Goal: Task Accomplishment & Management: Manage account settings

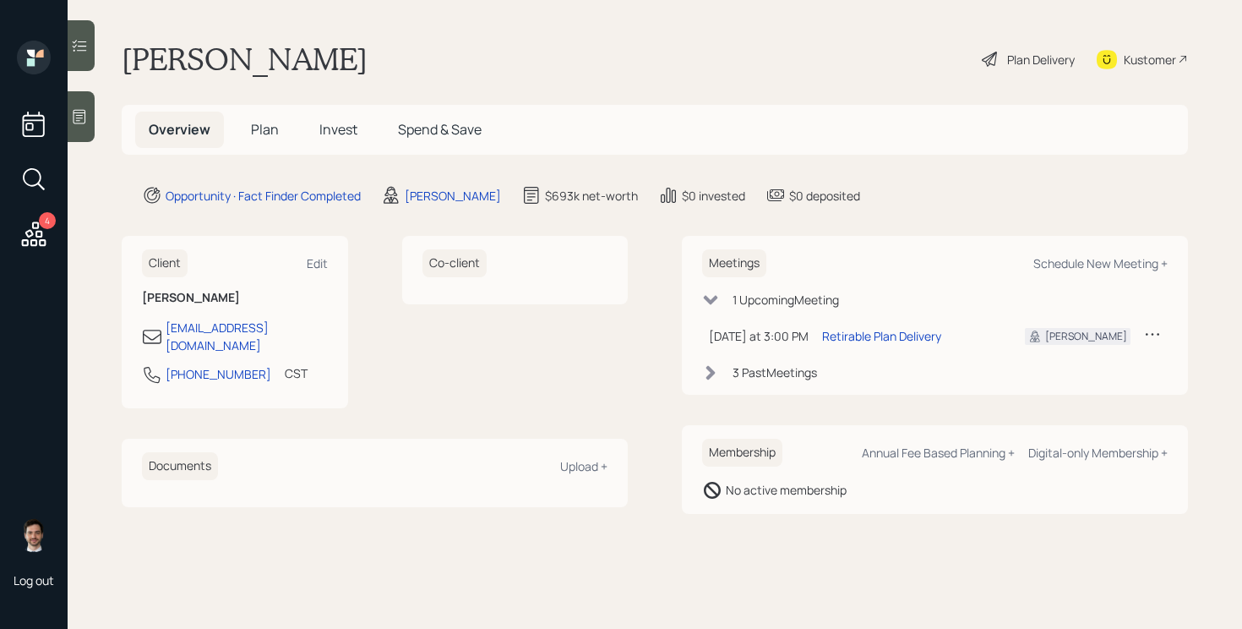
click at [264, 139] on h5 "Plan" at bounding box center [264, 130] width 55 height 36
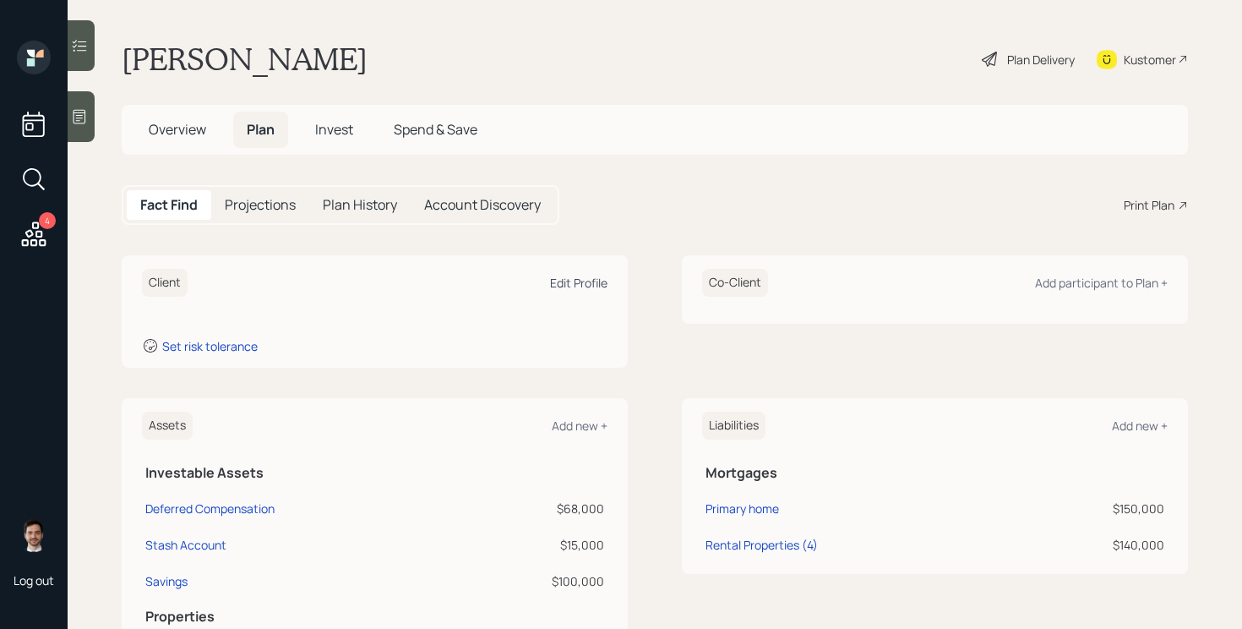
click at [585, 280] on div "Edit Profile" at bounding box center [578, 283] width 57 height 16
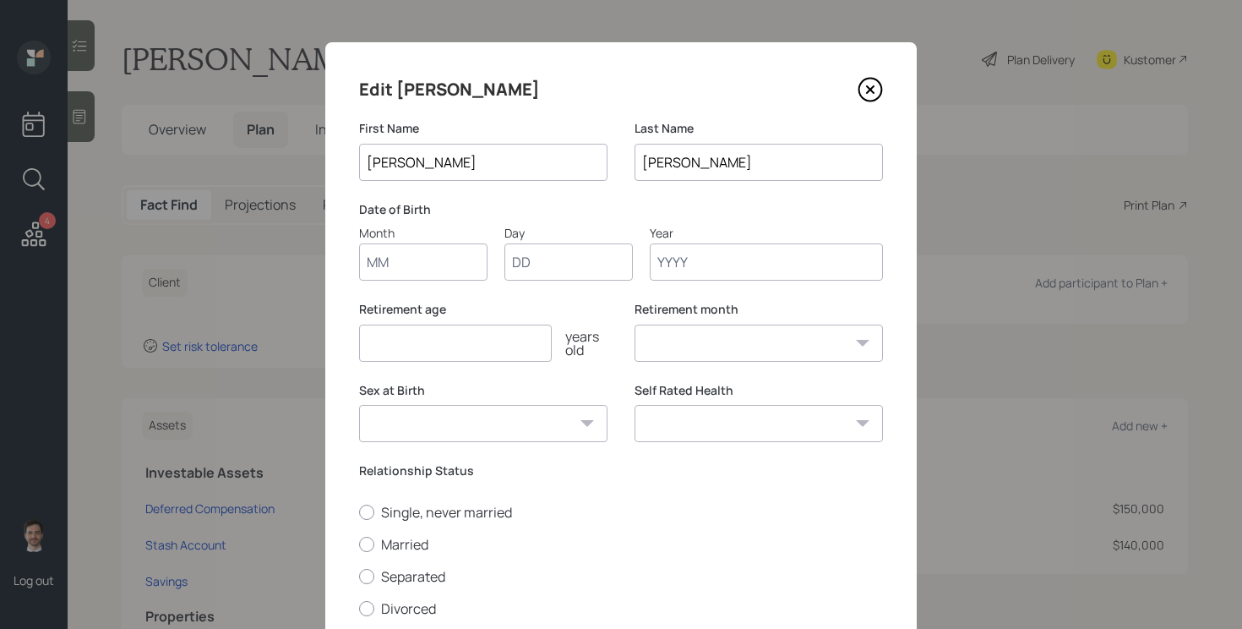
click at [388, 263] on input "Month" at bounding box center [423, 261] width 128 height 37
type input "05"
type input "06"
type input "1964"
select select "5"
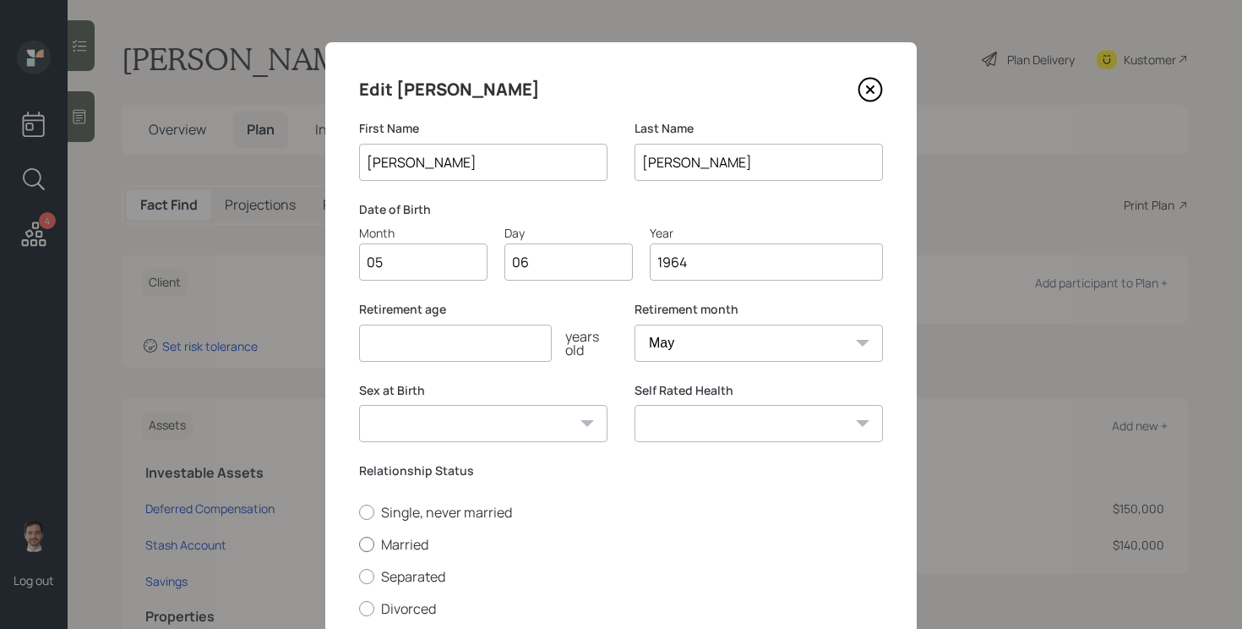
type input "1964"
click at [421, 539] on label "Married" at bounding box center [621, 544] width 524 height 19
click at [359, 543] on input "Married" at bounding box center [358, 543] width 1 height 1
radio input "true"
click at [589, 420] on div "[DEMOGRAPHIC_DATA] [DEMOGRAPHIC_DATA] Other / Prefer not to say" at bounding box center [483, 423] width 248 height 37
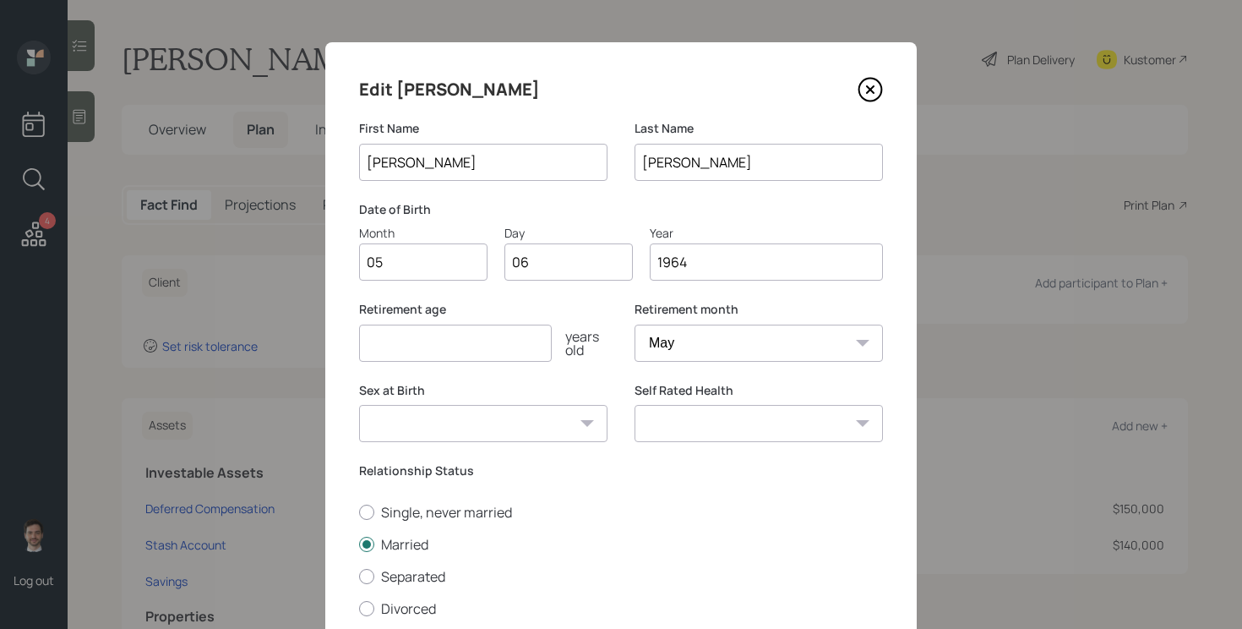
click at [544, 420] on select "[DEMOGRAPHIC_DATA] [DEMOGRAPHIC_DATA] Other / Prefer not to say" at bounding box center [483, 423] width 248 height 37
select select "[DEMOGRAPHIC_DATA]"
click at [359, 405] on select "[DEMOGRAPHIC_DATA] [DEMOGRAPHIC_DATA] Other / Prefer not to say" at bounding box center [483, 423] width 248 height 37
click at [477, 336] on input "number" at bounding box center [455, 342] width 193 height 37
type input "62"
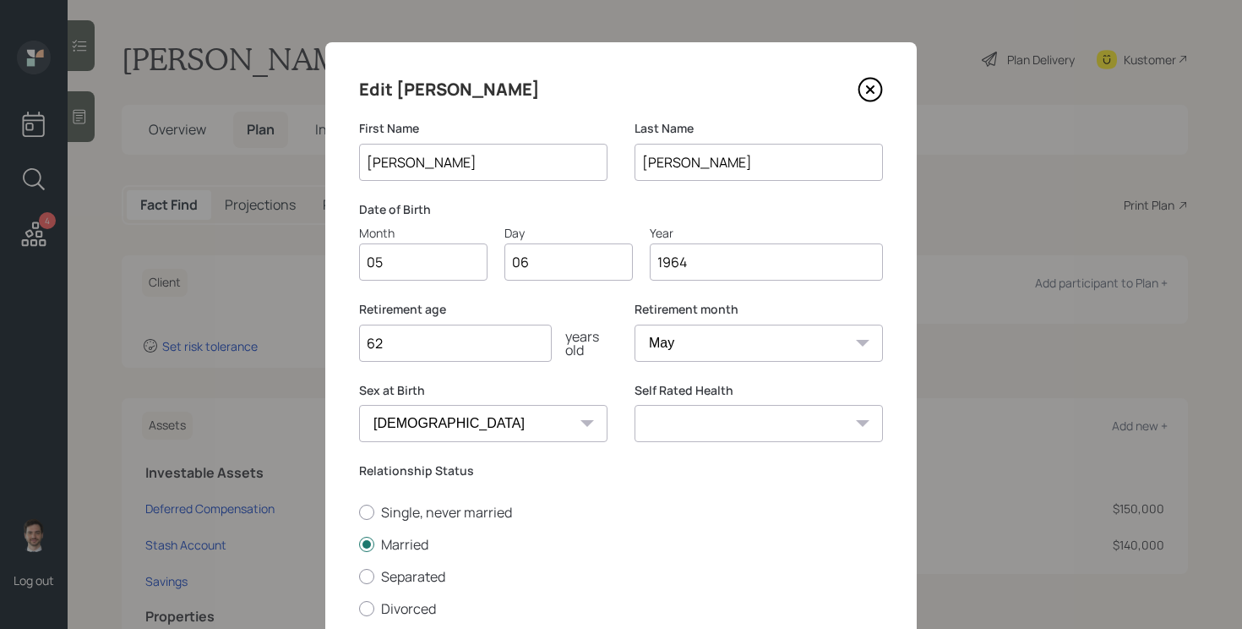
click at [791, 428] on select "Excellent Very Good Good Fair Poor" at bounding box center [758, 423] width 248 height 37
select select "good"
click at [634, 405] on select "Excellent Very Good Good Fair Poor" at bounding box center [758, 423] width 248 height 37
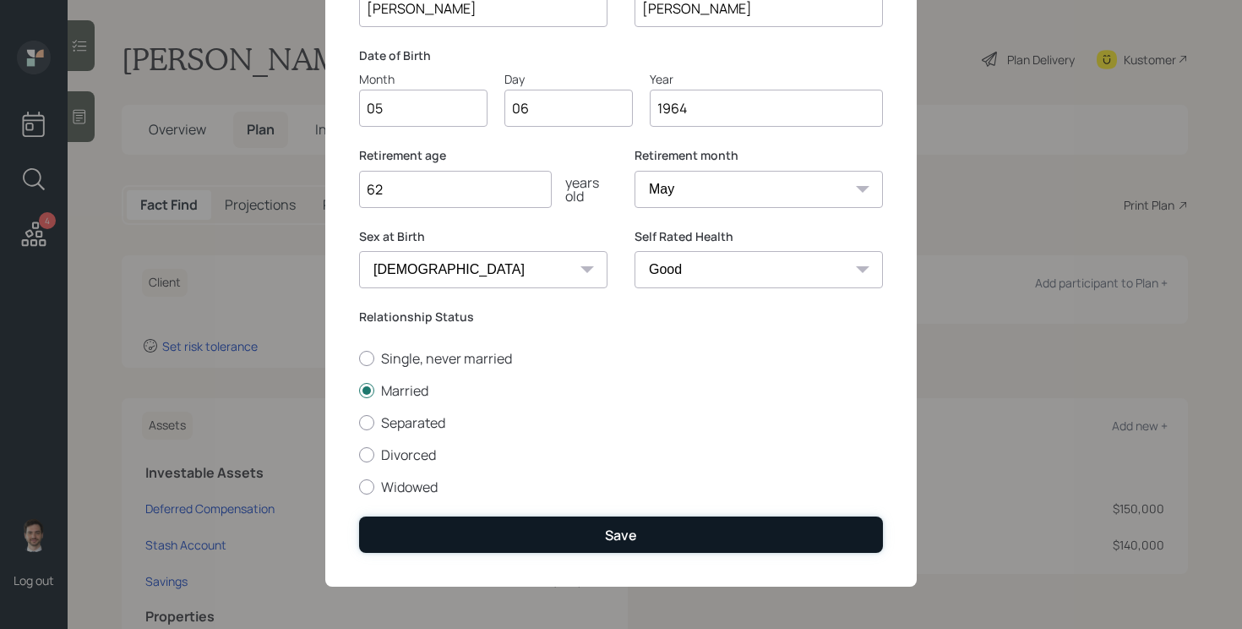
click at [666, 538] on button "Save" at bounding box center [621, 534] width 524 height 36
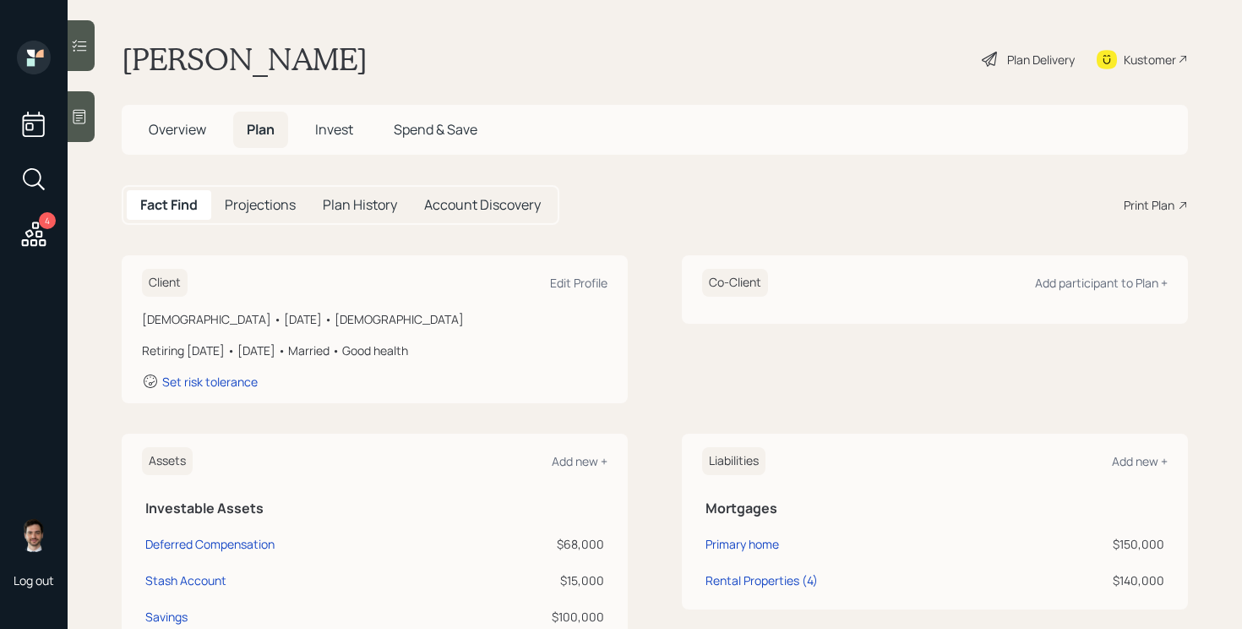
click at [983, 54] on icon at bounding box center [990, 59] width 20 height 20
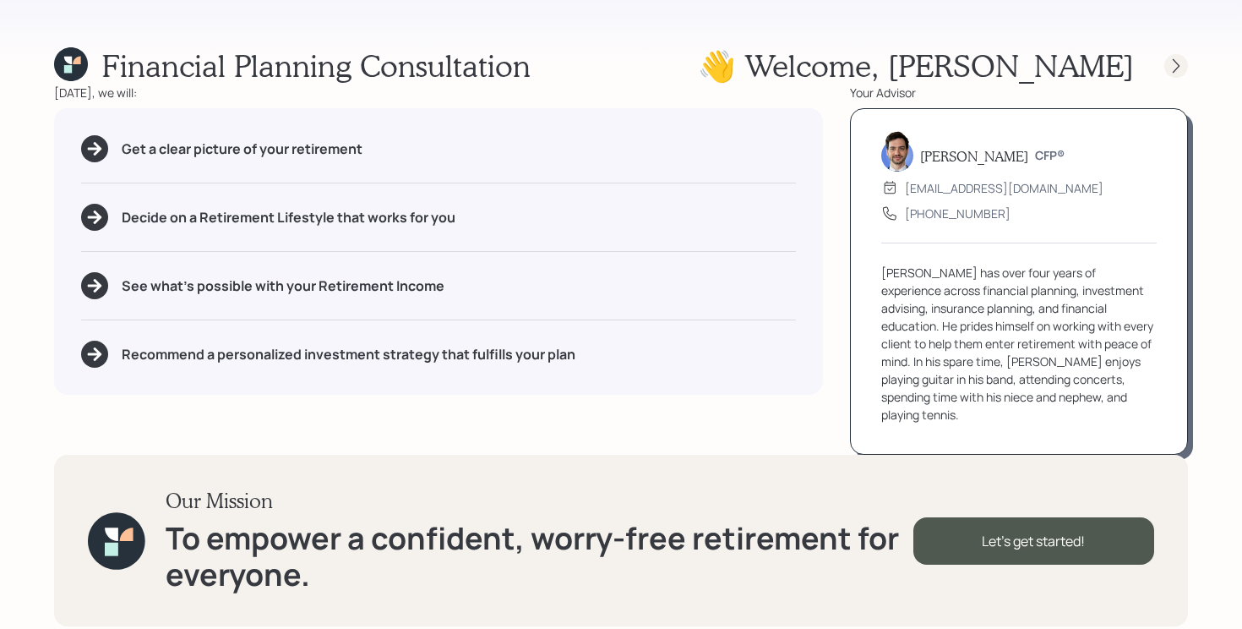
click at [1173, 68] on icon at bounding box center [1176, 65] width 17 height 17
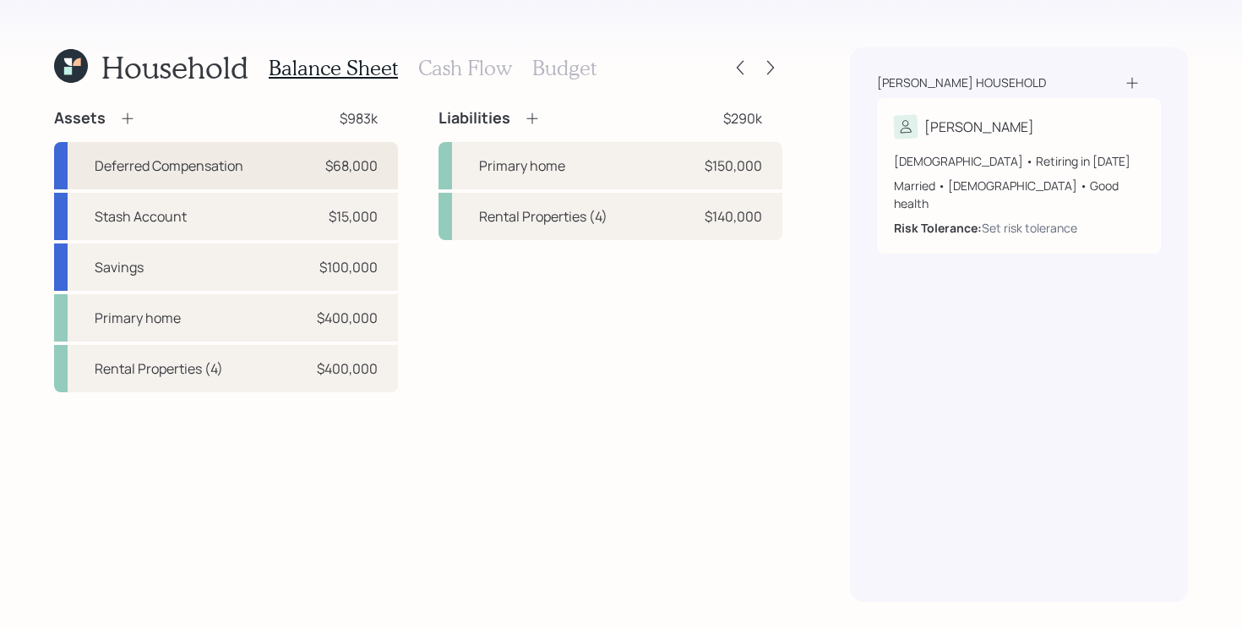
click at [297, 168] on div "Deferred Compensation $68,000" at bounding box center [226, 165] width 344 height 47
select select "state_local_government_sponsored"
select select "balanced"
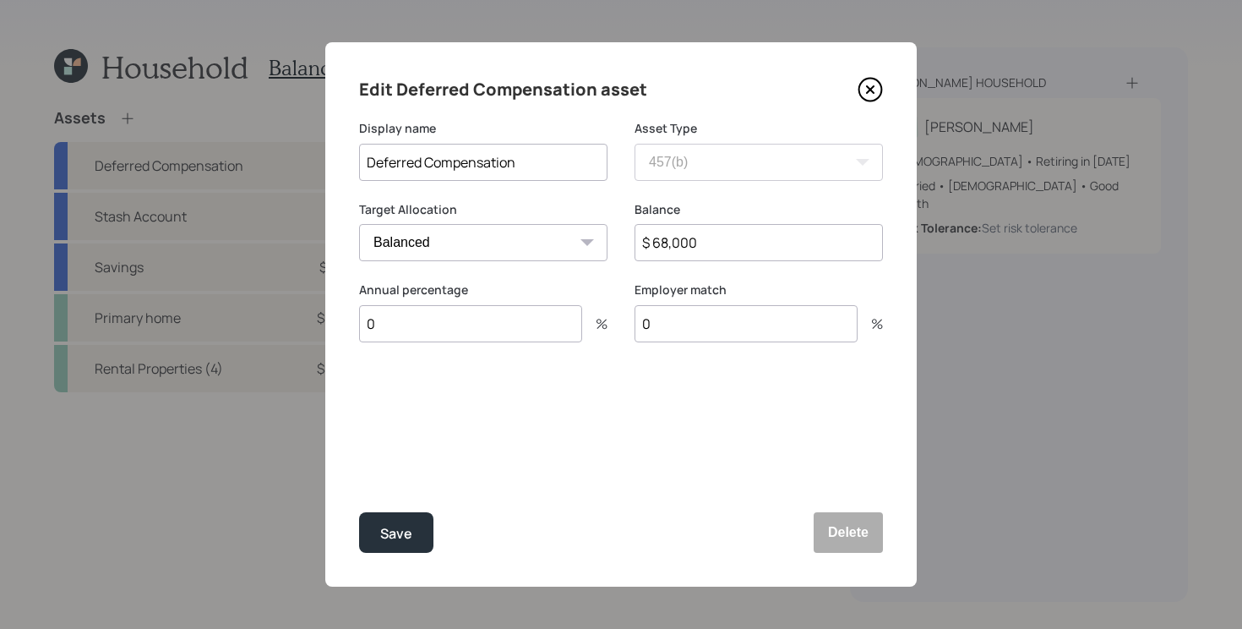
click at [874, 96] on icon at bounding box center [870, 89] width 25 height 25
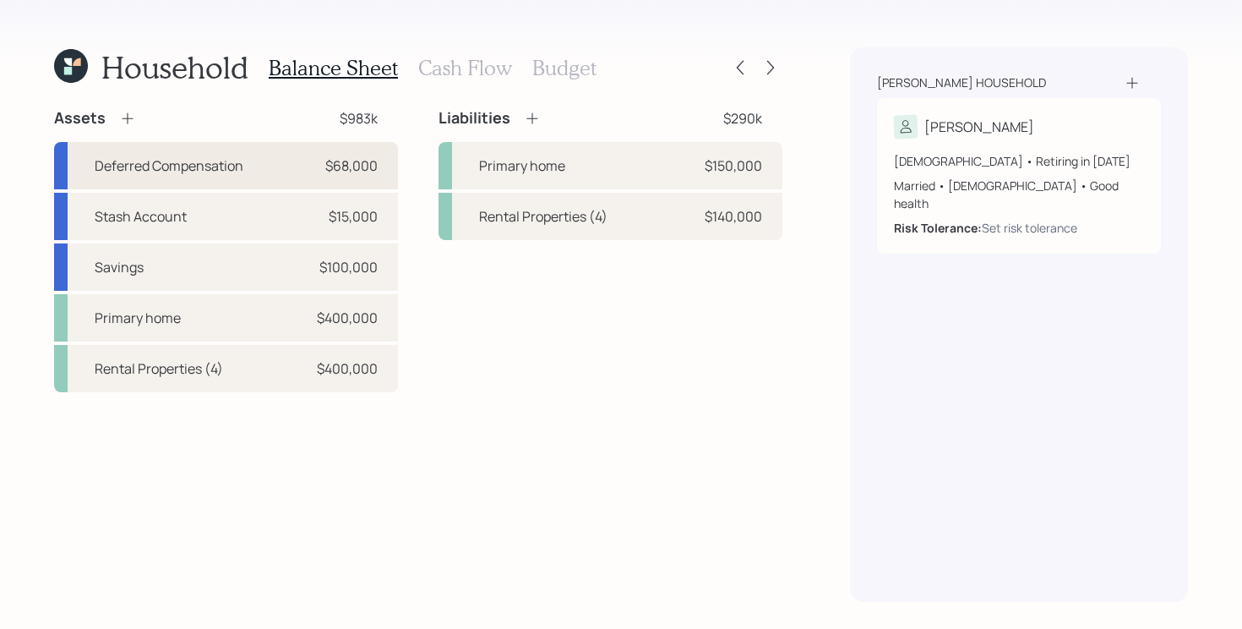
click at [283, 172] on div "Deferred Compensation $68,000" at bounding box center [226, 165] width 344 height 47
select select "state_local_government_sponsored"
select select "balanced"
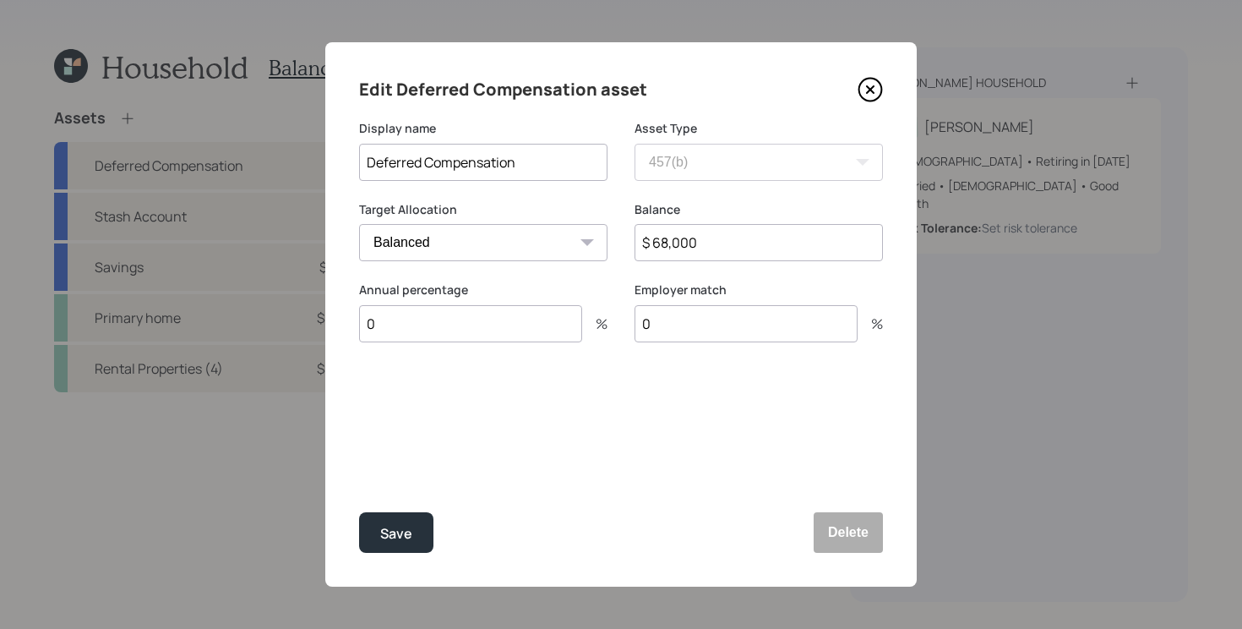
click at [449, 321] on input "0" at bounding box center [470, 323] width 223 height 37
type input "17"
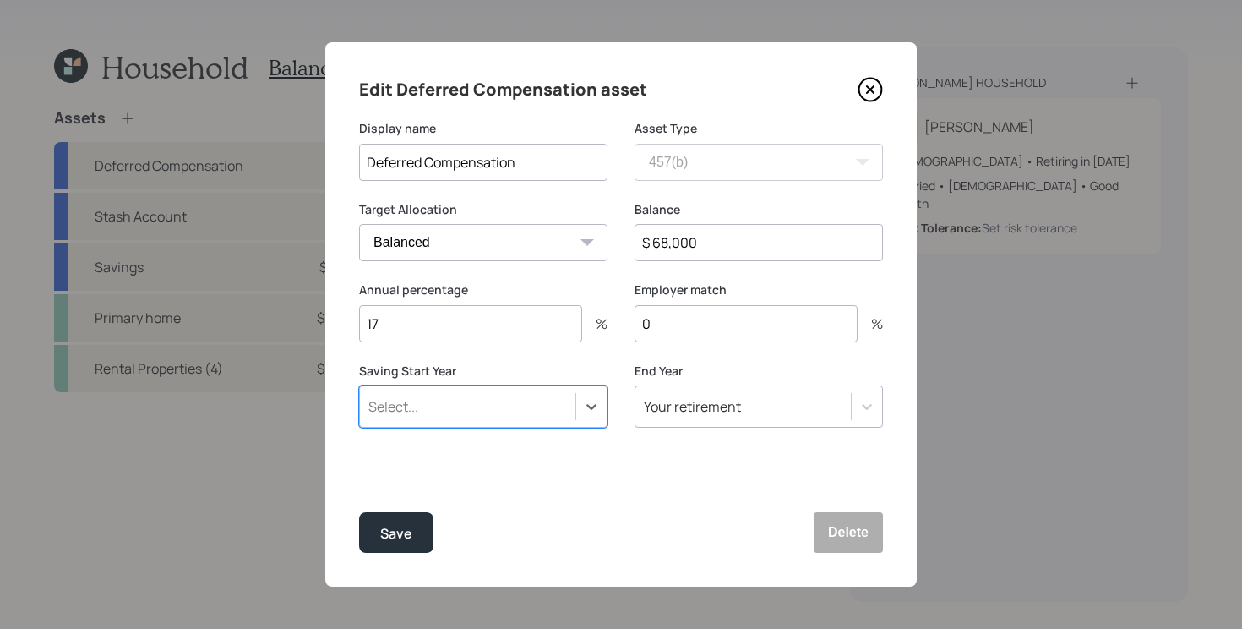
type input "a"
click at [359, 512] on button "Save" at bounding box center [396, 532] width 74 height 41
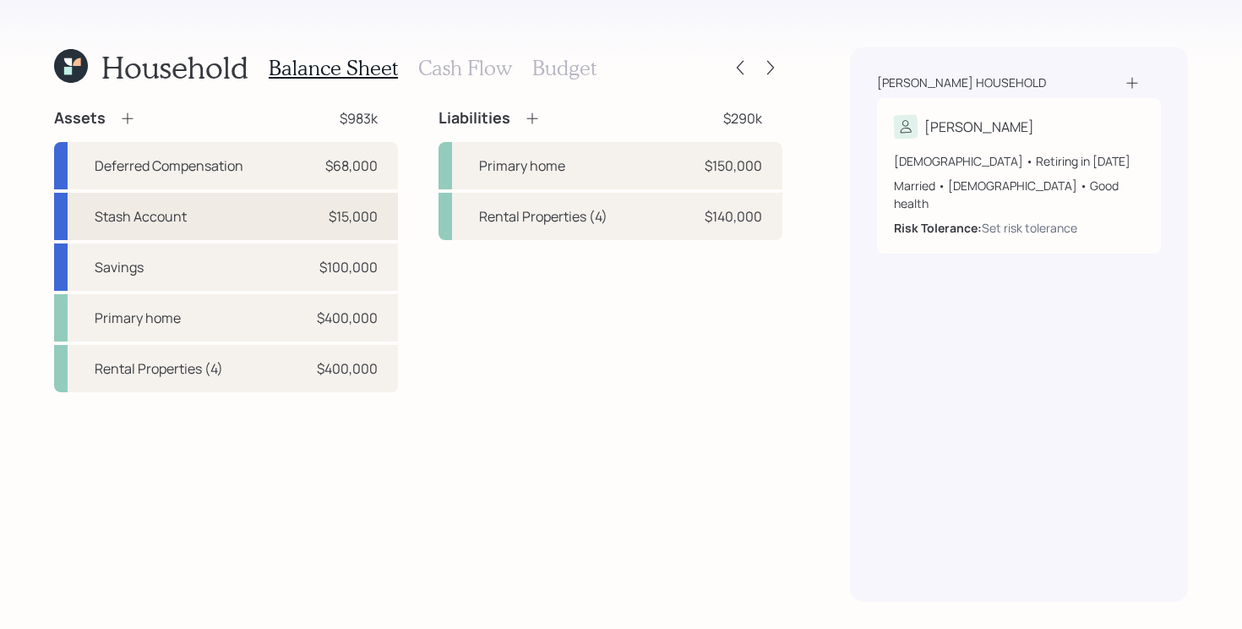
click at [179, 215] on div "Stash Account" at bounding box center [141, 216] width 92 height 20
select select "taxable"
select select "balanced"
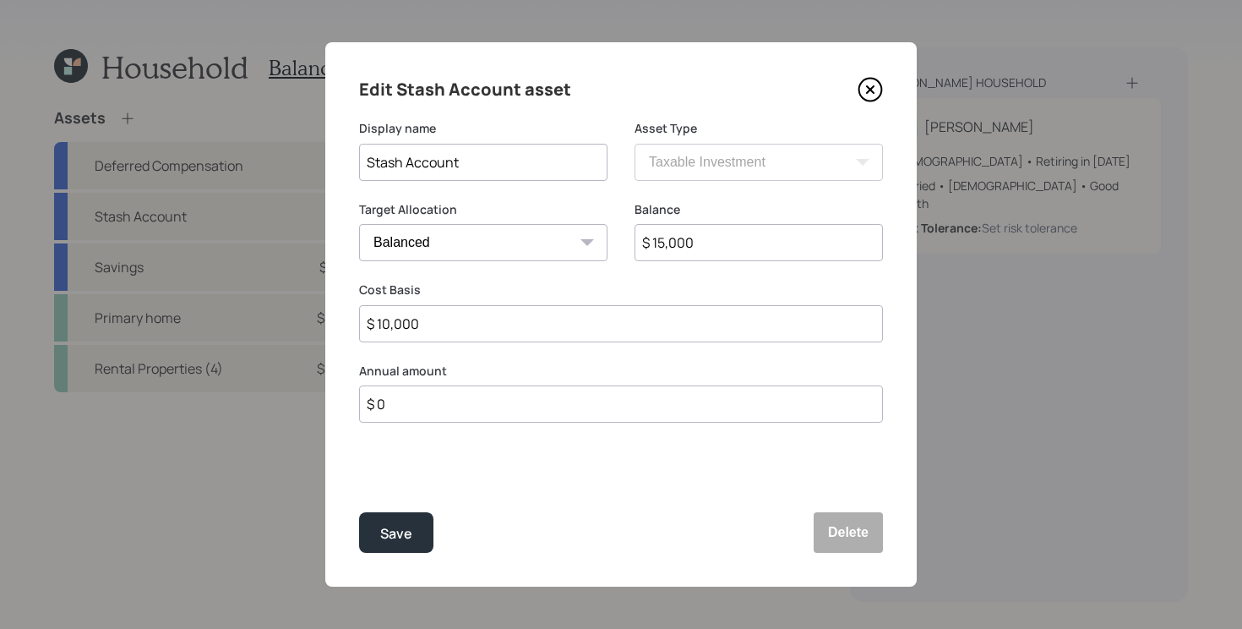
click at [866, 83] on icon at bounding box center [870, 89] width 25 height 25
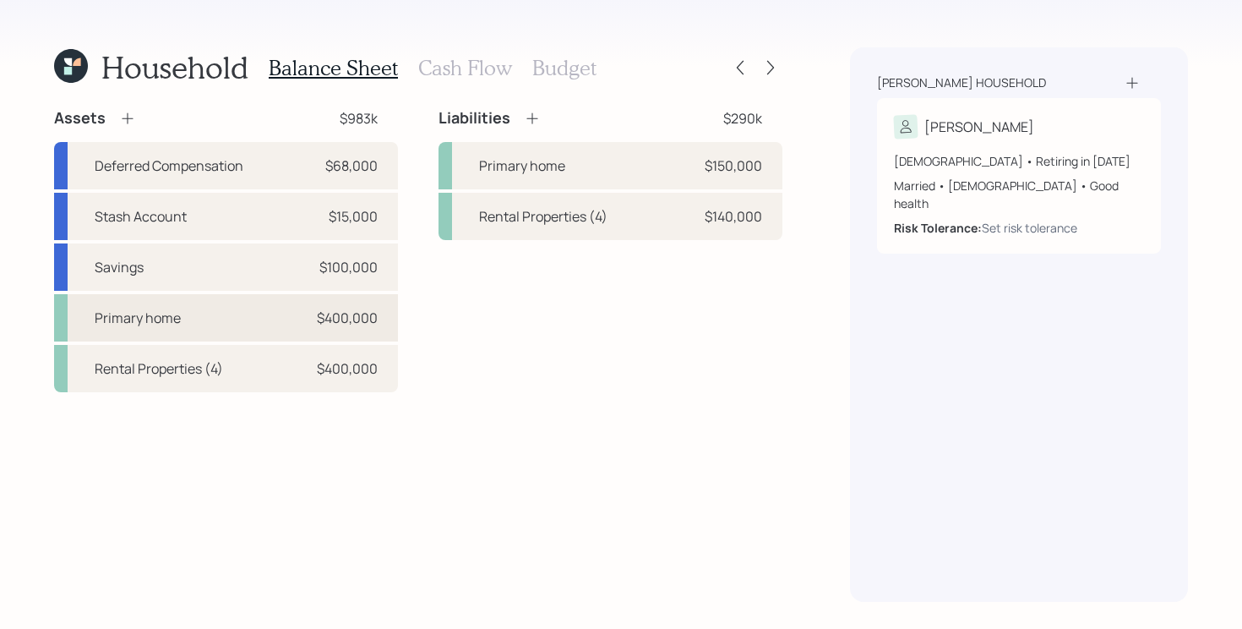
click at [234, 326] on div "Primary home $400,000" at bounding box center [226, 317] width 344 height 47
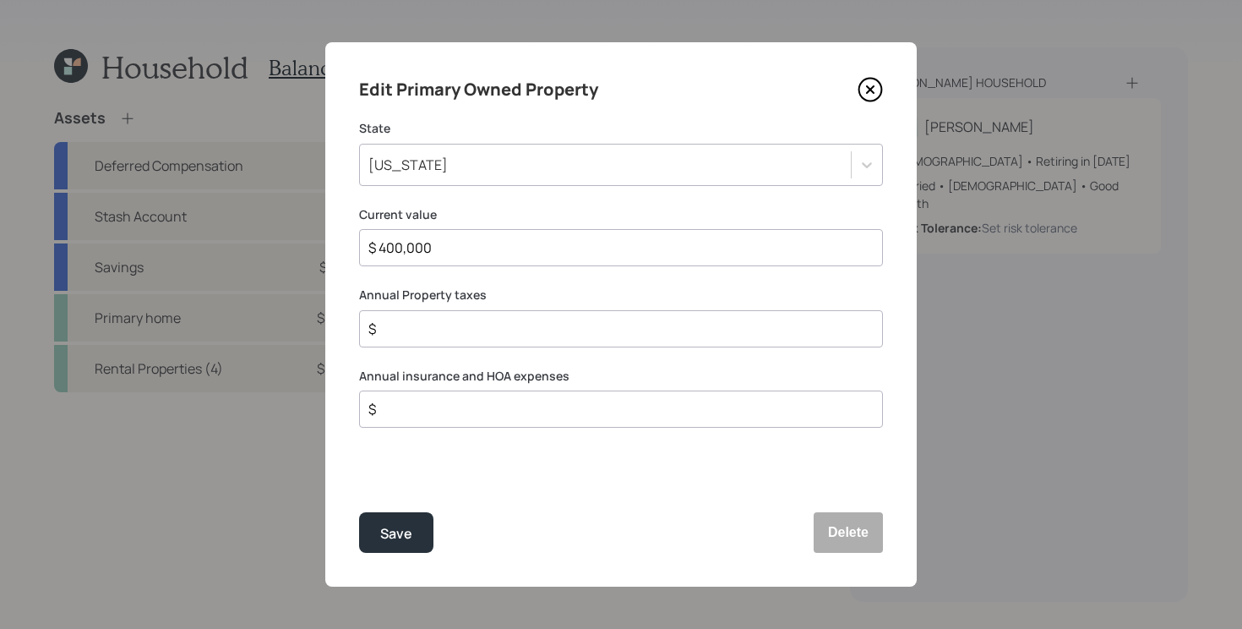
click at [525, 320] on input "$" at bounding box center [614, 329] width 495 height 20
click at [605, 336] on input "$" at bounding box center [614, 329] width 495 height 20
type input "$ 2,500"
type input "$ 4,000"
click at [359, 512] on button "Save" at bounding box center [396, 532] width 74 height 41
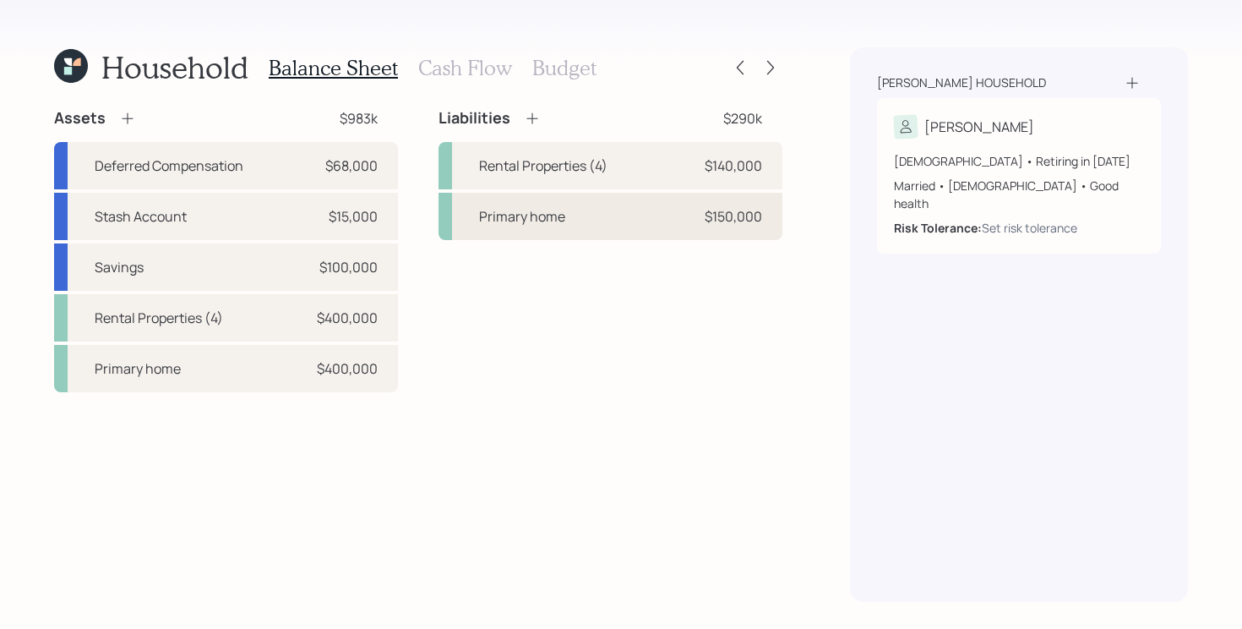
click at [612, 217] on div "Primary home $150,000" at bounding box center [610, 216] width 344 height 47
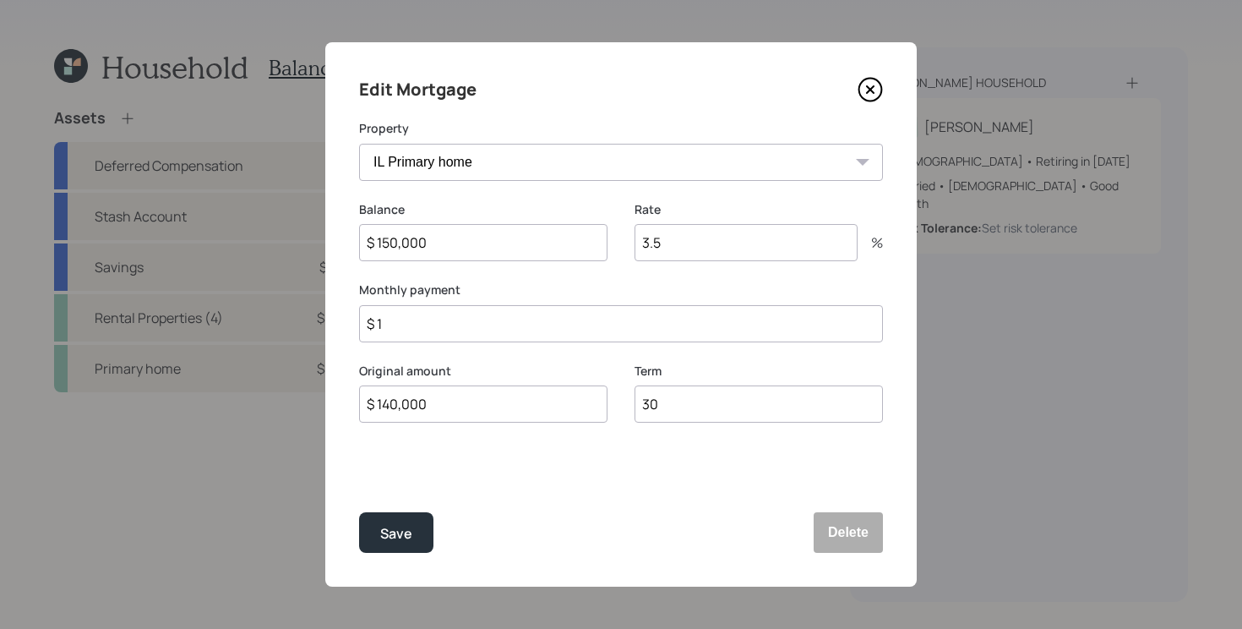
click at [574, 409] on input "$ 140,000" at bounding box center [483, 403] width 248 height 37
type input "$ 150,000"
type input "$ 2,200"
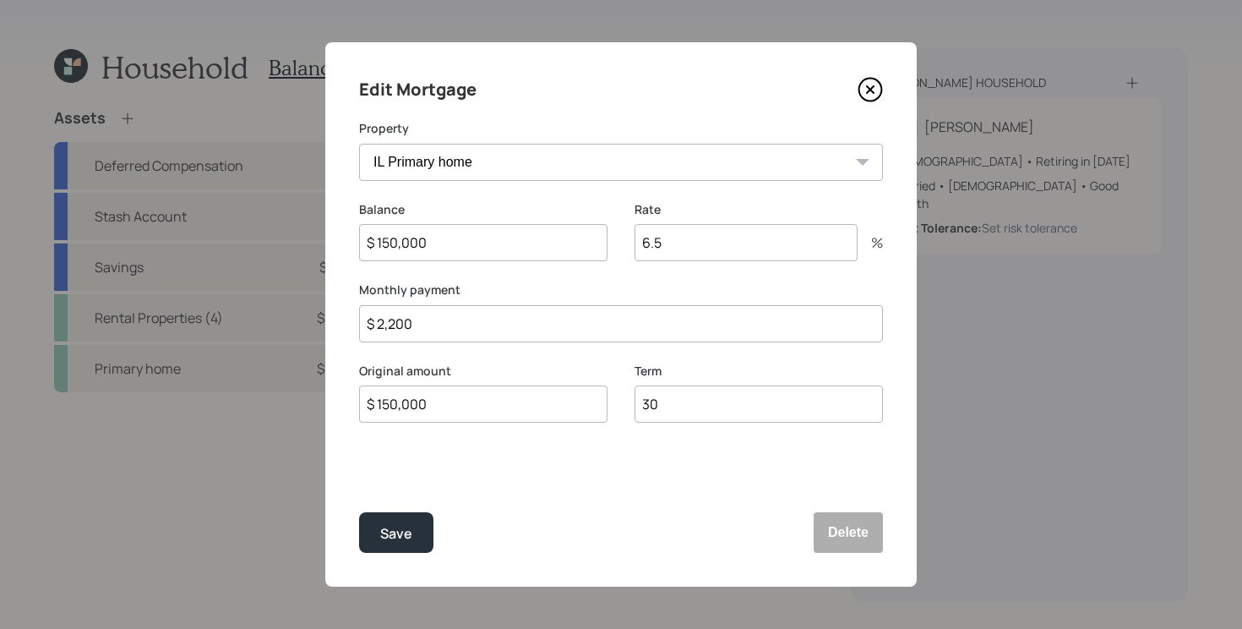
type input "6.5"
click at [359, 512] on button "Save" at bounding box center [396, 532] width 74 height 41
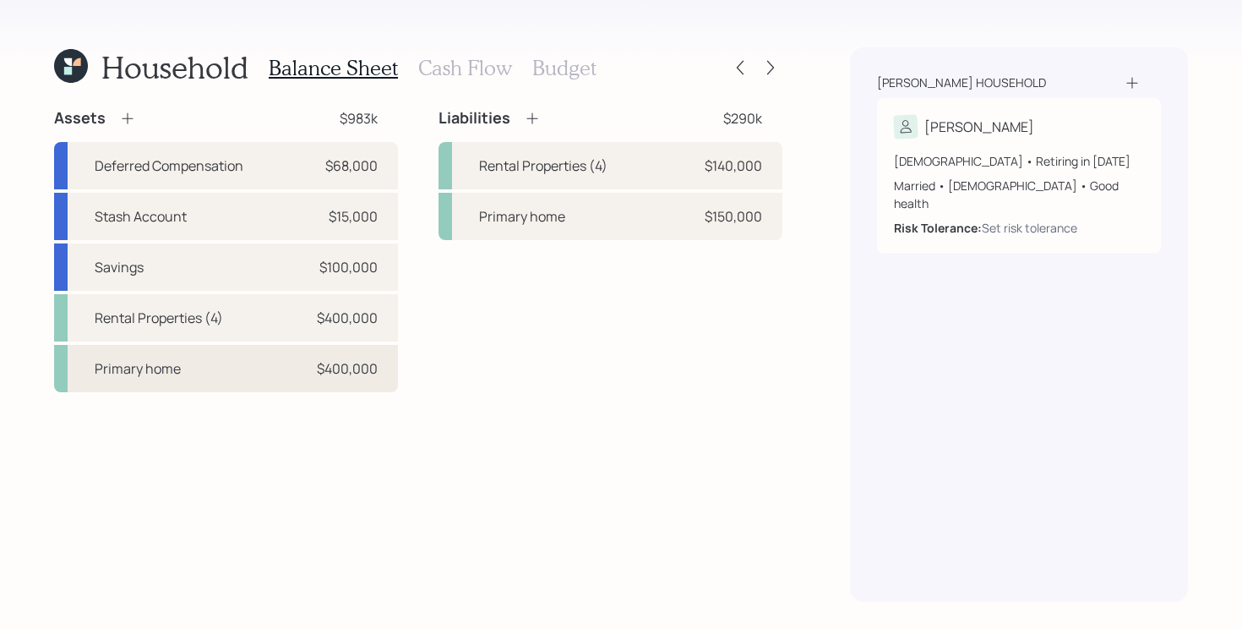
click at [205, 367] on div "Primary home $400,000" at bounding box center [226, 368] width 344 height 47
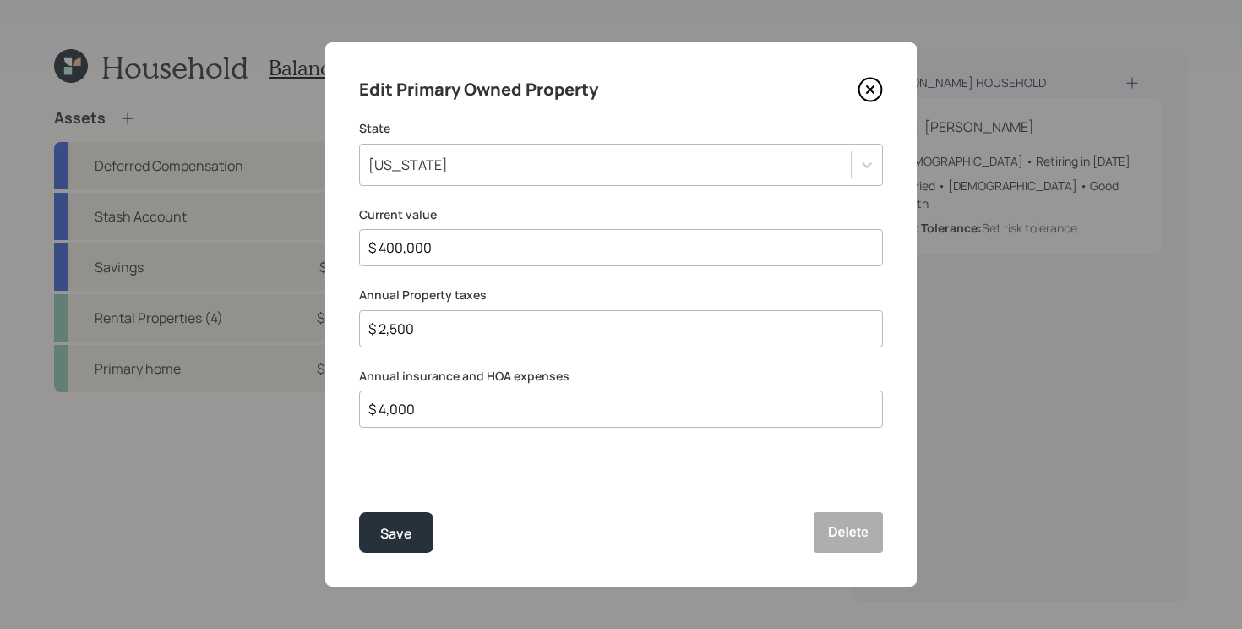
click at [873, 87] on icon at bounding box center [870, 89] width 7 height 7
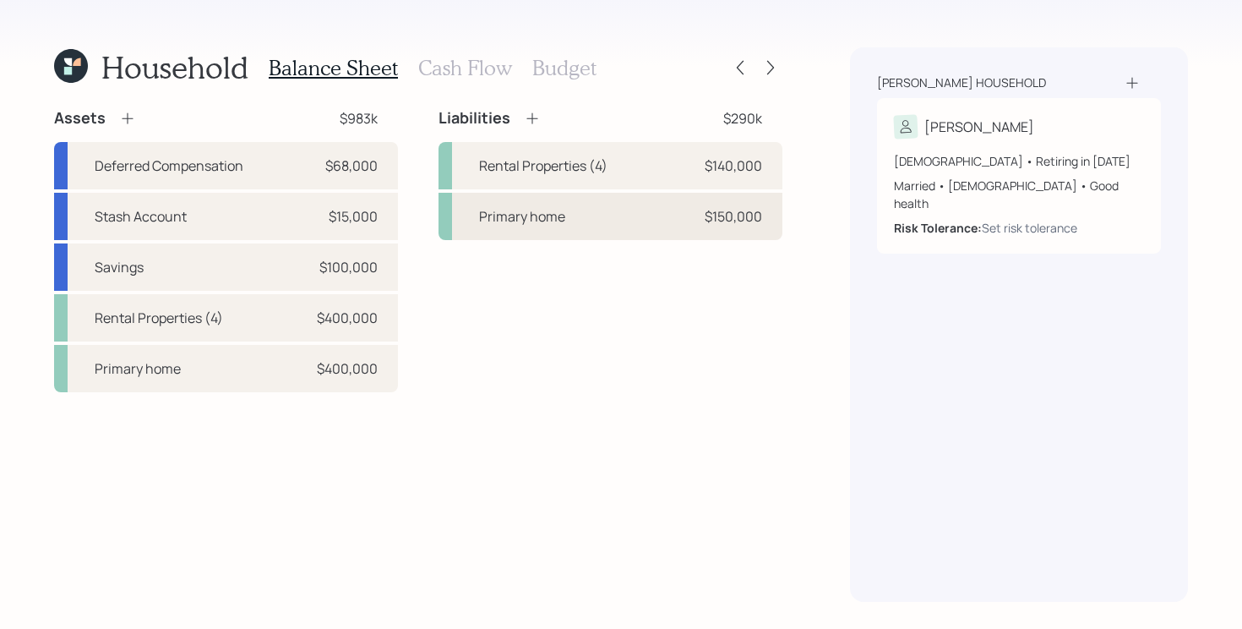
click at [596, 235] on div "Primary home $150,000" at bounding box center [610, 216] width 344 height 47
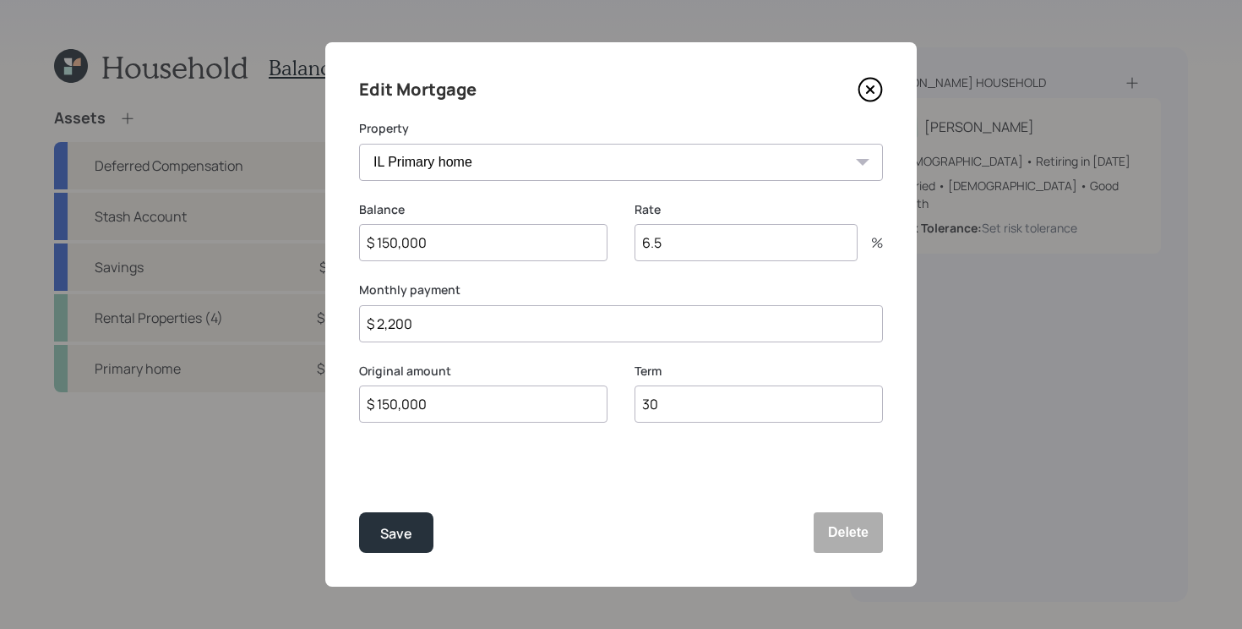
click at [473, 320] on input "$ 2,200" at bounding box center [621, 323] width 524 height 37
type input "$ 1,658"
click at [359, 512] on button "Save" at bounding box center [396, 532] width 74 height 41
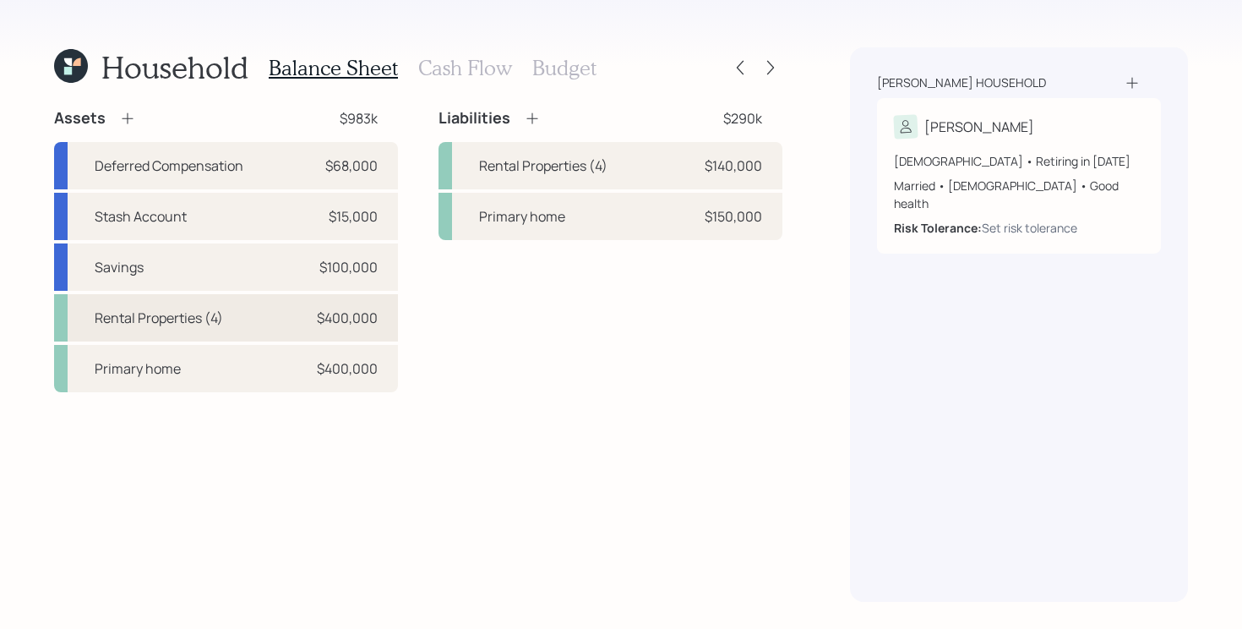
click at [315, 319] on div "Rental Properties (4) $400,000" at bounding box center [226, 317] width 344 height 47
select select "rental_property"
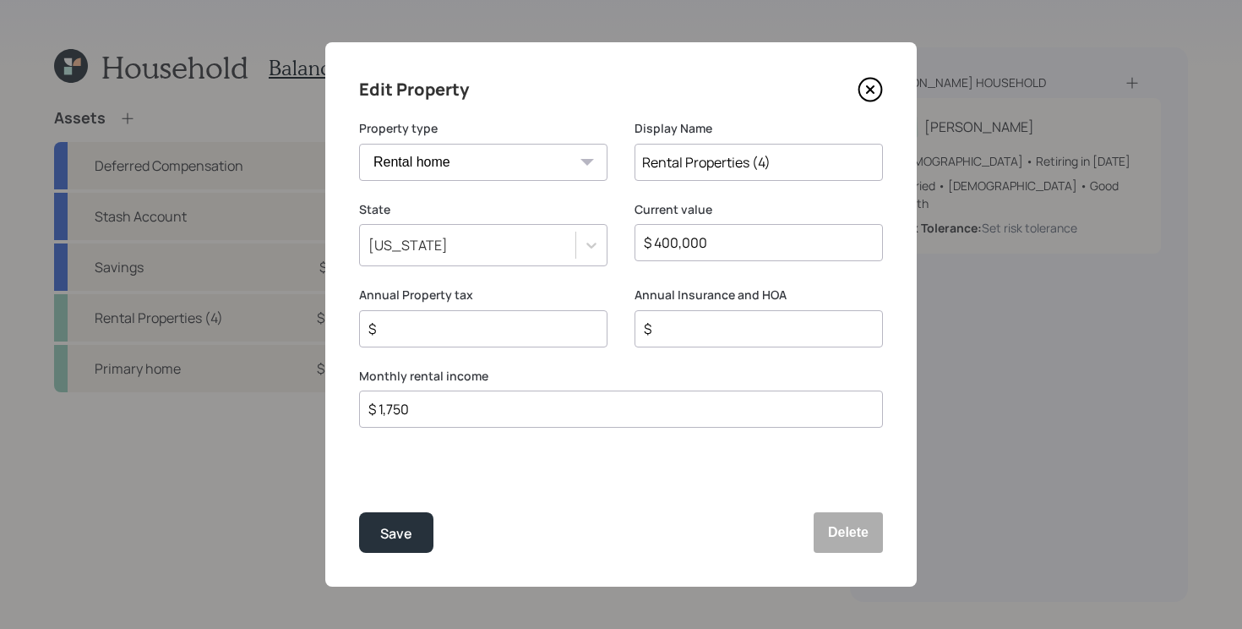
click at [782, 160] on input "Rental Properties (4)" at bounding box center [758, 162] width 248 height 37
type input "Rental Properties"
click at [565, 321] on input "$" at bounding box center [477, 329] width 220 height 20
type input "$ 2,500"
type input "$ 4,000"
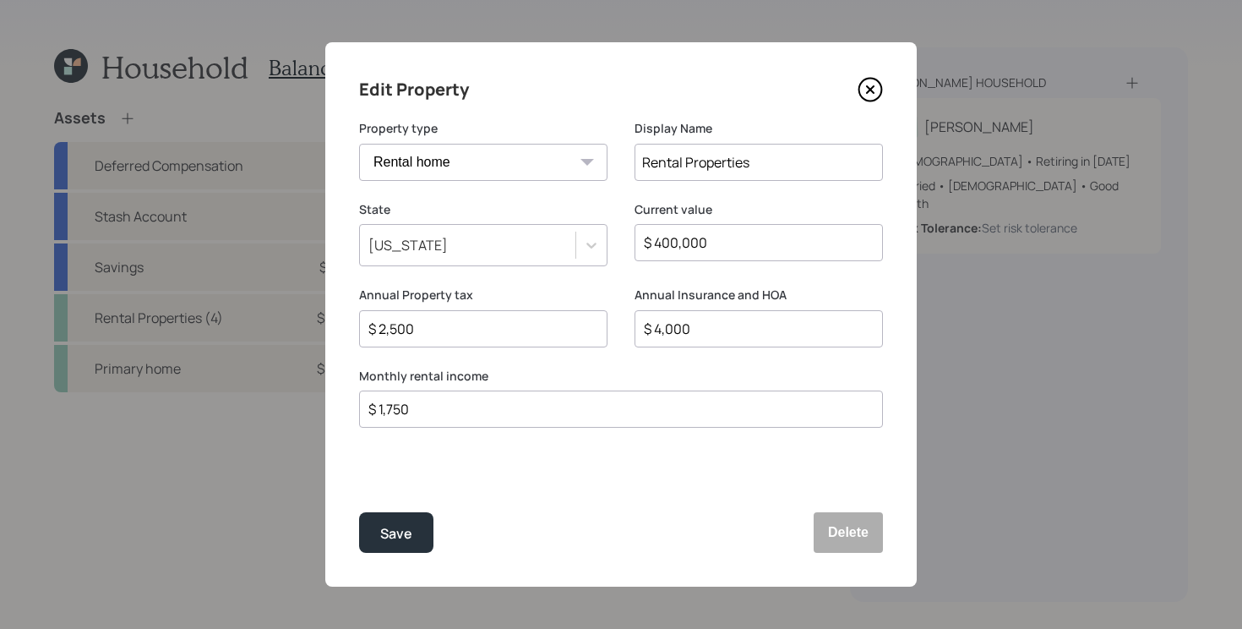
click at [505, 417] on input "$ 1,750" at bounding box center [614, 409] width 495 height 20
type input "$ 3,500"
click at [359, 512] on button "Save" at bounding box center [396, 532] width 74 height 41
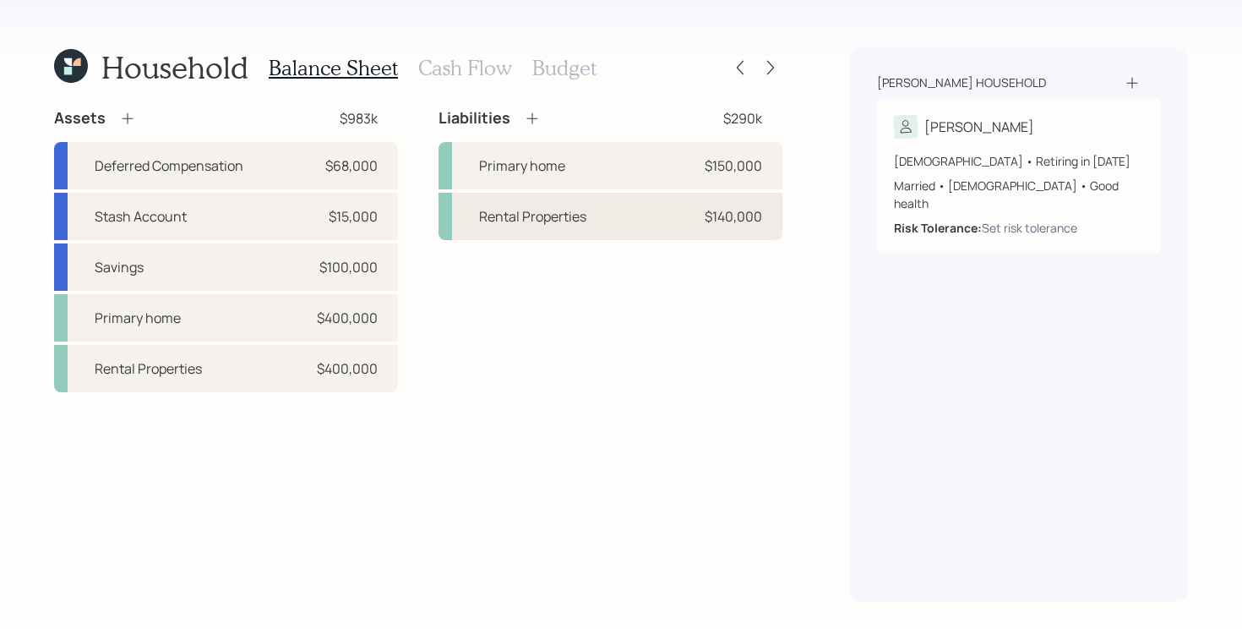
click at [564, 221] on div "Rental Properties" at bounding box center [532, 216] width 107 height 20
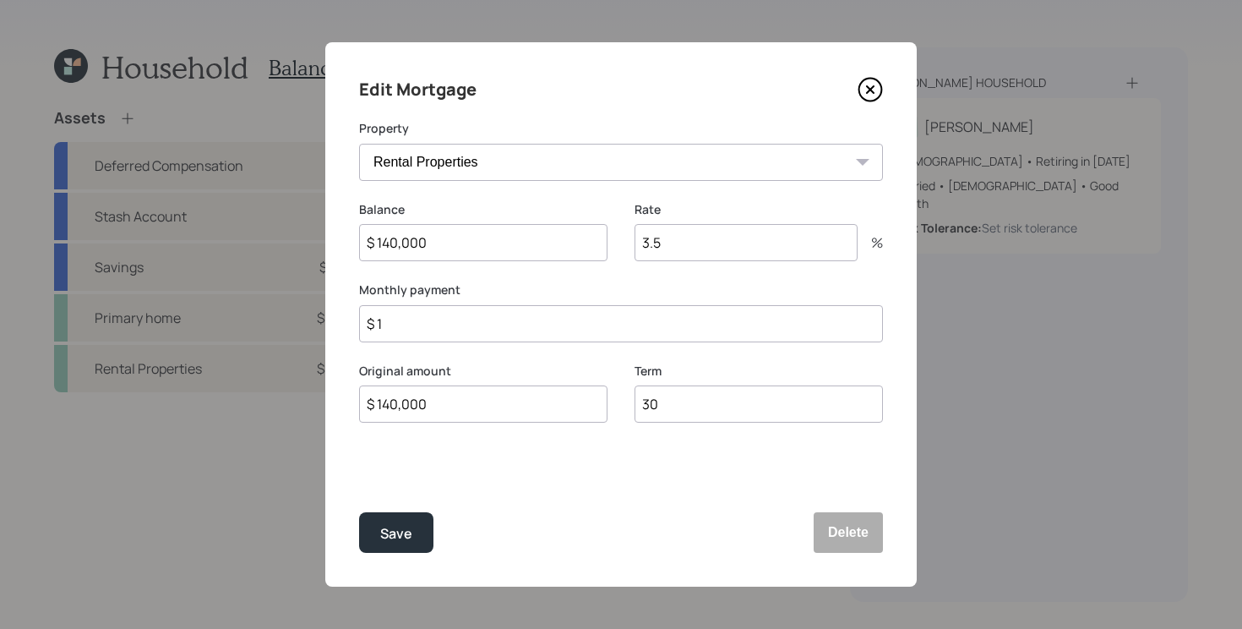
click at [488, 165] on select "Rental Properties" at bounding box center [621, 162] width 524 height 37
click at [562, 321] on input "$ 1" at bounding box center [621, 323] width 524 height 37
click at [730, 241] on input "3.5" at bounding box center [745, 242] width 223 height 37
click at [612, 316] on input "$ 1,600" at bounding box center [621, 323] width 524 height 37
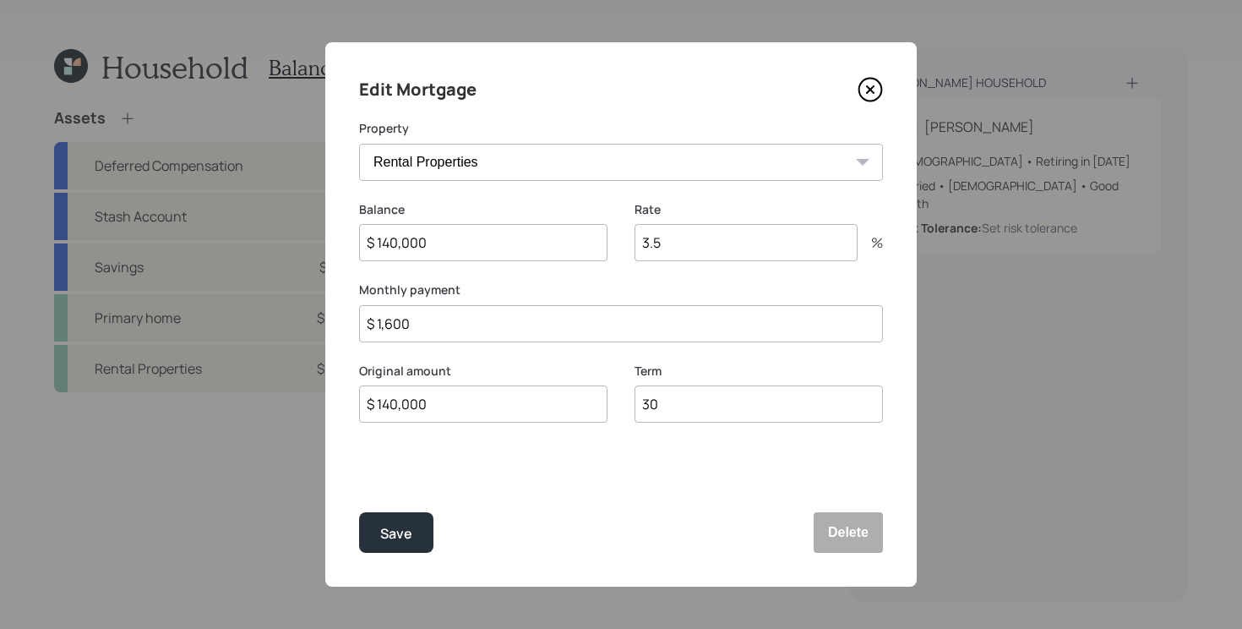
click at [612, 316] on input "$ 1,600" at bounding box center [621, 323] width 524 height 37
type input "$ 1,058"
click at [359, 512] on button "Save" at bounding box center [396, 532] width 74 height 41
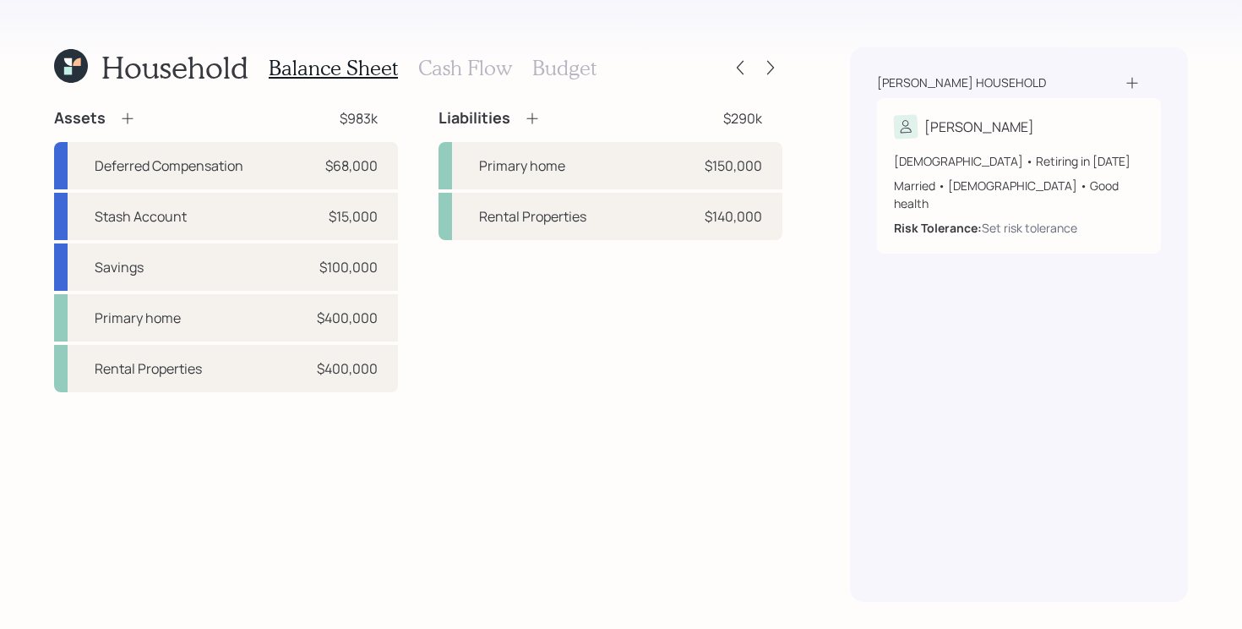
click at [536, 126] on icon at bounding box center [532, 118] width 17 height 17
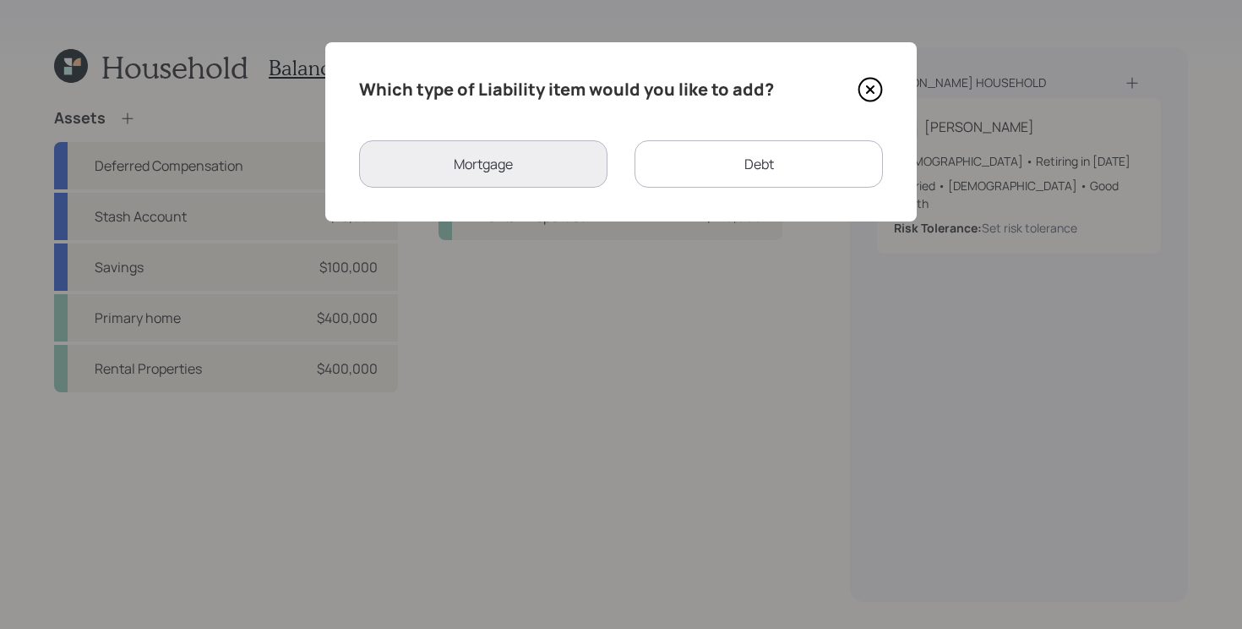
click at [737, 172] on div "Debt" at bounding box center [758, 163] width 248 height 47
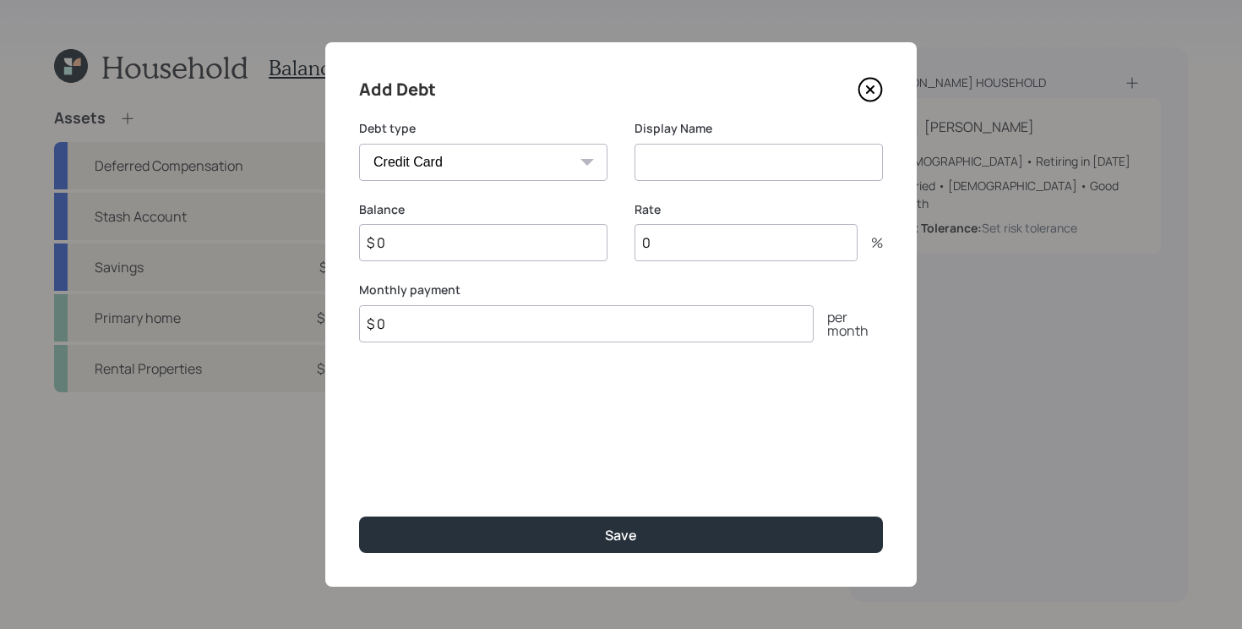
click at [596, 166] on select "Car Credit Card Medical Student Other" at bounding box center [483, 162] width 248 height 37
select select "car"
click at [359, 144] on select "Car Credit Card Medical Student Other" at bounding box center [483, 162] width 248 height 37
click at [728, 165] on input at bounding box center [758, 162] width 248 height 37
type input "Car Loan"
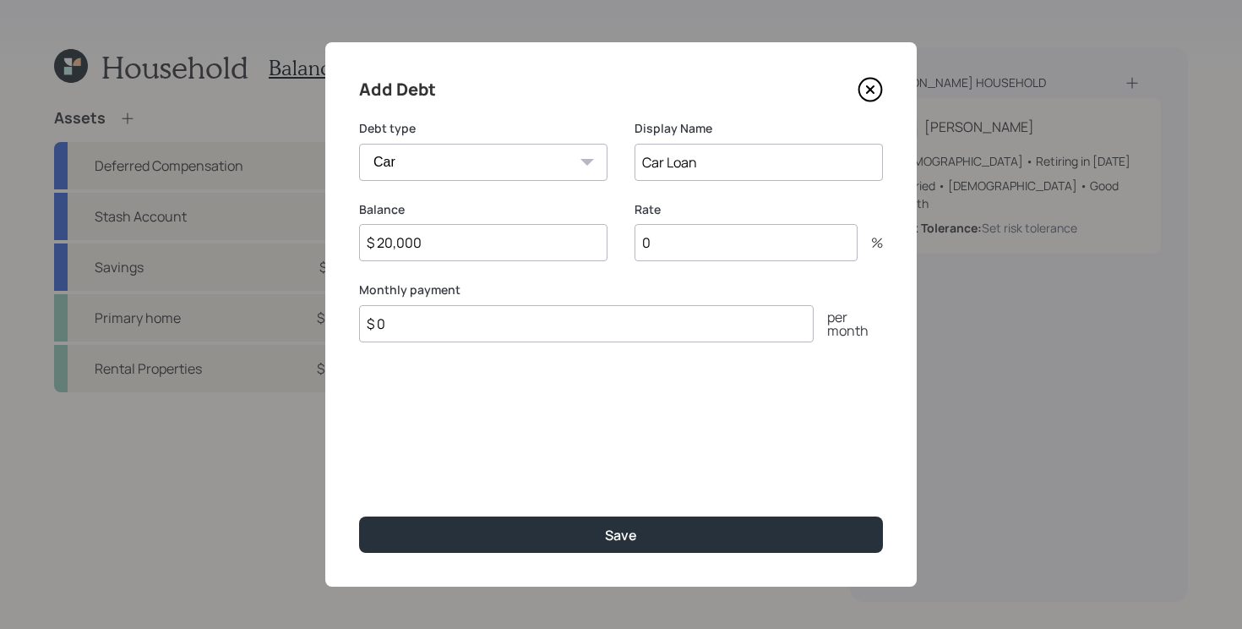
type input "$ 20,000"
type input "8.9"
type input "$ 449"
click at [359, 516] on button "Save" at bounding box center [621, 534] width 524 height 36
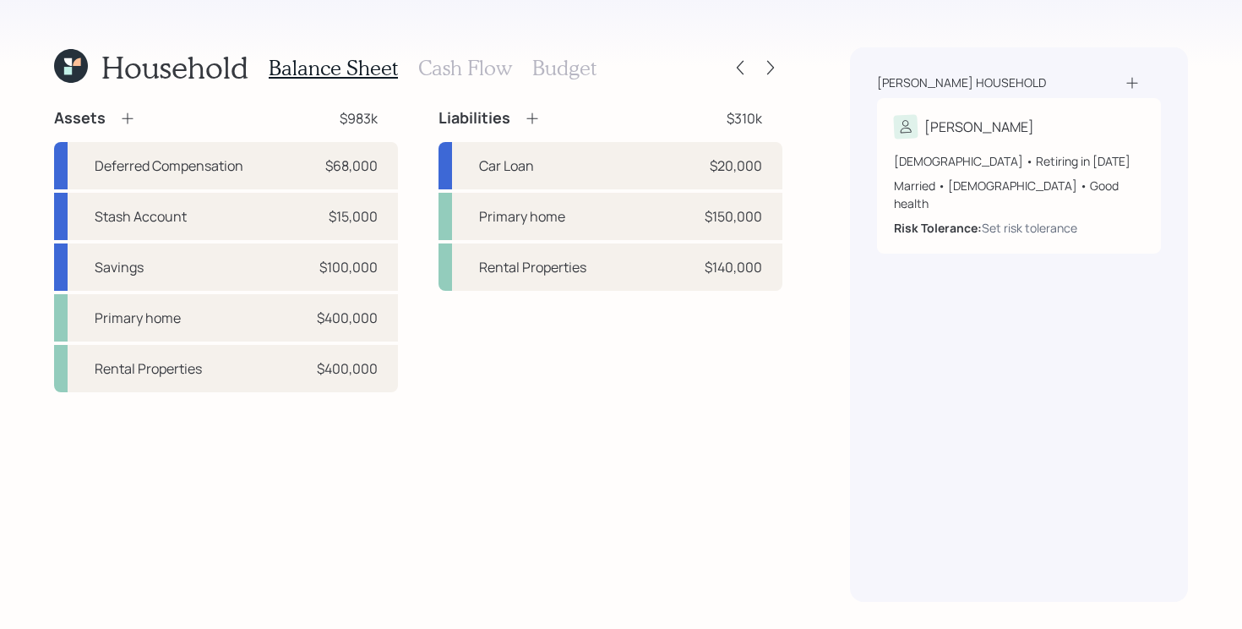
click at [529, 117] on icon at bounding box center [532, 118] width 17 height 17
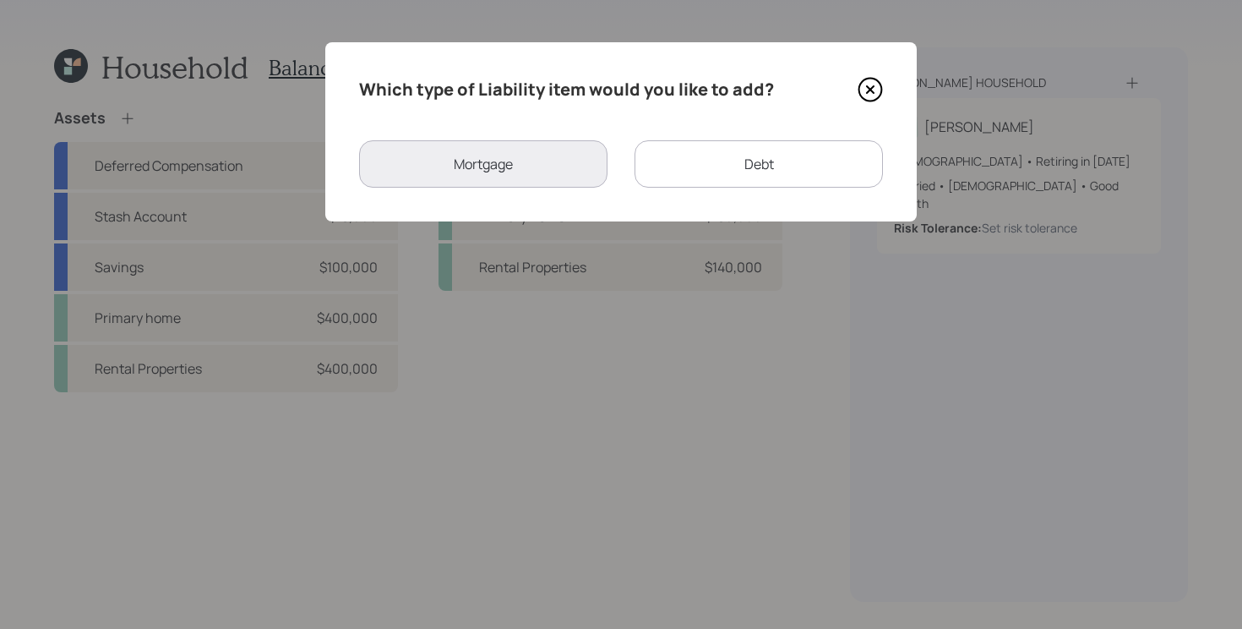
click at [715, 161] on div "Debt" at bounding box center [758, 163] width 248 height 47
select select "credit_card"
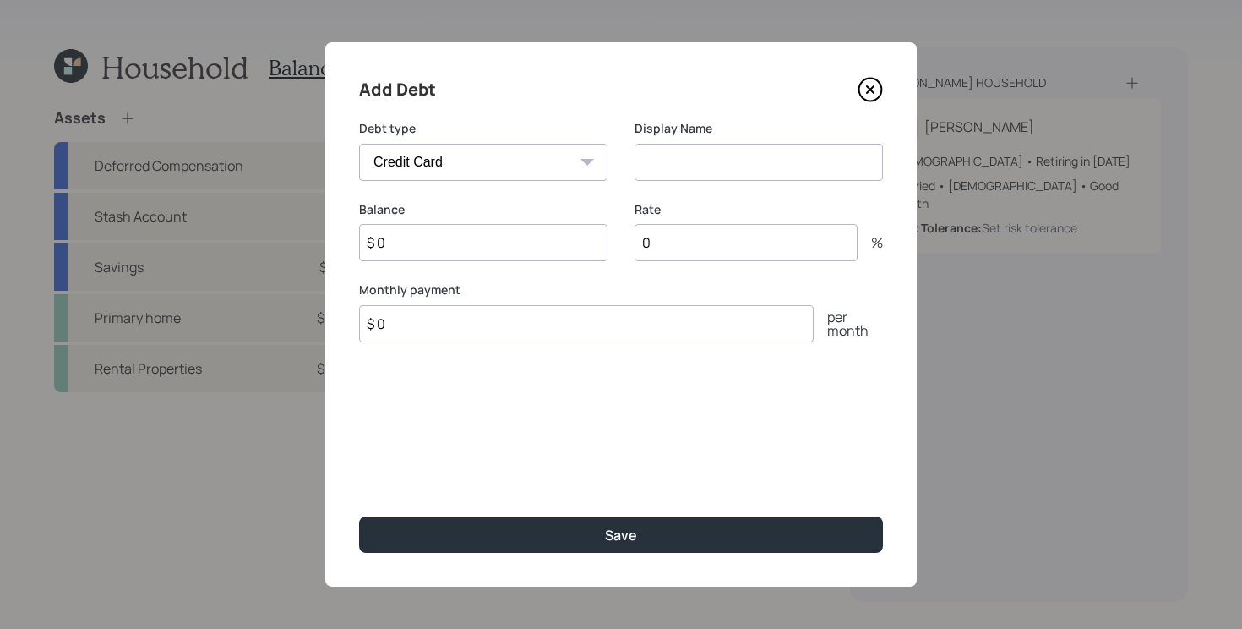
click at [733, 158] on input at bounding box center [758, 162] width 248 height 37
type input "CC Debt"
type input "$ 6,000"
click at [613, 322] on input "$ 0" at bounding box center [586, 323] width 455 height 37
type input "$ 100"
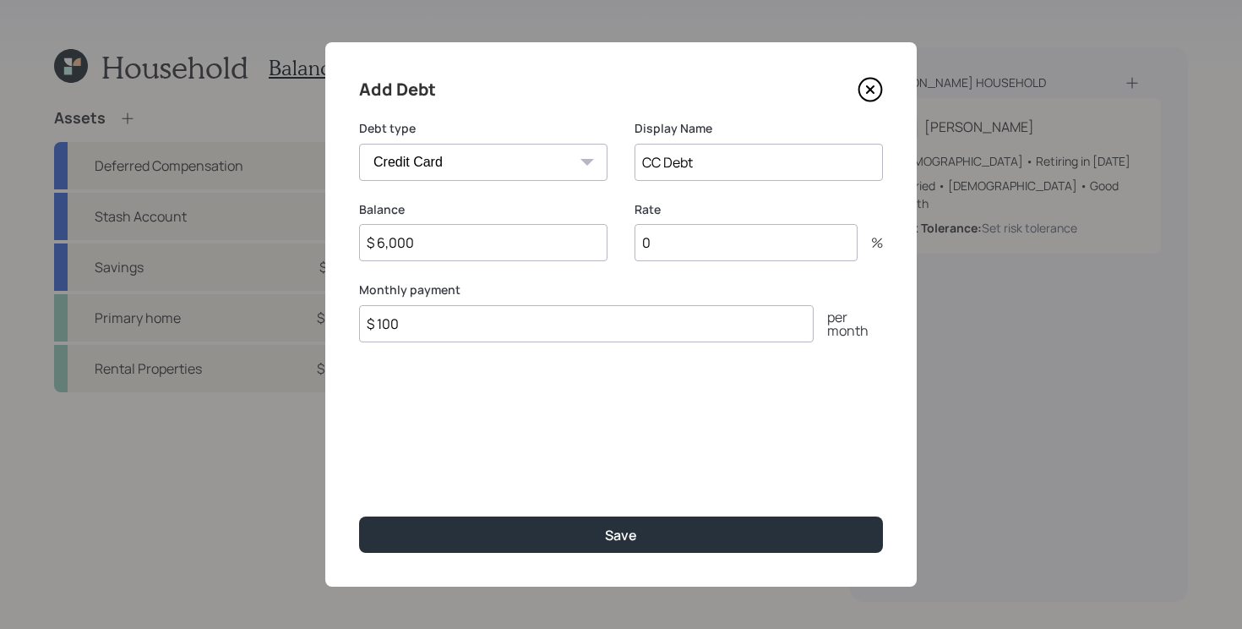
click at [656, 263] on div "Rate 0 %" at bounding box center [758, 241] width 248 height 81
click at [670, 231] on input "0" at bounding box center [745, 242] width 223 height 37
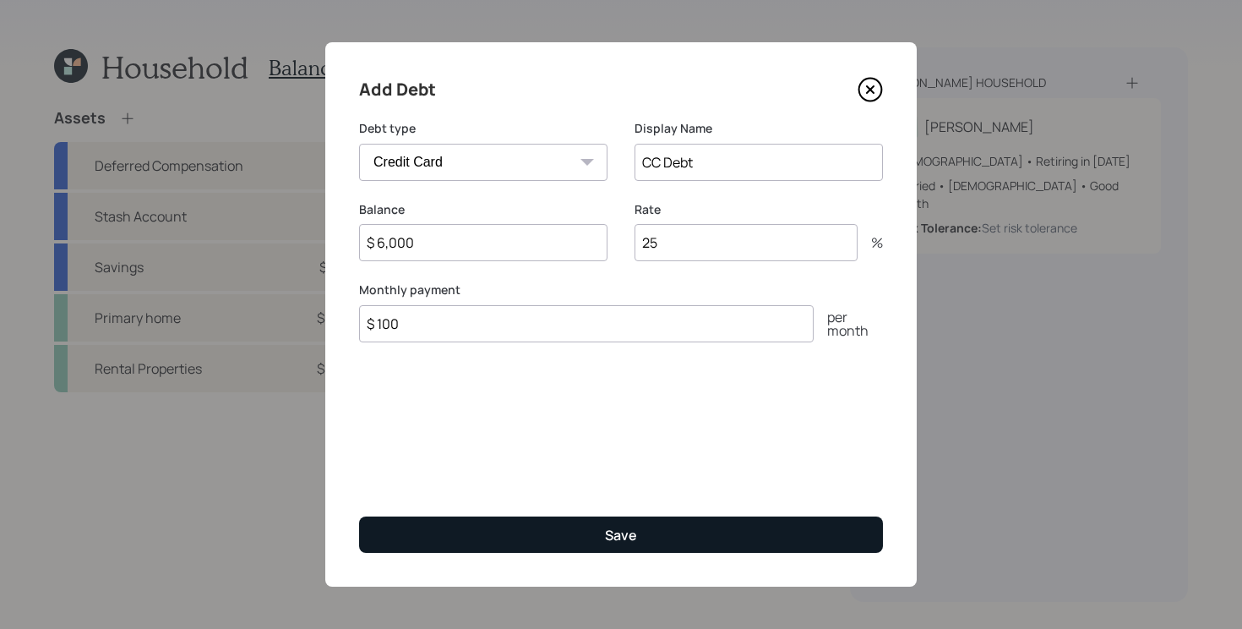
type input "25"
click at [487, 534] on button "Save" at bounding box center [621, 534] width 524 height 36
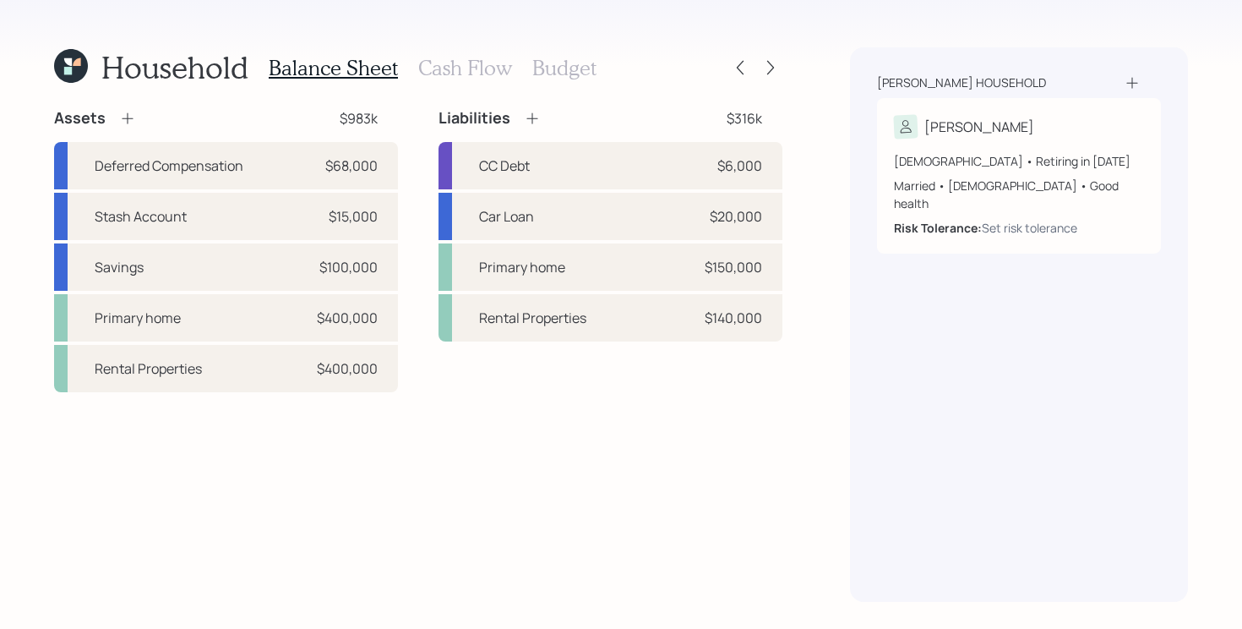
click at [453, 66] on h3 "Cash Flow" at bounding box center [465, 68] width 94 height 25
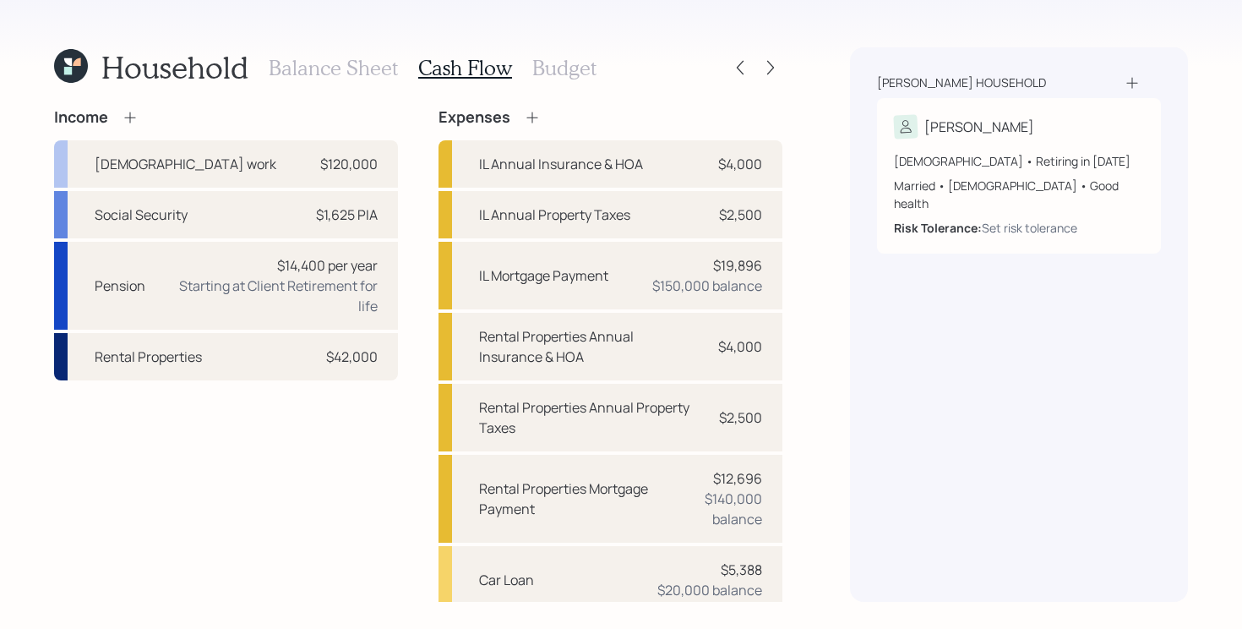
click at [404, 219] on div "Income [DEMOGRAPHIC_DATA] work $120,000 Social Security $1,625 PIA Pension $14,…" at bounding box center [418, 507] width 728 height 799
click at [297, 218] on div "Social Security $1,625 PIA" at bounding box center [226, 214] width 344 height 47
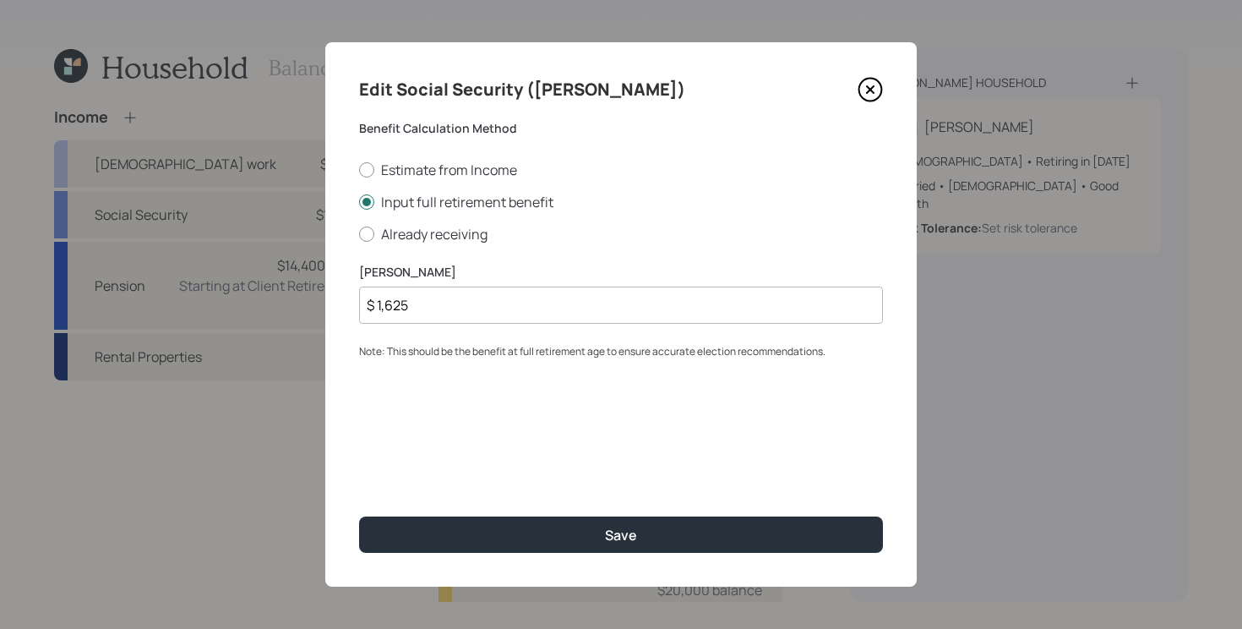
click at [874, 95] on icon at bounding box center [870, 89] width 25 height 25
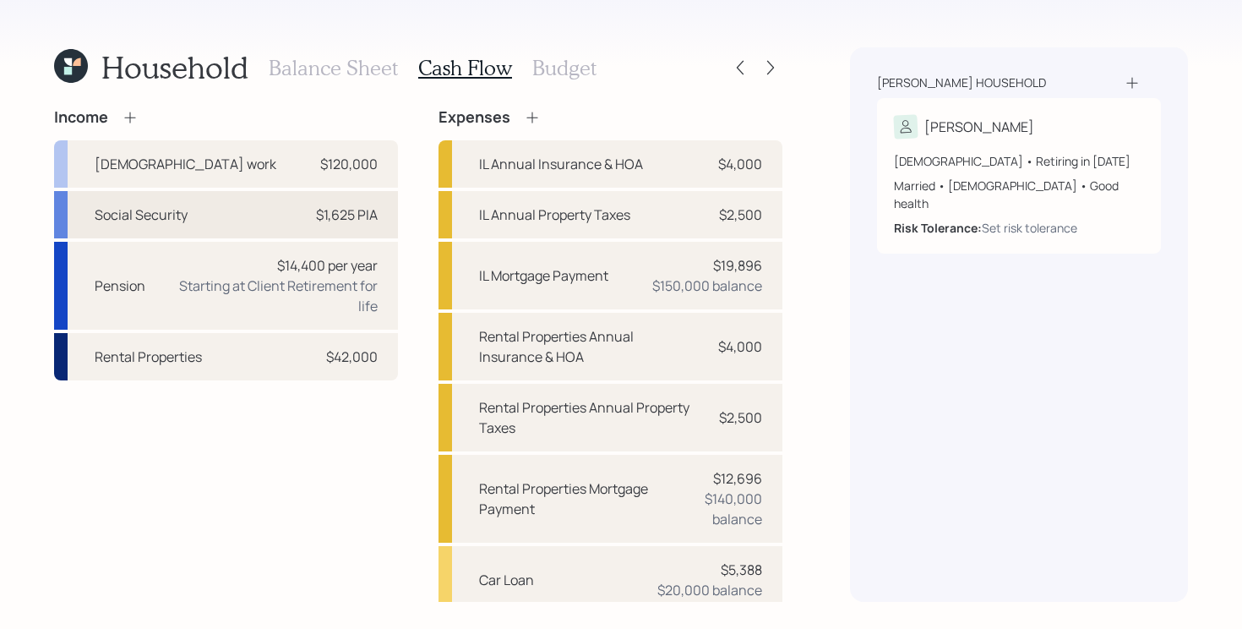
click at [357, 215] on div "$1,625 PIA" at bounding box center [347, 214] width 62 height 20
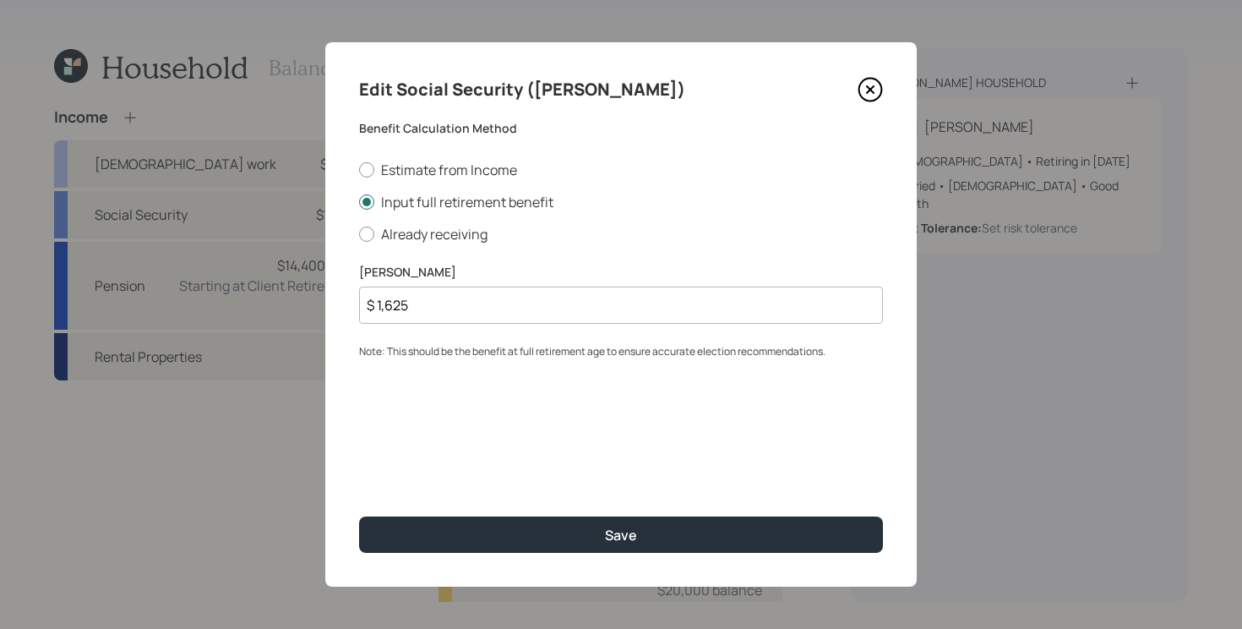
click at [465, 307] on input "$ 1,625" at bounding box center [621, 304] width 524 height 37
type input "$ 2,800"
click at [359, 516] on button "Save" at bounding box center [621, 534] width 524 height 36
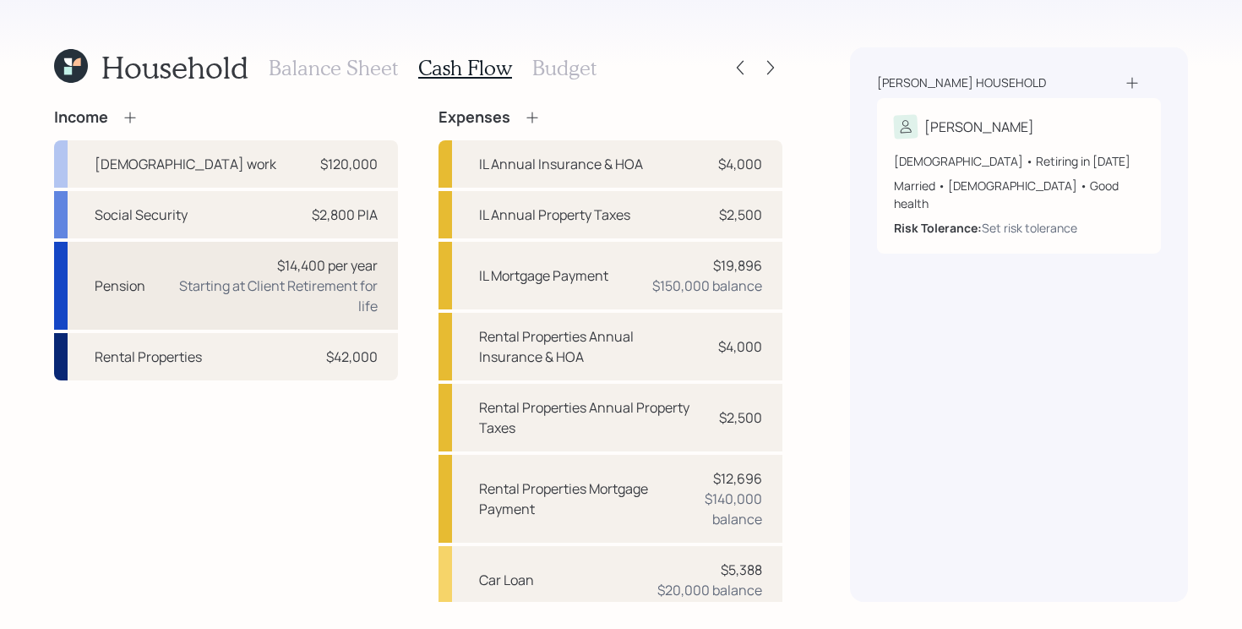
click at [324, 283] on div "Starting at Client Retirement for life" at bounding box center [268, 295] width 219 height 41
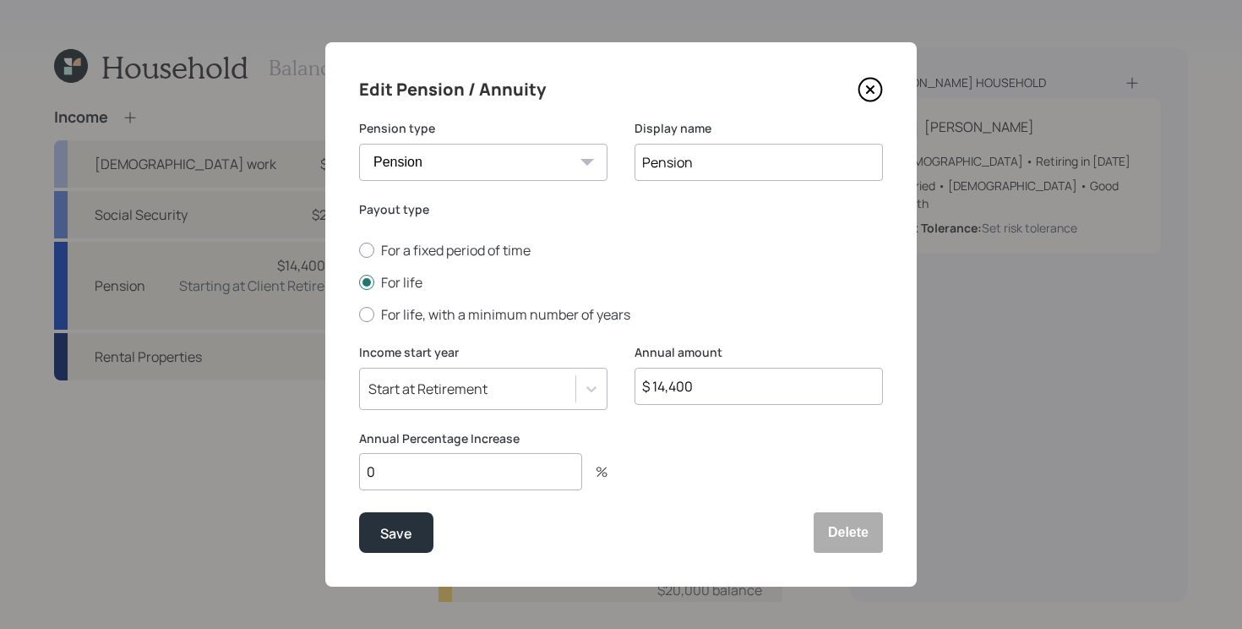
click at [872, 90] on icon at bounding box center [870, 89] width 25 height 25
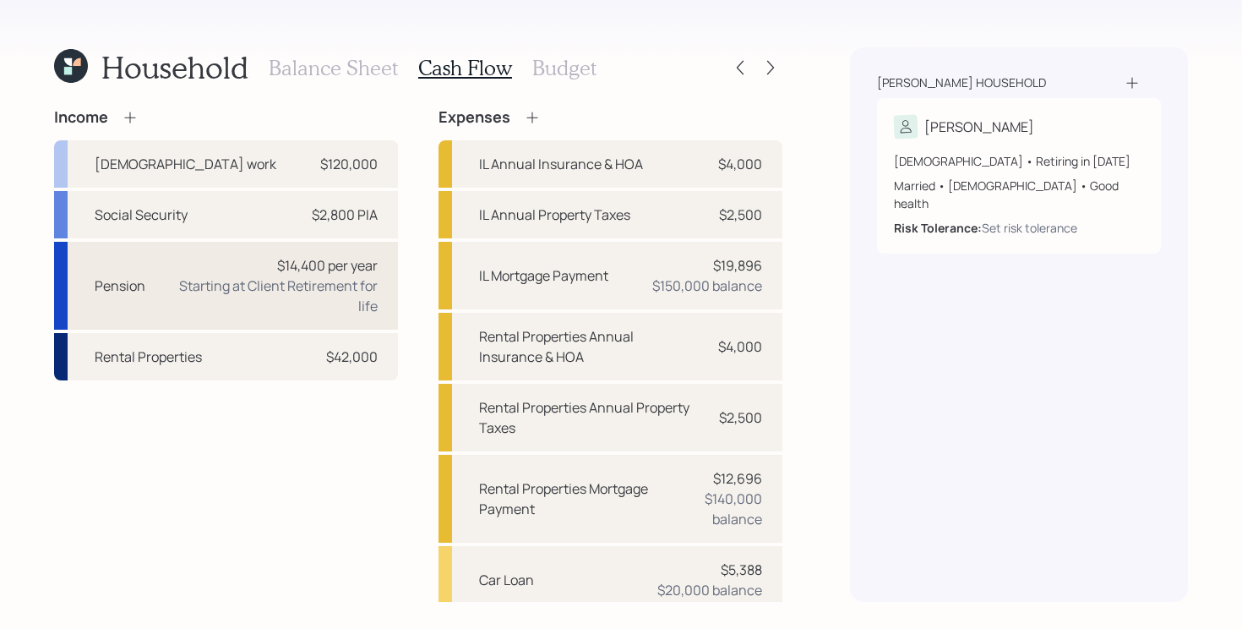
click at [344, 287] on div "Starting at Client Retirement for life" at bounding box center [268, 295] width 219 height 41
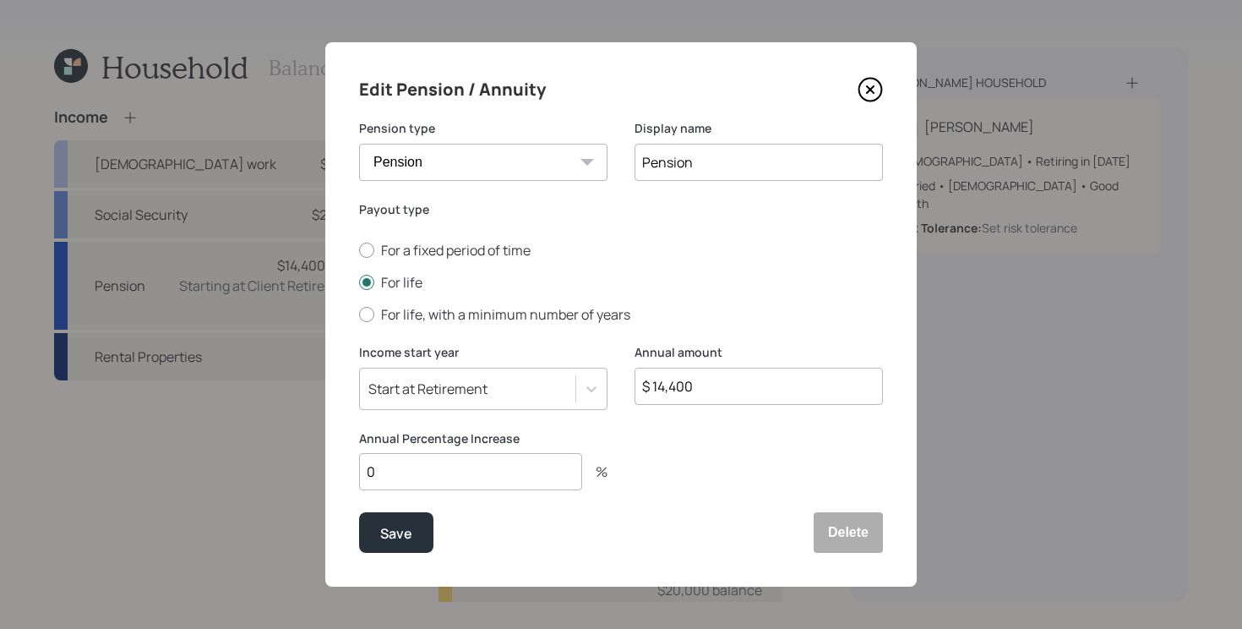
click at [470, 471] on input "0" at bounding box center [470, 471] width 223 height 37
type input "3"
click at [359, 512] on button "Save" at bounding box center [396, 532] width 74 height 41
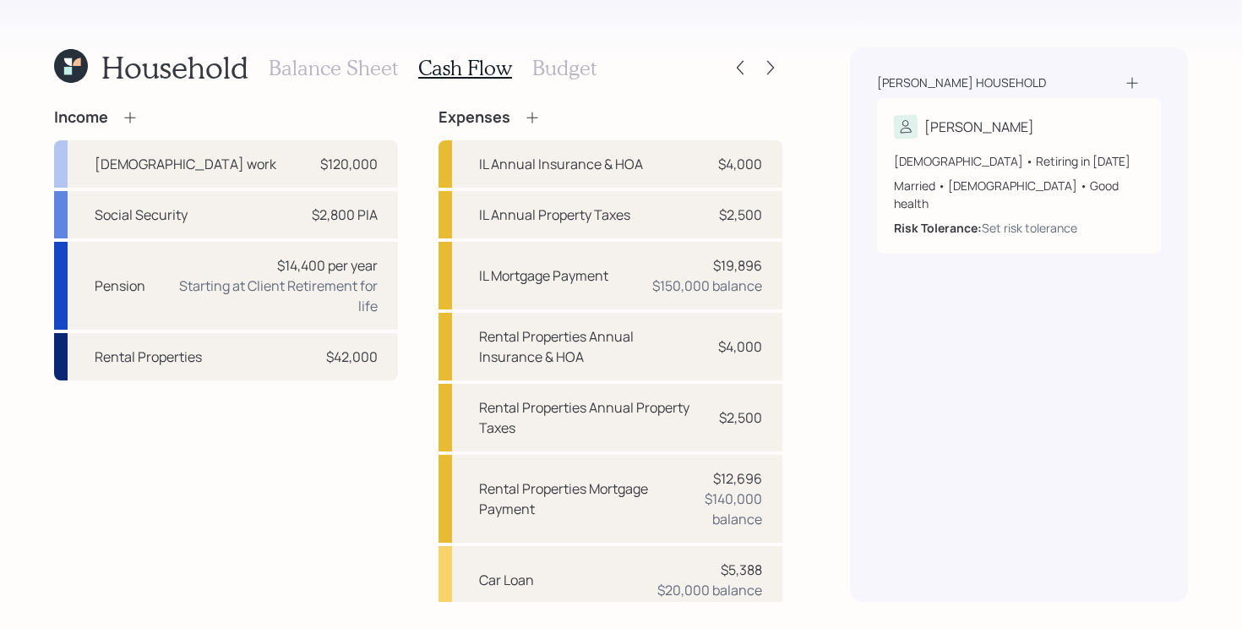
click at [537, 119] on icon at bounding box center [532, 117] width 17 height 17
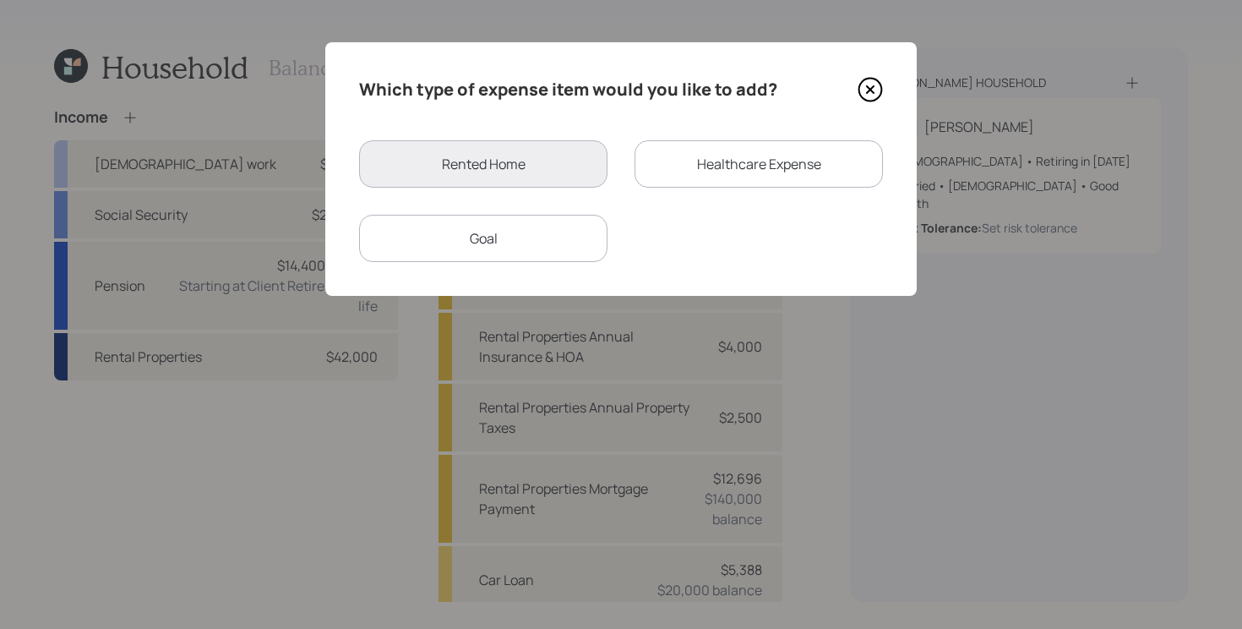
click at [716, 148] on div "Healthcare Expense" at bounding box center [758, 163] width 248 height 47
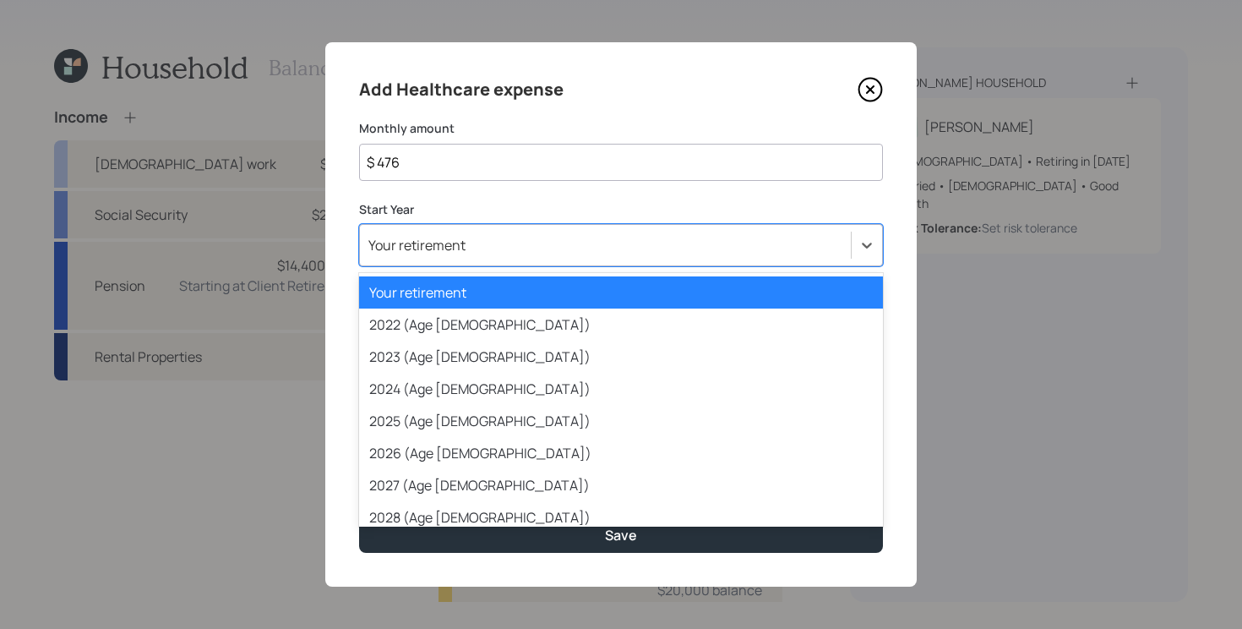
click at [537, 237] on div "Your retirement" at bounding box center [605, 245] width 491 height 29
click at [477, 295] on div "Your retirement" at bounding box center [621, 292] width 524 height 32
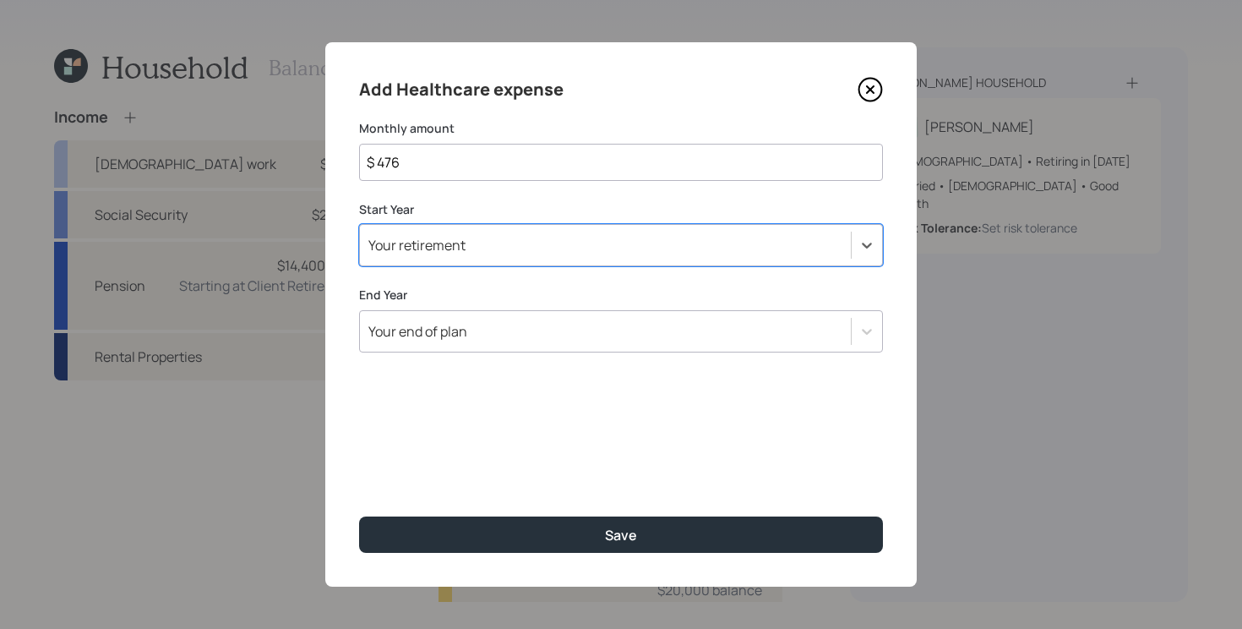
click at [469, 336] on div "Your end of plan" at bounding box center [605, 331] width 491 height 29
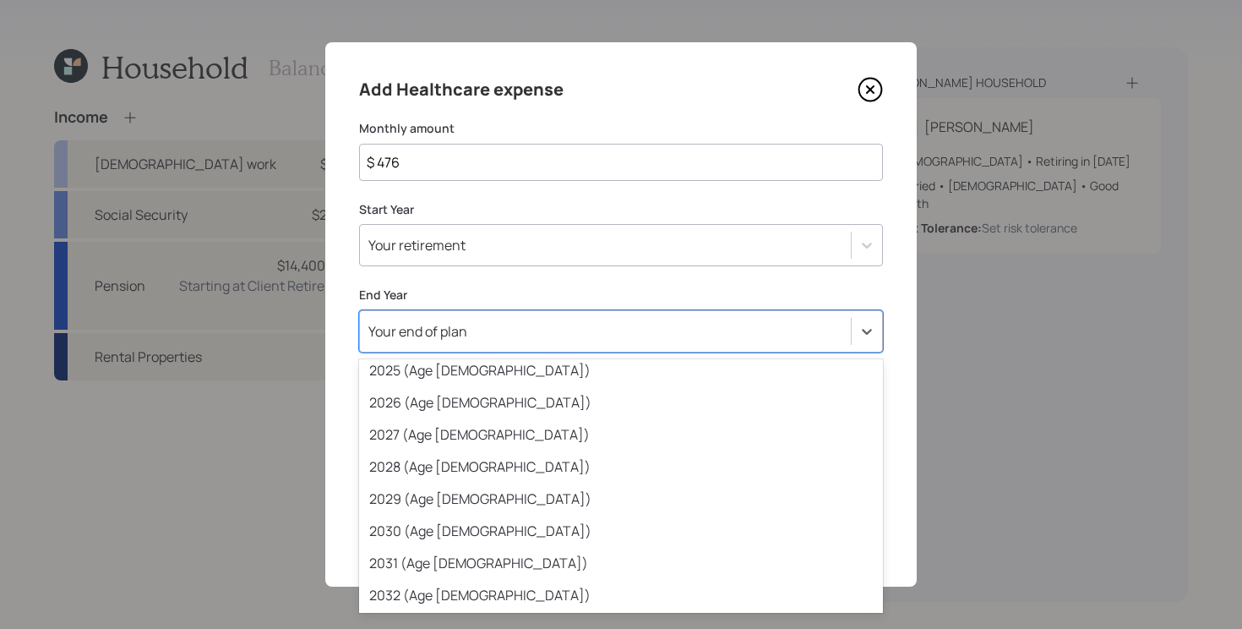
scroll to position [178, 0]
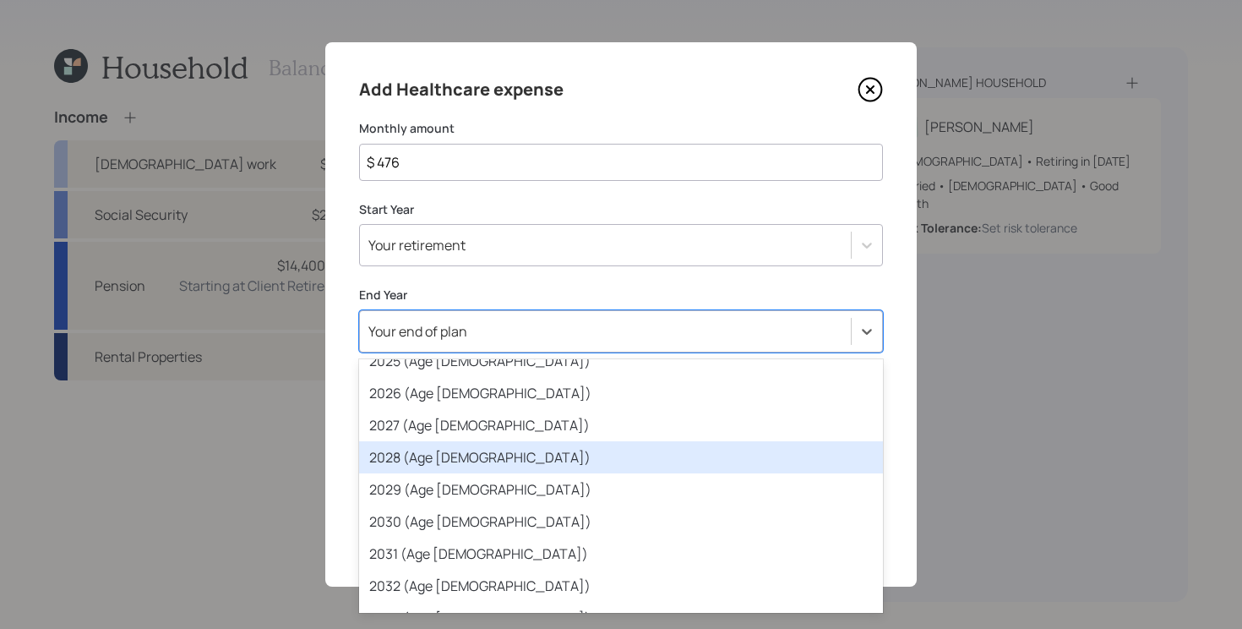
click at [454, 463] on div "2028 (Age [DEMOGRAPHIC_DATA])" at bounding box center [621, 457] width 524 height 32
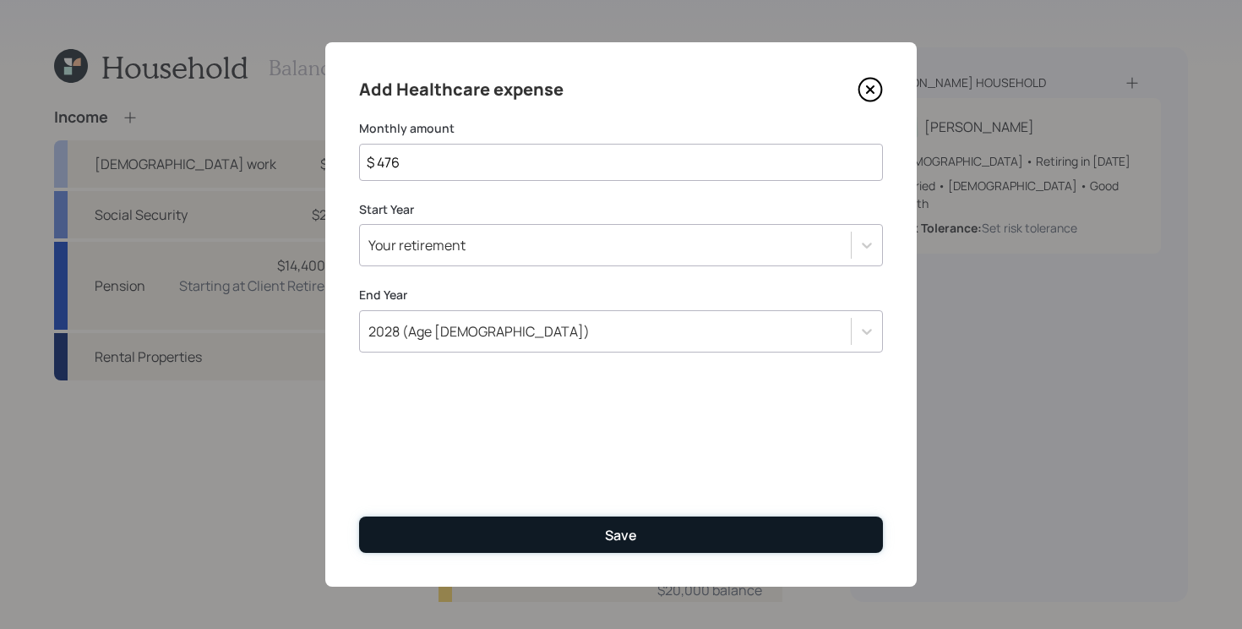
click at [531, 547] on button "Save" at bounding box center [621, 534] width 524 height 36
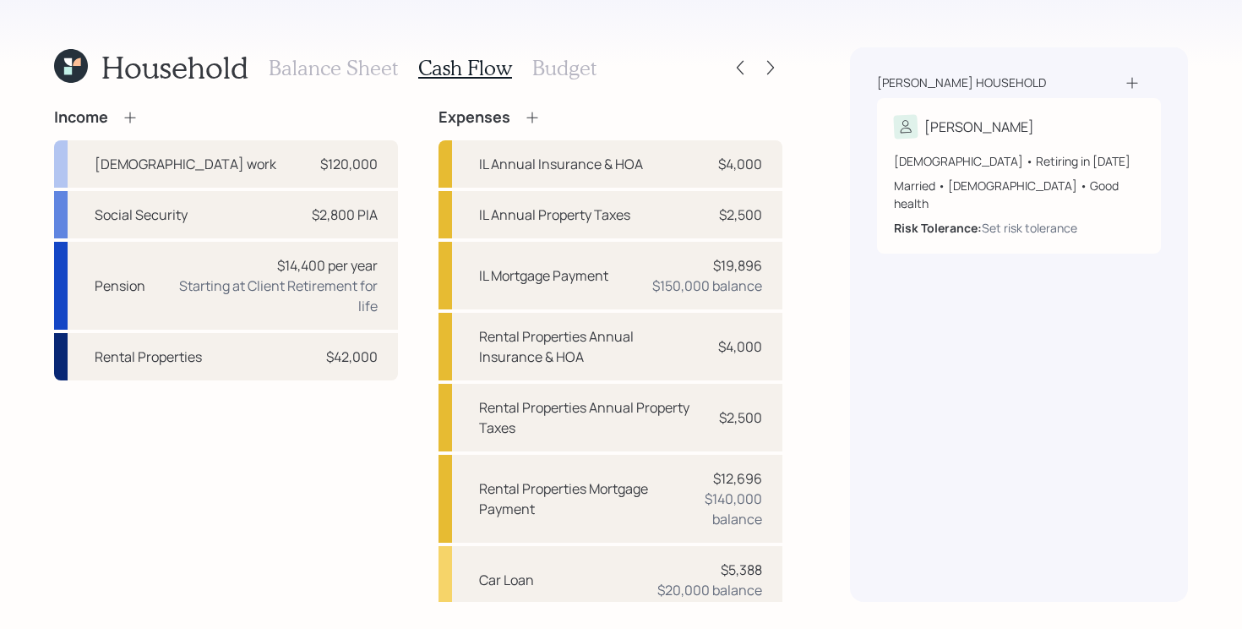
click at [528, 112] on icon at bounding box center [532, 117] width 17 height 17
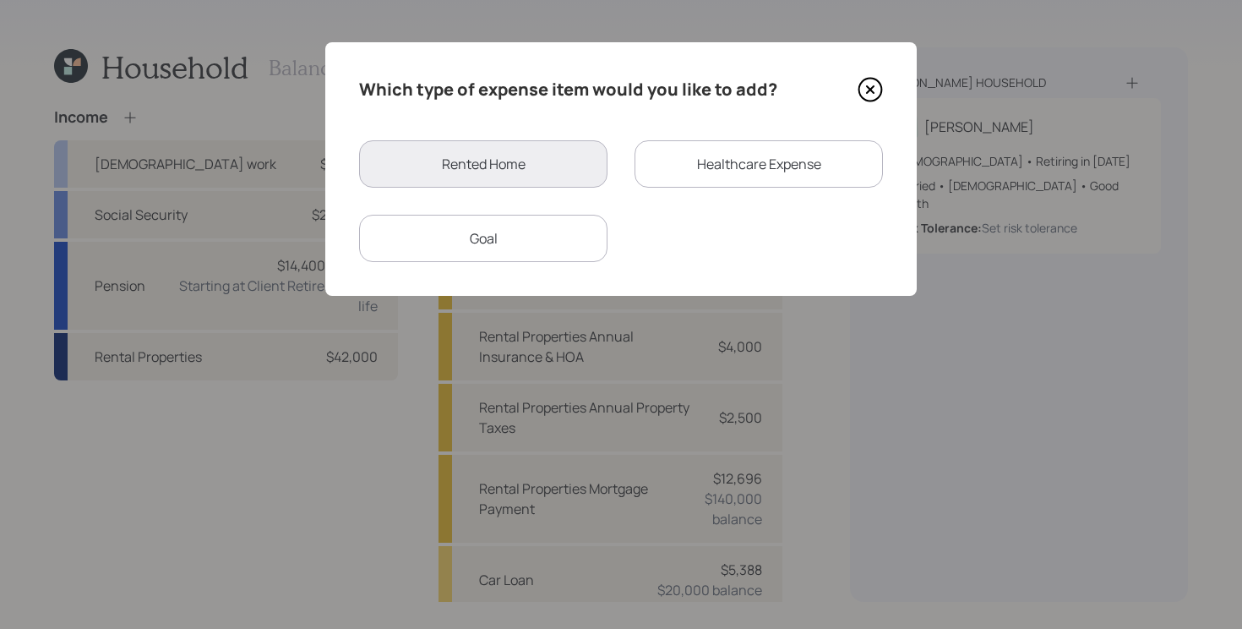
click at [532, 242] on div "Goal" at bounding box center [483, 238] width 248 height 47
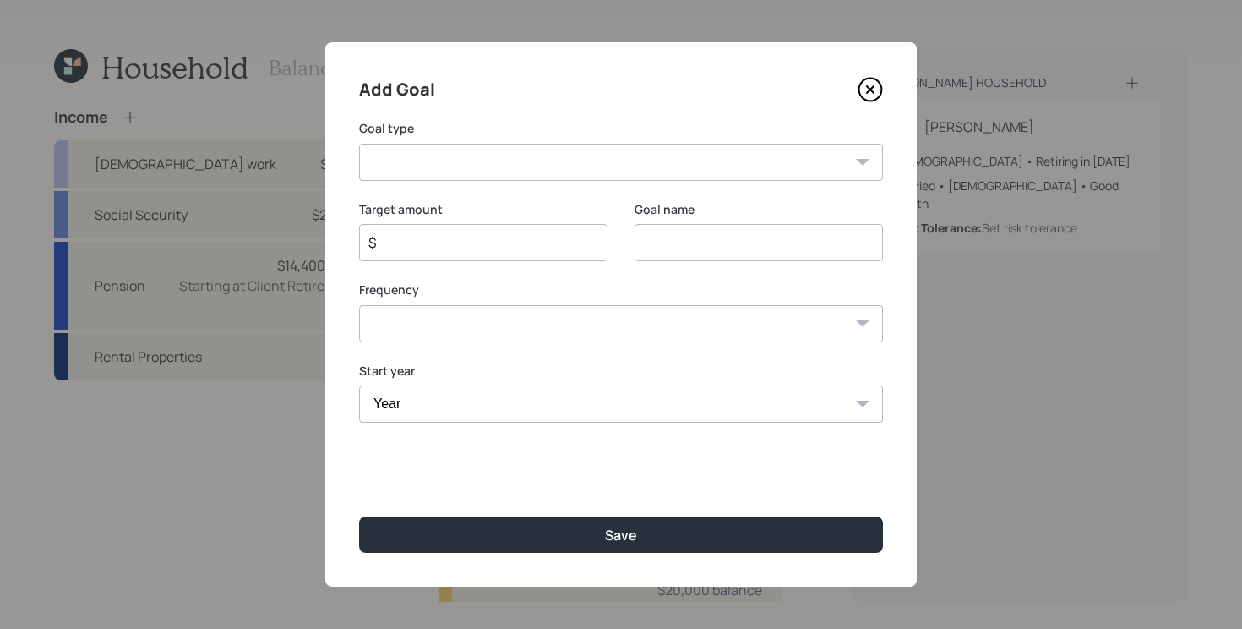
click at [560, 325] on select "One time Every 1 year Every 2 years Every 3 years Every 4 years Every 5 years E…" at bounding box center [621, 323] width 524 height 37
select select "1"
click at [359, 305] on select "One time Every 1 year Every 2 years Every 3 years Every 4 years Every 5 years E…" at bounding box center [621, 323] width 524 height 37
click at [538, 161] on select "Create an emergency fund Donate to charity Purchase a home Make a purchase Supp…" at bounding box center [621, 162] width 524 height 37
select select "other"
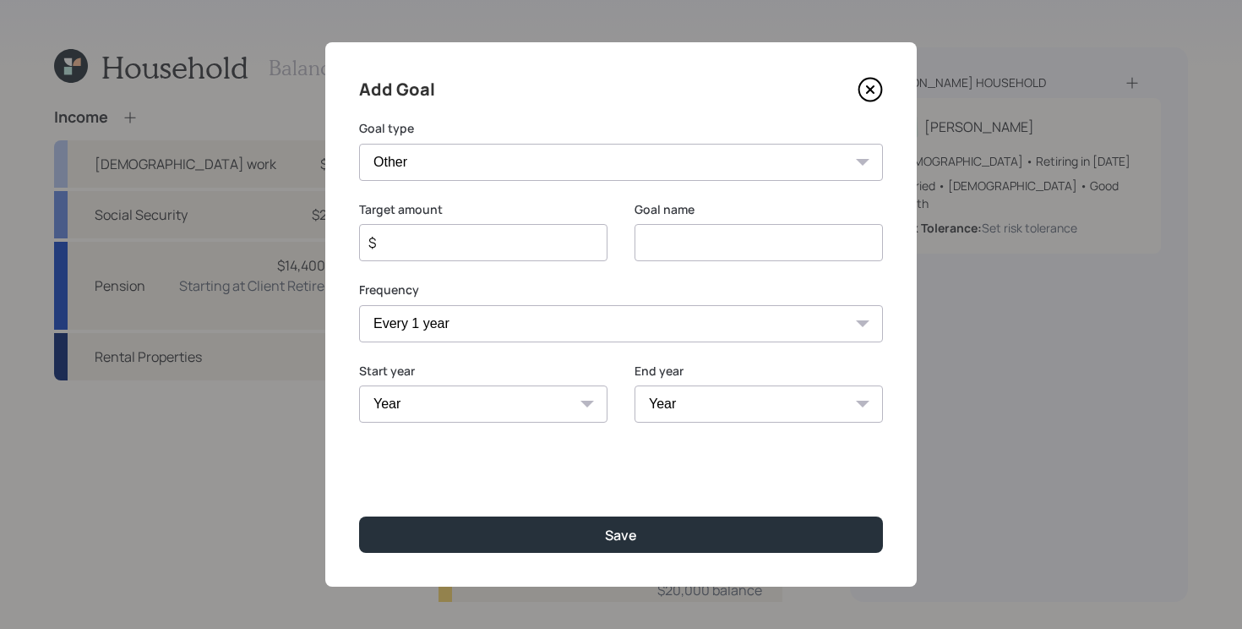
click at [359, 144] on select "Create an emergency fund Donate to charity Purchase a home Make a purchase Supp…" at bounding box center [621, 162] width 524 height 37
click at [742, 248] on input "Other" at bounding box center [758, 242] width 248 height 37
type input "Medicare"
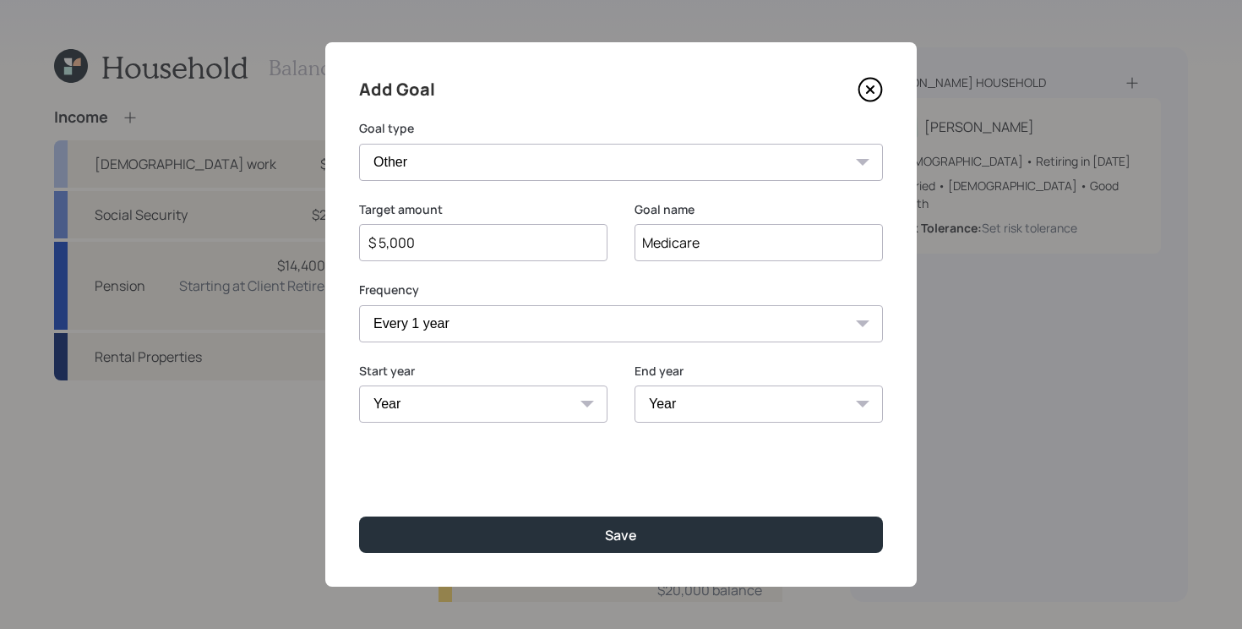
type input "$ 5,000"
click at [504, 410] on select "Year [DATE] 2026 2027 2028 2029 2030 2031 2032 2033 2034 2035 2036 2037 2038 20…" at bounding box center [483, 403] width 248 height 37
select select "2029"
click at [359, 385] on select "Year [DATE] 2026 2027 2028 2029 2030 2031 2032 2033 2034 2035 2036 2037 2038 20…" at bounding box center [483, 403] width 248 height 37
click at [772, 397] on select "Year [DATE] 2030 2031 2032 2033 2034 2035 2036 2037 2038 2039 2040 2041 2042 20…" at bounding box center [758, 403] width 248 height 37
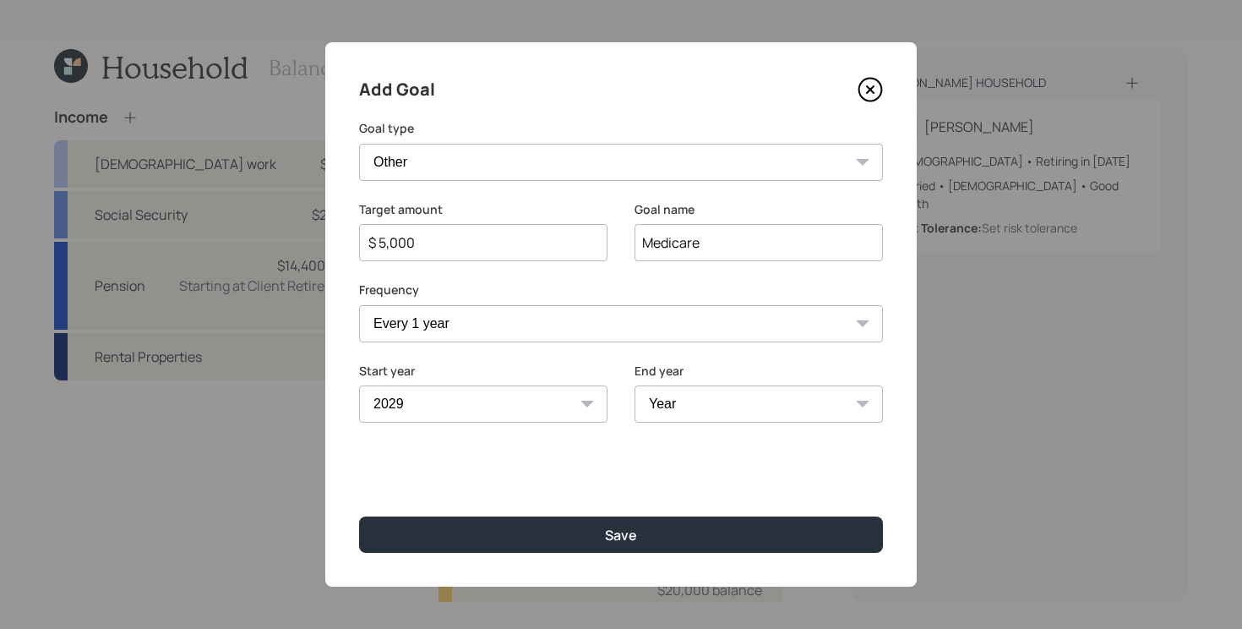
select select "2052"
click at [634, 385] on select "Year [DATE] 2030 2031 2032 2033 2034 2035 2036 2037 2038 2039 2040 2041 2042 20…" at bounding box center [758, 403] width 248 height 37
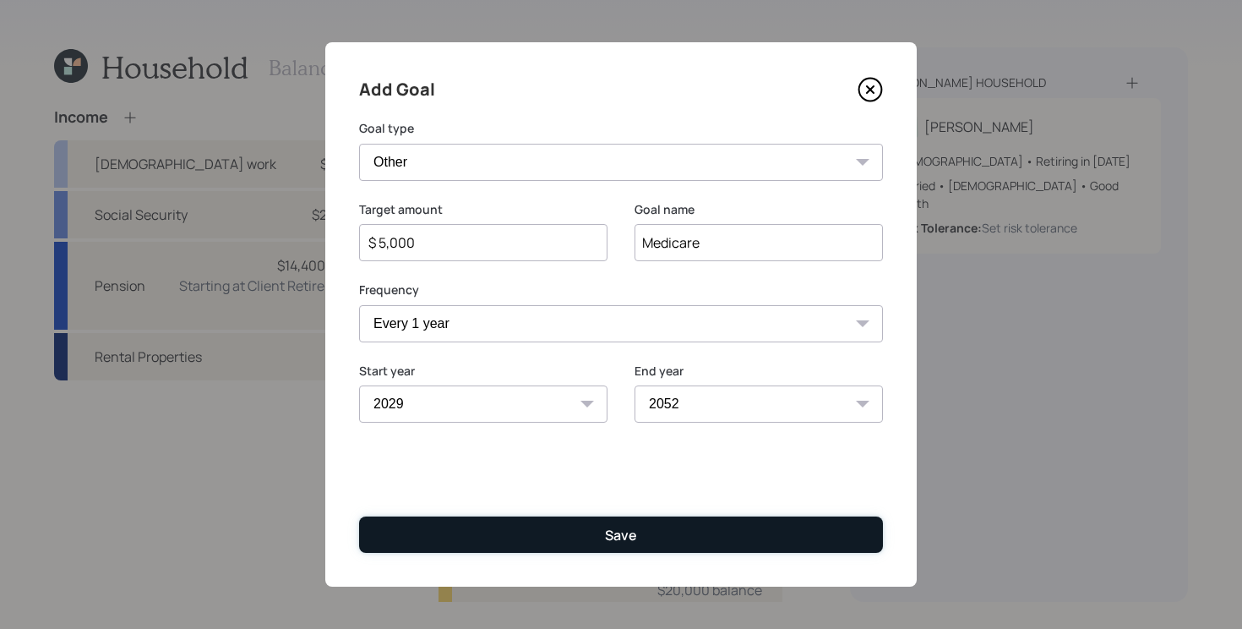
click at [693, 546] on button "Save" at bounding box center [621, 534] width 524 height 36
type input "$"
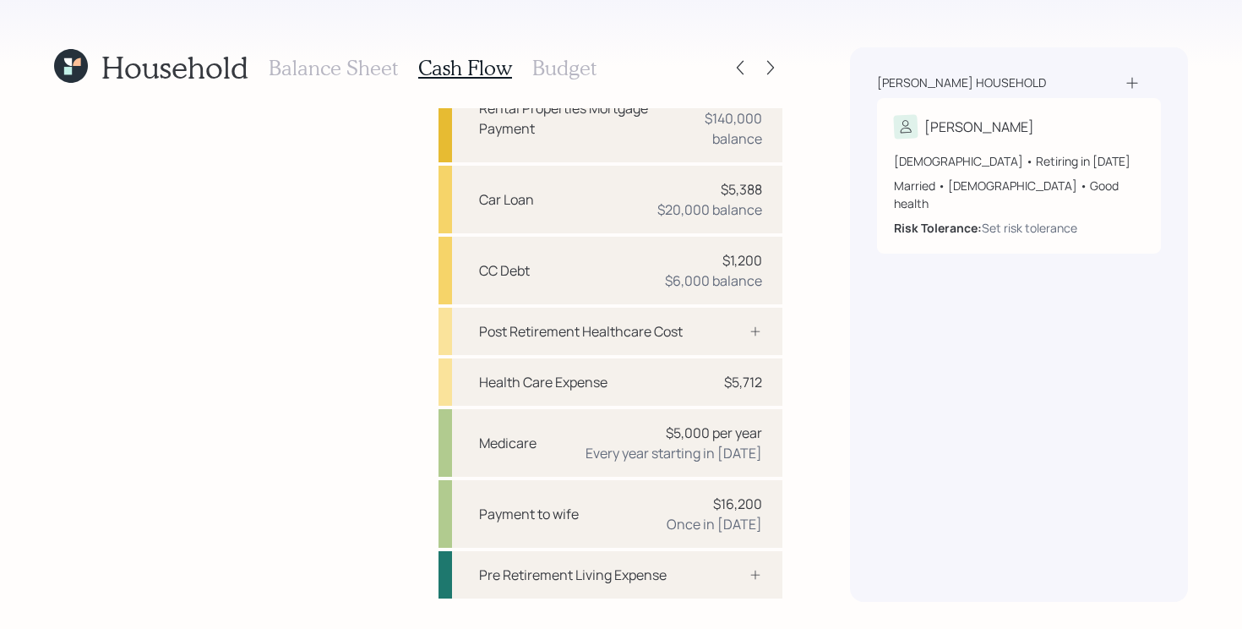
scroll to position [427, 0]
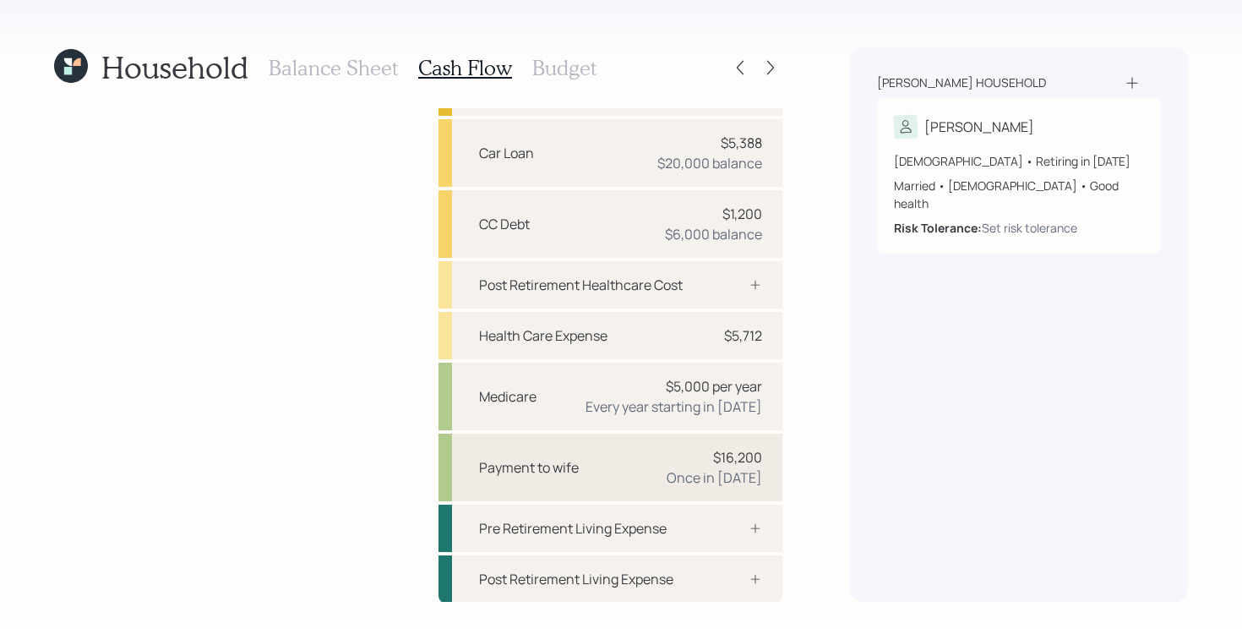
click at [556, 481] on div "Payment to wife $16,200 Once in [DATE]" at bounding box center [610, 467] width 344 height 68
select select "0"
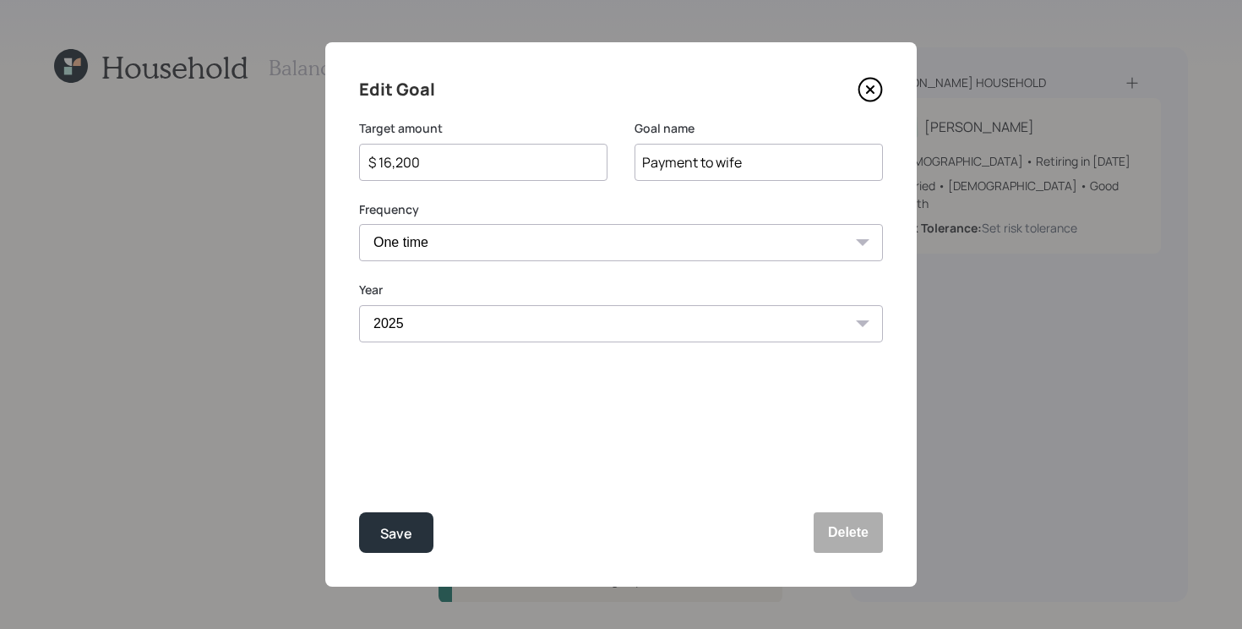
click at [869, 92] on icon at bounding box center [870, 89] width 25 height 25
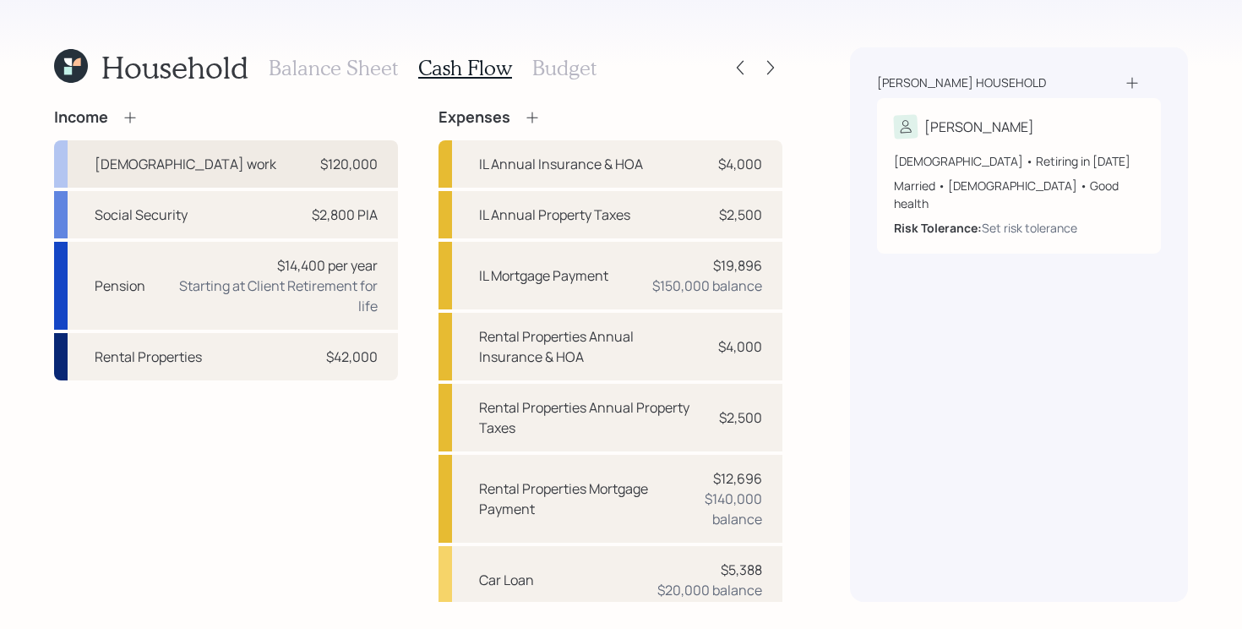
click at [292, 159] on div "[DEMOGRAPHIC_DATA] work $120,000" at bounding box center [226, 163] width 344 height 47
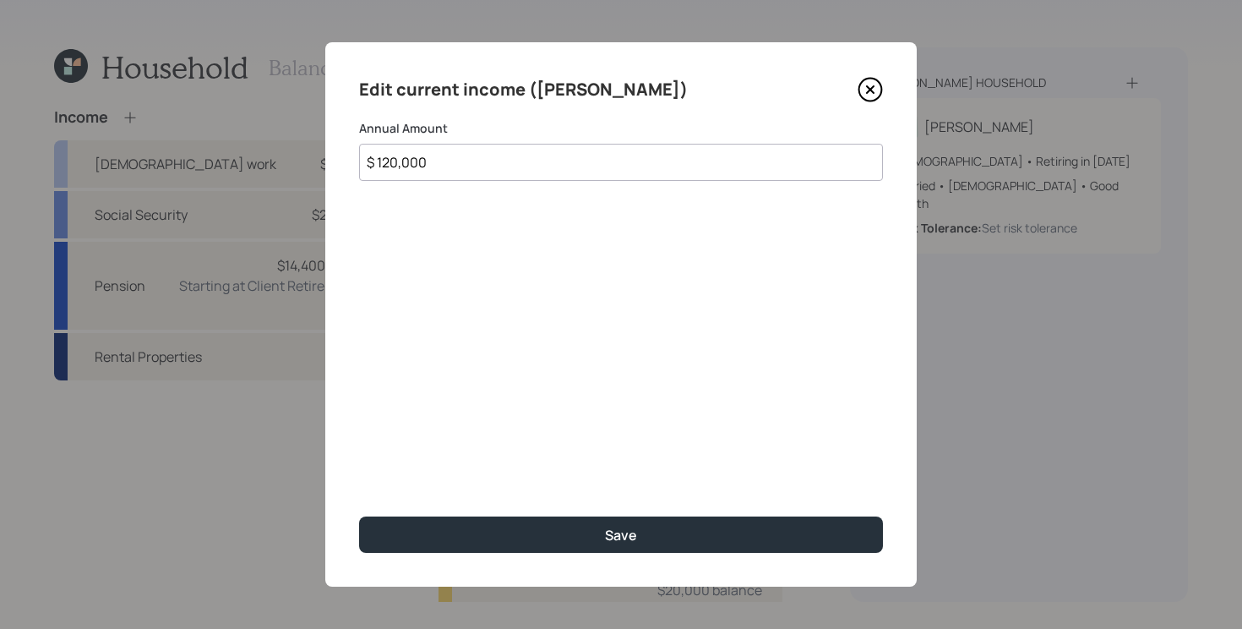
click at [556, 172] on input "$ 120,000" at bounding box center [621, 162] width 524 height 37
type input "$ 110,000"
click at [359, 516] on button "Save" at bounding box center [621, 534] width 524 height 36
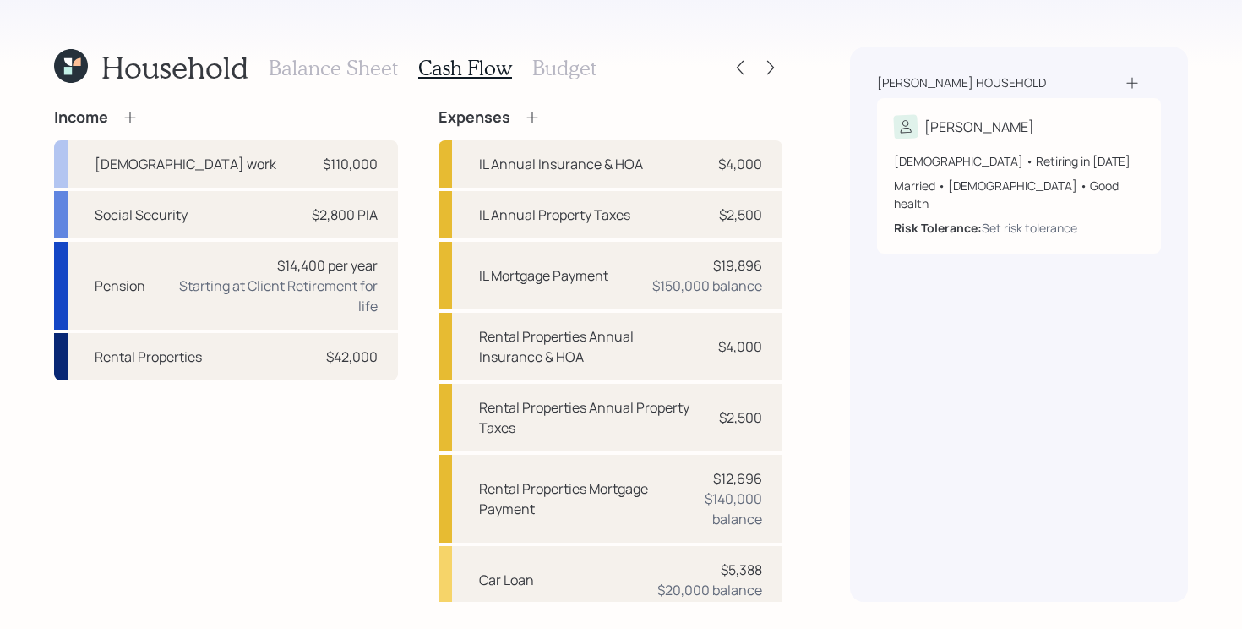
click at [412, 275] on div "Income [DEMOGRAPHIC_DATA] work $110,000 Social Security $2,800 PIA Pension $14,…" at bounding box center [418, 568] width 728 height 921
click at [548, 69] on h3 "Budget" at bounding box center [564, 68] width 64 height 25
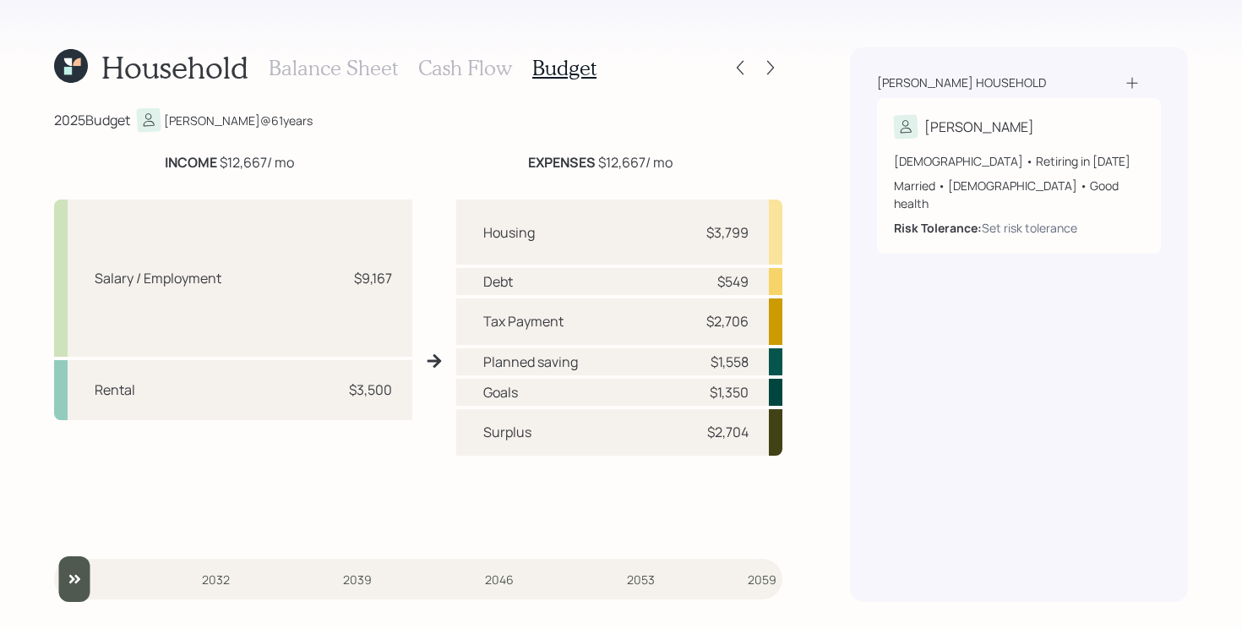
click at [478, 79] on div "Balance Sheet Cash Flow Budget" at bounding box center [433, 67] width 328 height 41
click at [466, 71] on h3 "Cash Flow" at bounding box center [465, 68] width 94 height 25
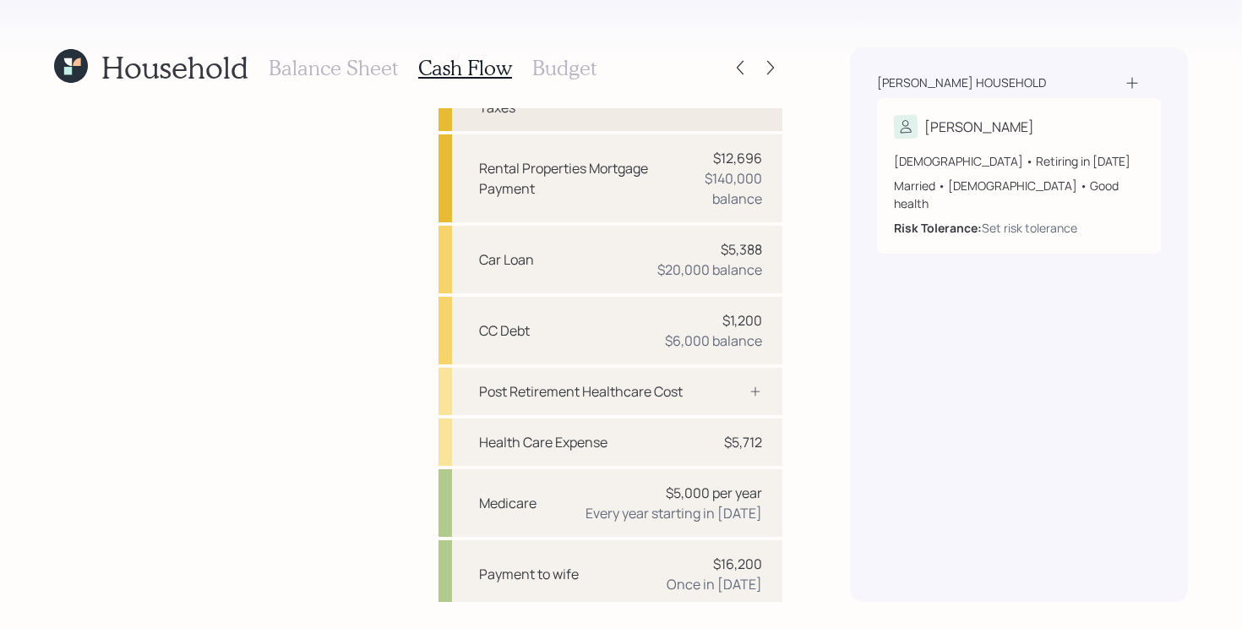
scroll to position [427, 0]
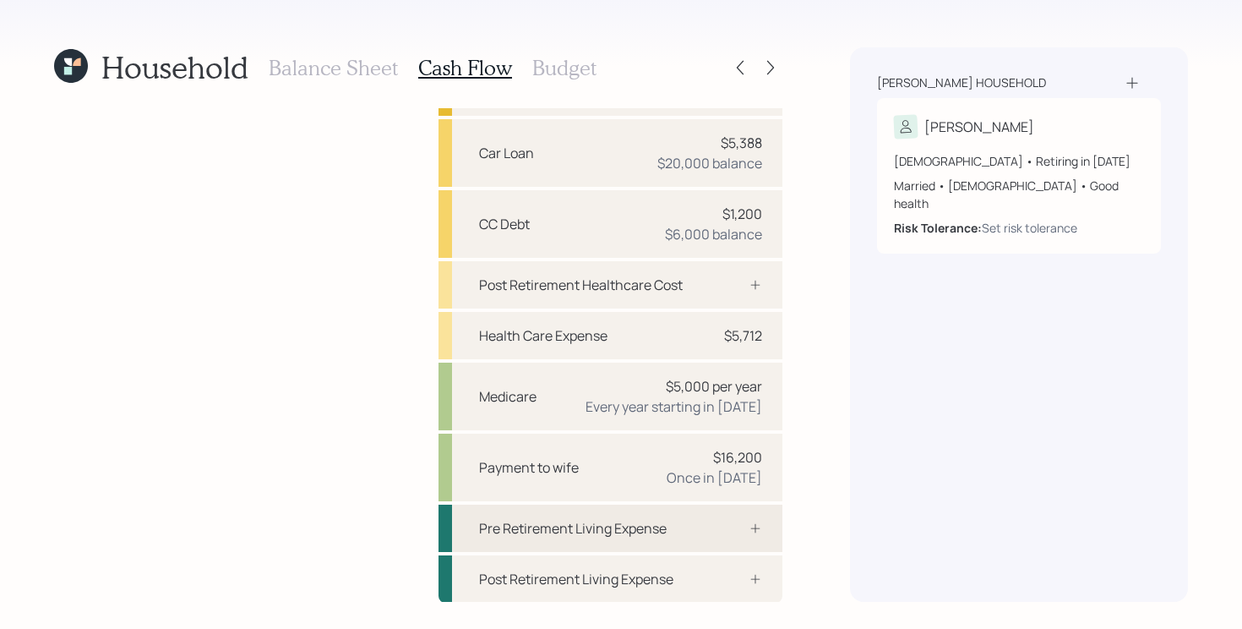
click at [650, 528] on div "Pre Retirement Living Expense" at bounding box center [573, 528] width 188 height 20
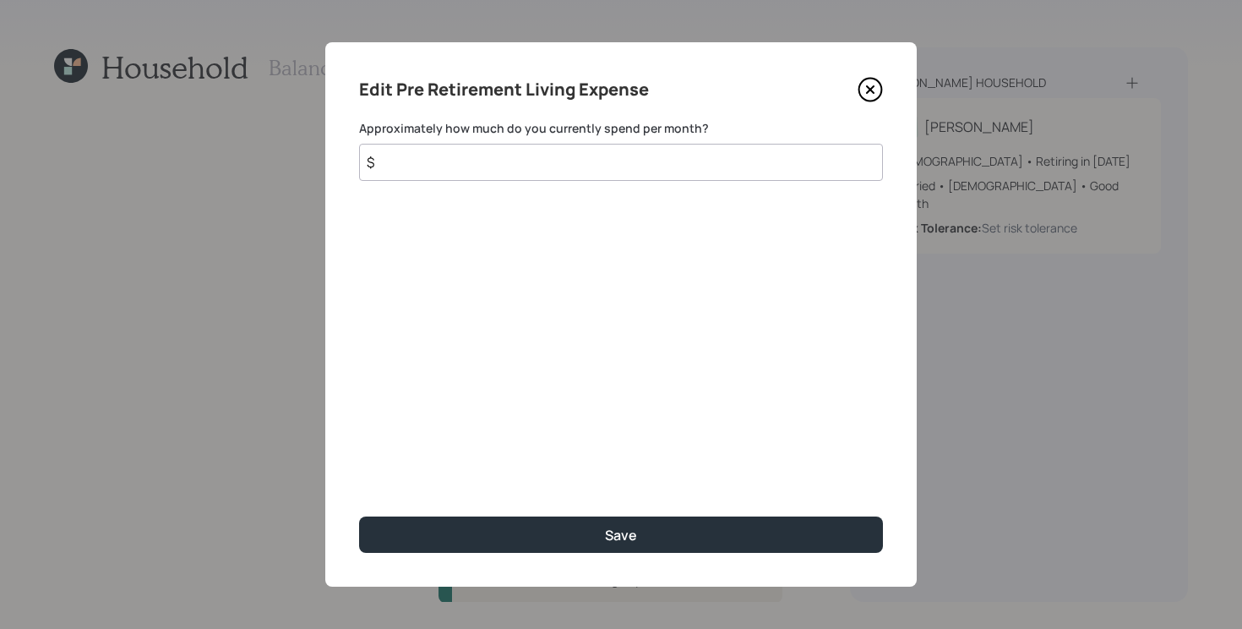
click at [646, 169] on input "$" at bounding box center [621, 162] width 524 height 37
type input "$ 1,500"
click at [359, 516] on button "Save" at bounding box center [621, 534] width 524 height 36
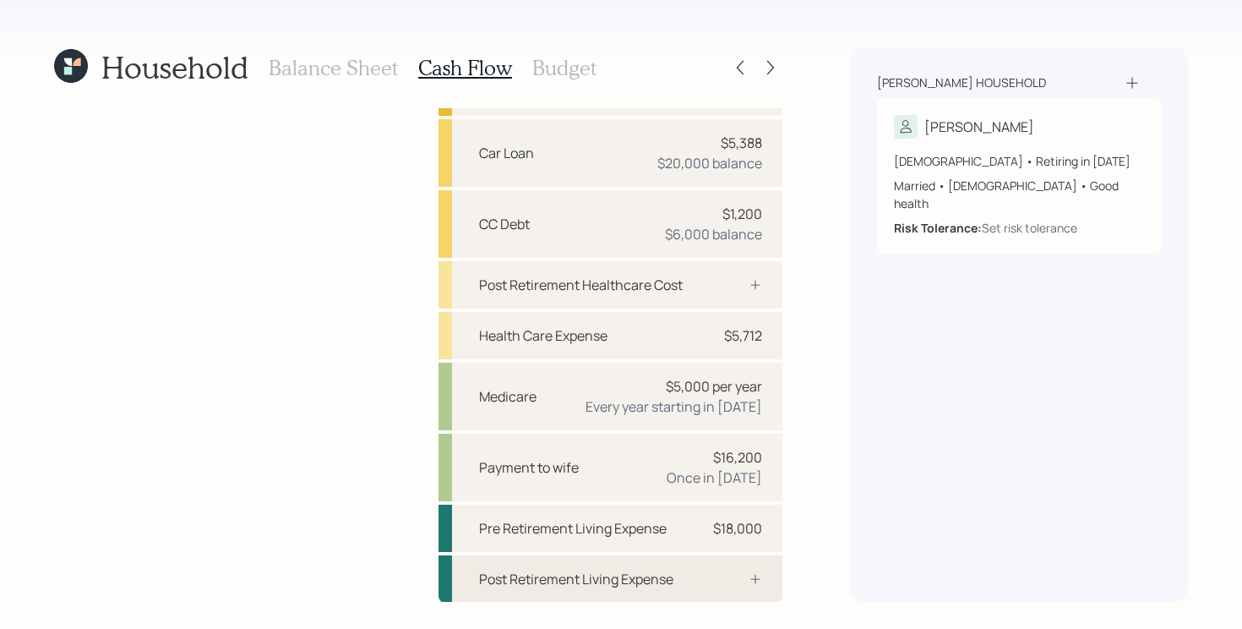
click at [696, 571] on div "Post Retirement Living Expense" at bounding box center [610, 578] width 344 height 47
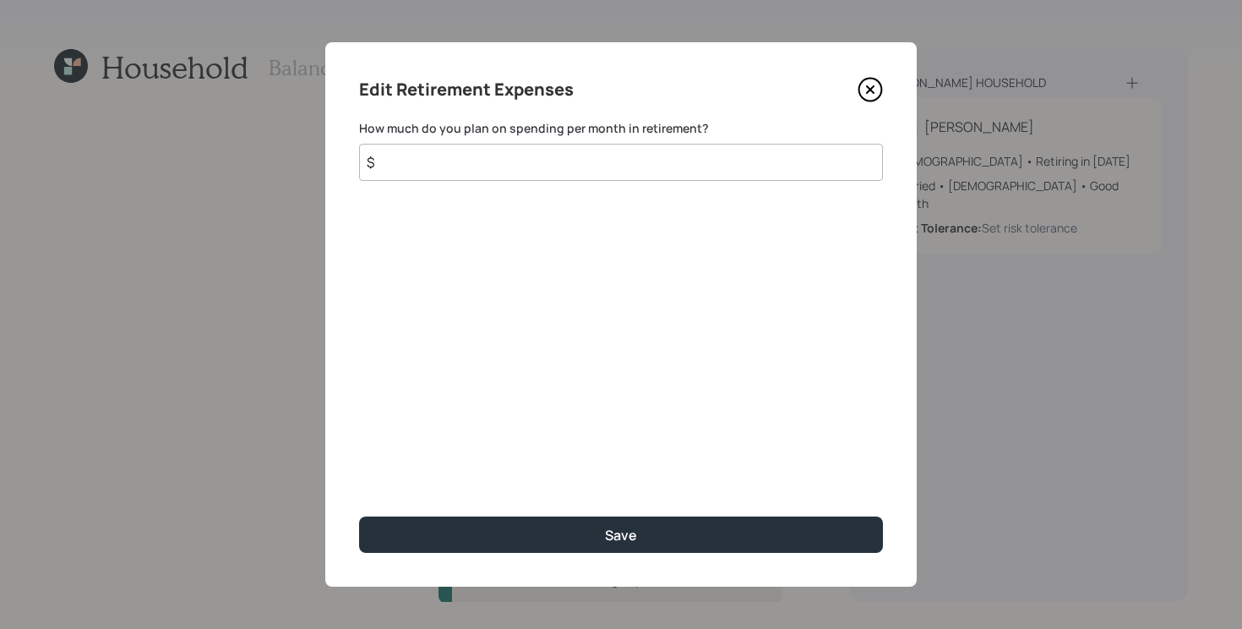
click at [586, 177] on input "$" at bounding box center [621, 162] width 524 height 37
type input "$ 1,500"
click at [359, 516] on button "Save" at bounding box center [621, 534] width 524 height 36
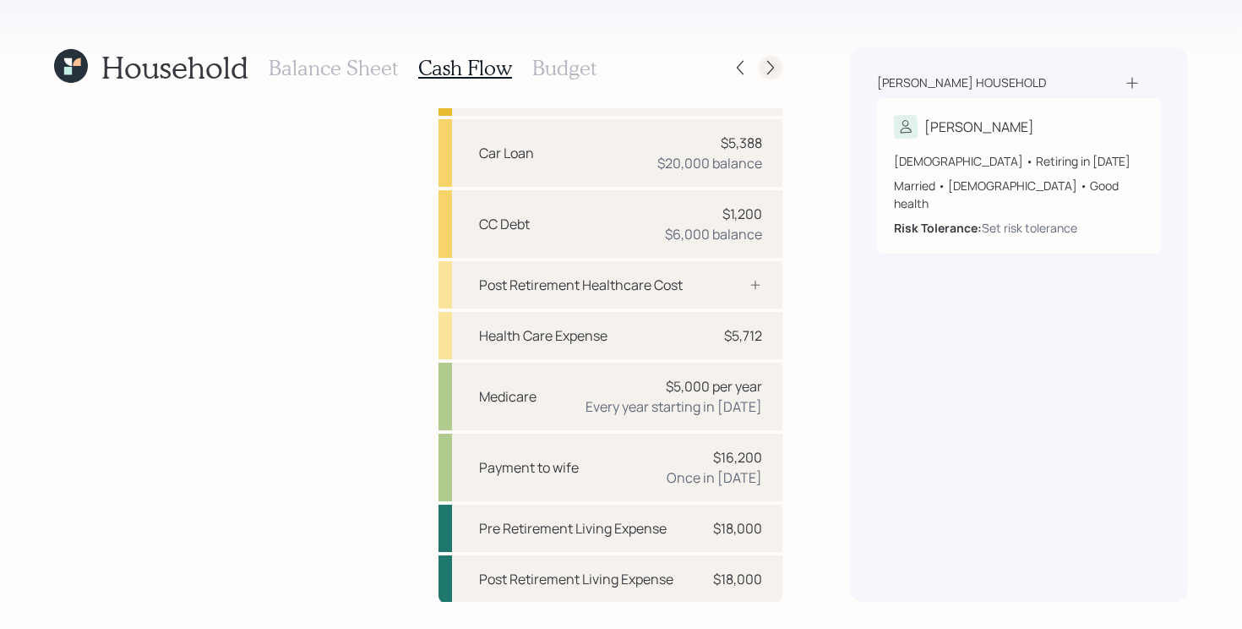
click at [767, 64] on icon at bounding box center [770, 67] width 17 height 17
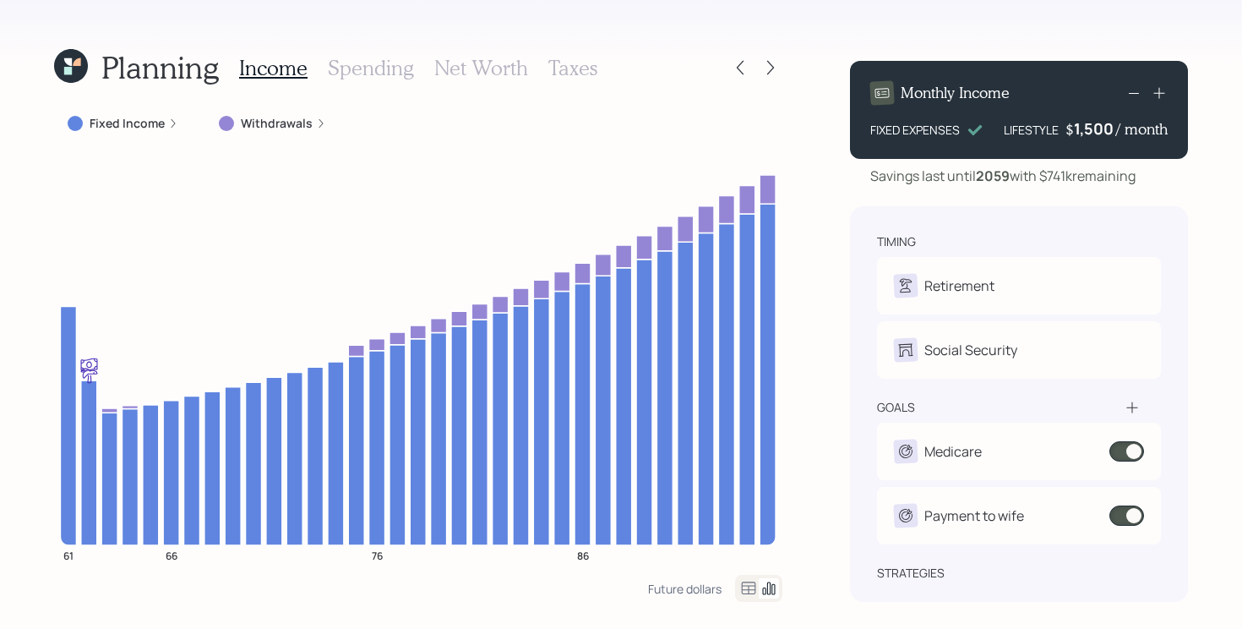
drag, startPoint x: 1048, startPoint y: 181, endPoint x: 1171, endPoint y: 185, distance: 123.4
click at [1171, 185] on div "Savings last until [DATE] with $741k remaining" at bounding box center [1019, 176] width 338 height 20
click at [463, 67] on h3 "Net Worth" at bounding box center [481, 68] width 94 height 25
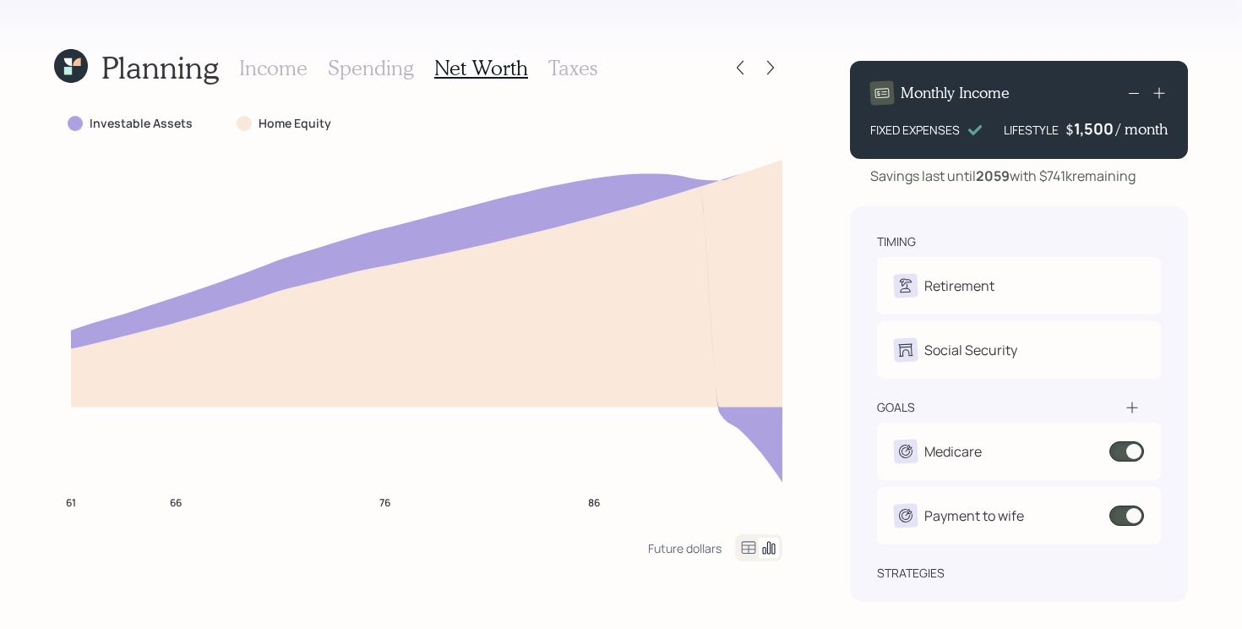
click at [280, 73] on h3 "Income" at bounding box center [273, 68] width 68 height 25
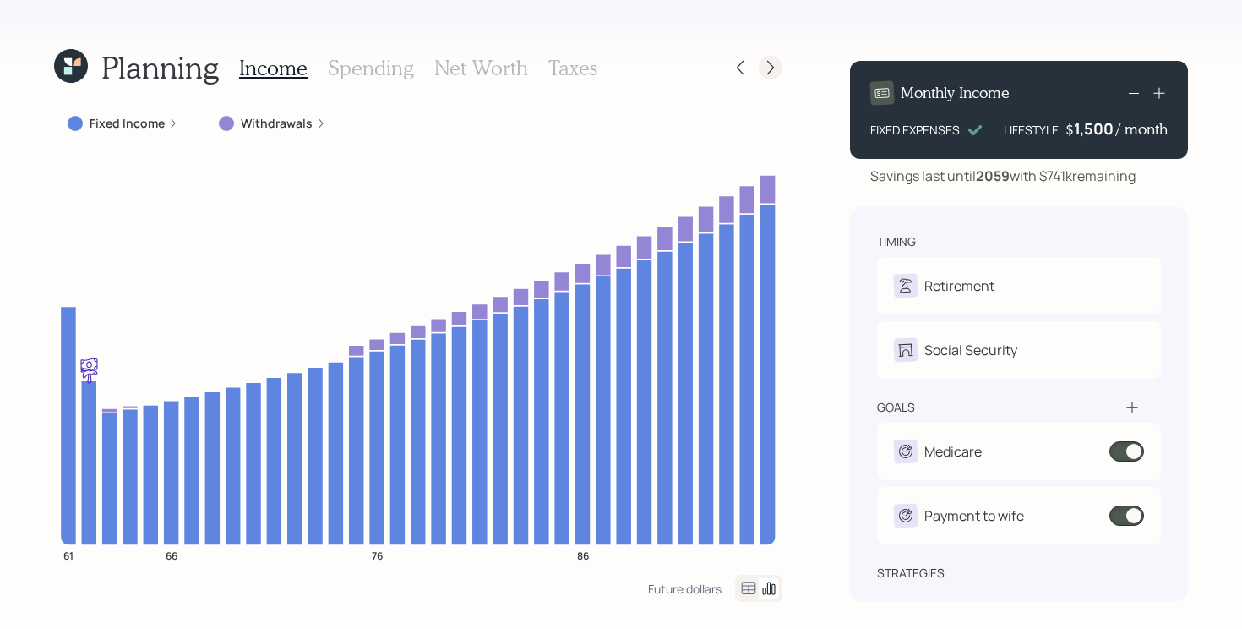
click at [775, 72] on icon at bounding box center [770, 67] width 17 height 17
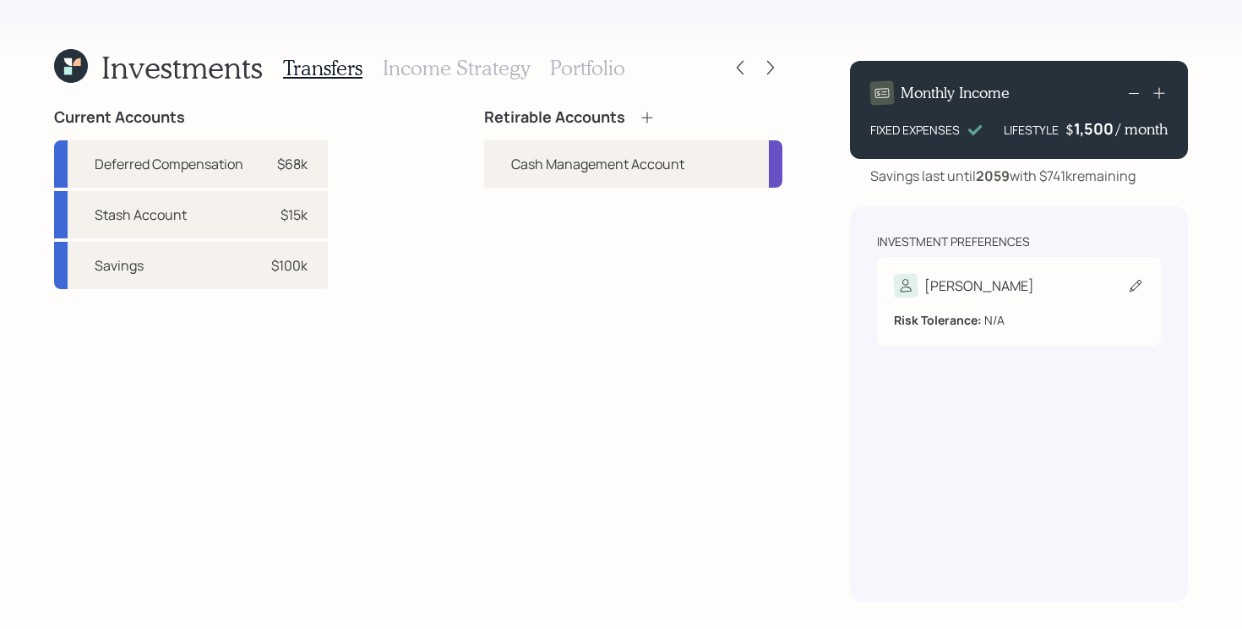
click at [1016, 283] on div "[PERSON_NAME]" at bounding box center [1019, 286] width 250 height 24
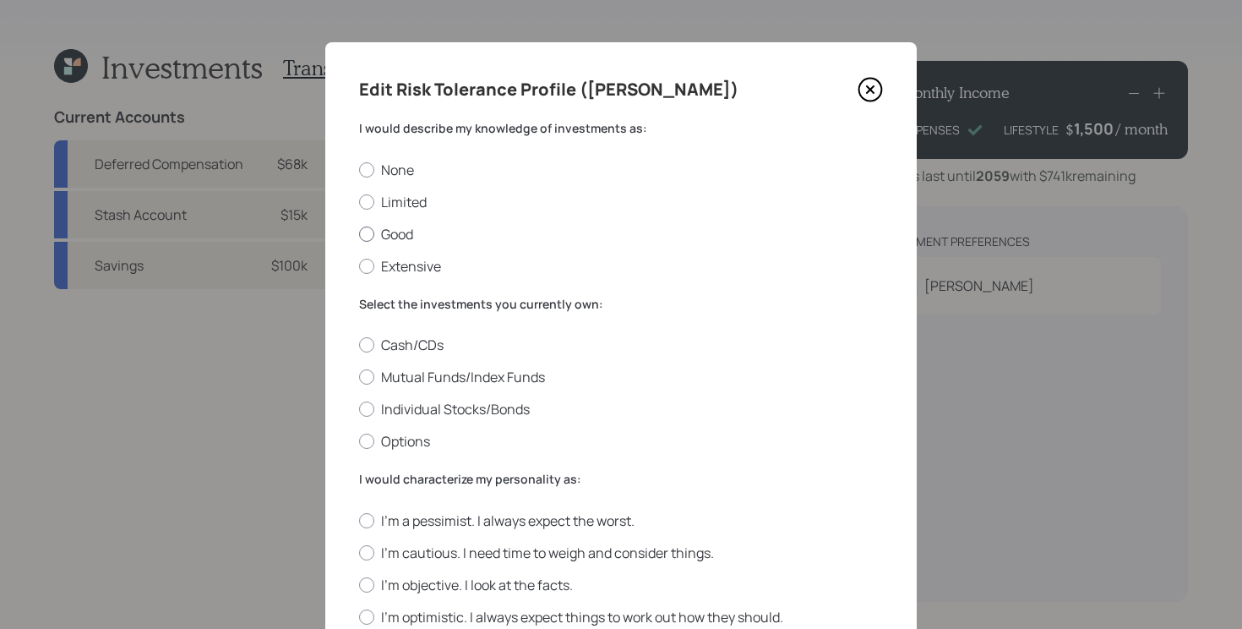
click at [405, 235] on label "Good" at bounding box center [621, 234] width 524 height 19
click at [359, 234] on input "Good" at bounding box center [358, 233] width 1 height 1
radio input "true"
click at [419, 345] on label "Cash/CDs" at bounding box center [621, 344] width 524 height 19
click at [359, 345] on input "Cash/CDs" at bounding box center [358, 345] width 1 height 1
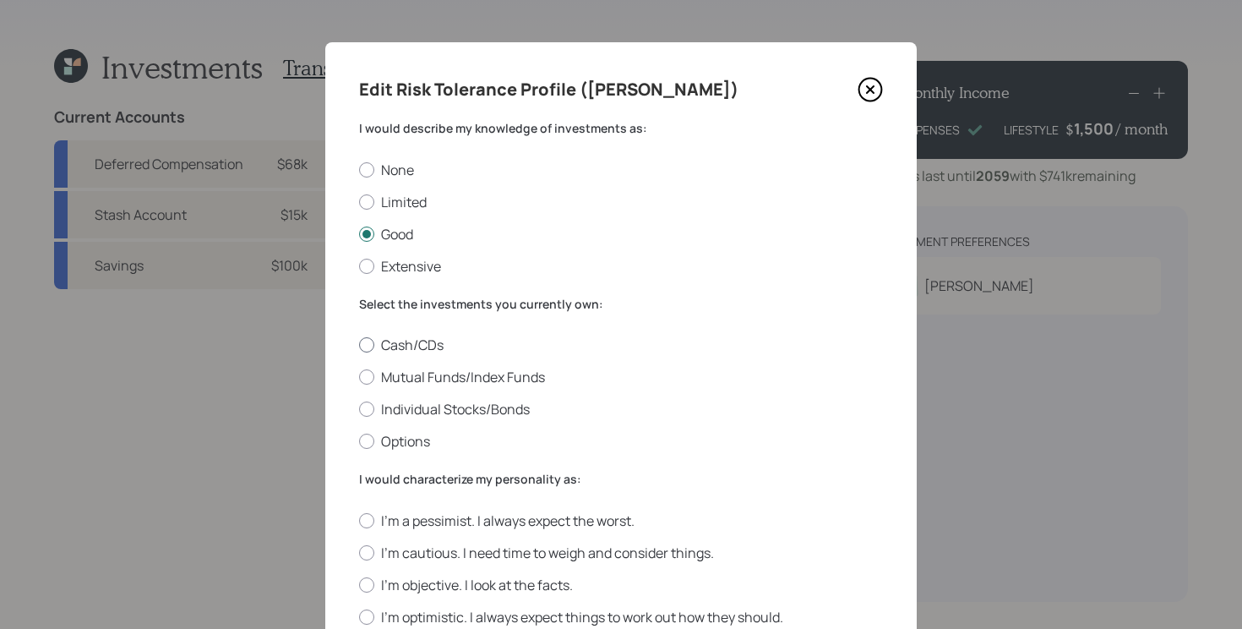
radio input "true"
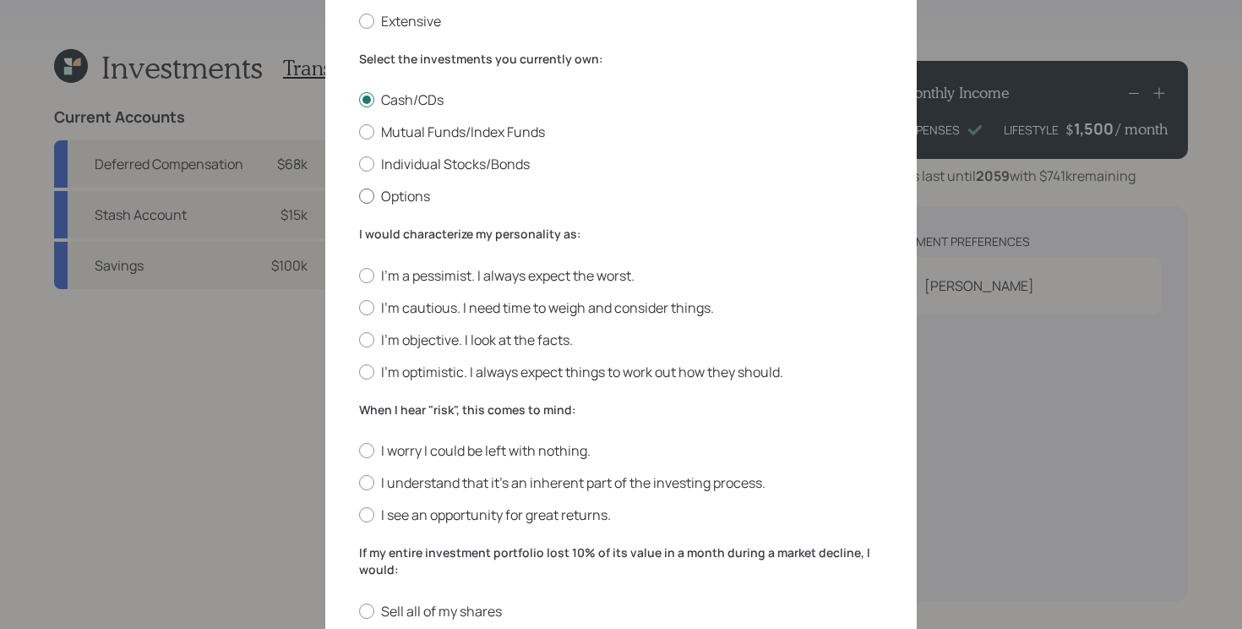
scroll to position [355, 0]
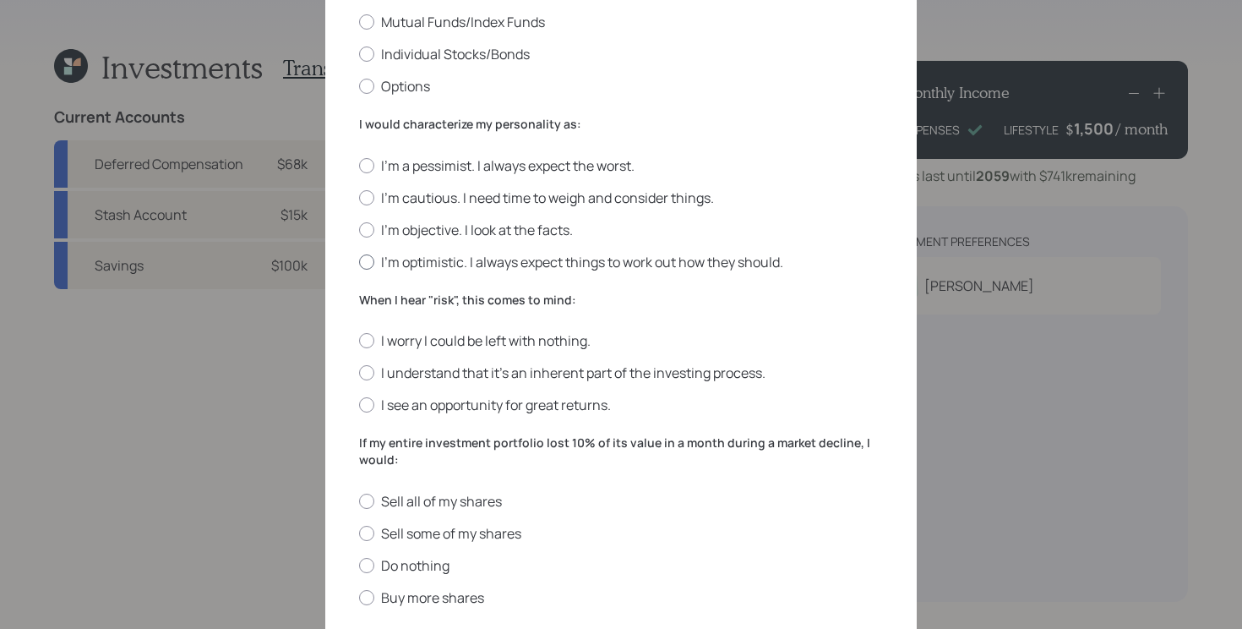
click at [715, 258] on label "I'm optimistic. I always expect things to work out how they should." at bounding box center [621, 262] width 524 height 19
click at [359, 261] on input "I'm optimistic. I always expect things to work out how they should." at bounding box center [358, 261] width 1 height 1
radio input "true"
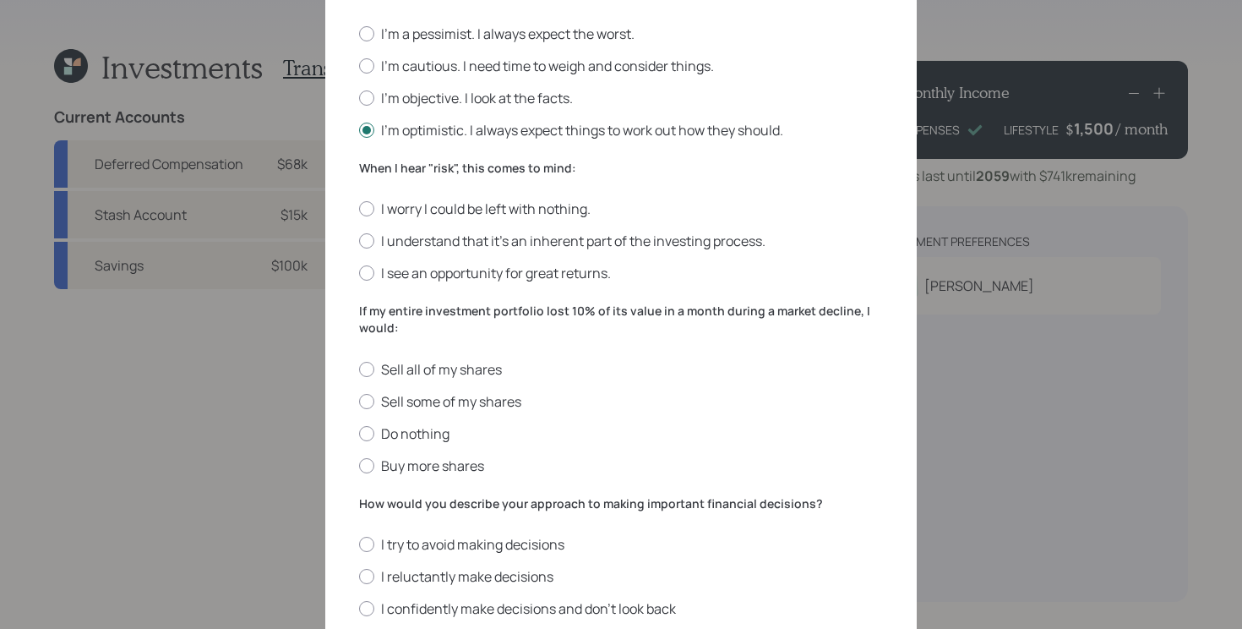
scroll to position [485, 0]
click at [497, 219] on label "I worry I could be left with nothing." at bounding box center [621, 210] width 524 height 19
click at [359, 211] on input "I worry I could be left with nothing." at bounding box center [358, 210] width 1 height 1
radio input "true"
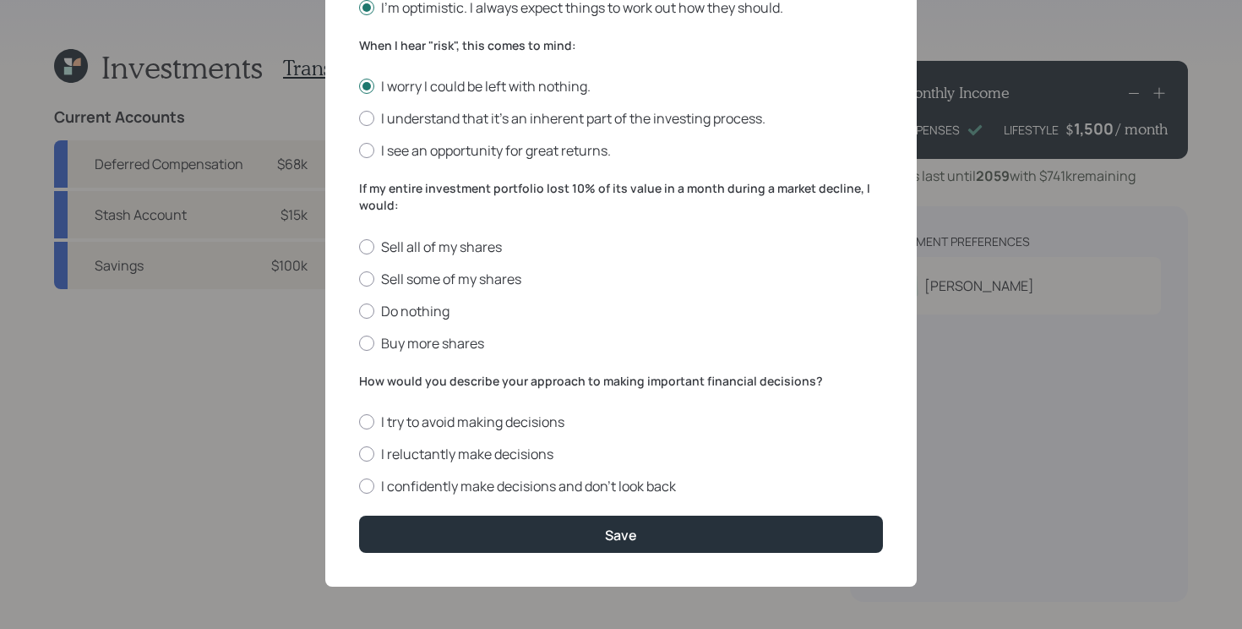
click at [414, 300] on div "Sell all of my shares Sell some of my shares Do nothing Buy more shares" at bounding box center [621, 294] width 524 height 115
click at [412, 304] on label "Do nothing" at bounding box center [621, 311] width 524 height 19
click at [359, 310] on input "Do nothing" at bounding box center [358, 310] width 1 height 1
radio input "true"
click at [594, 477] on label "I confidently make decisions and don’t look back" at bounding box center [621, 485] width 524 height 19
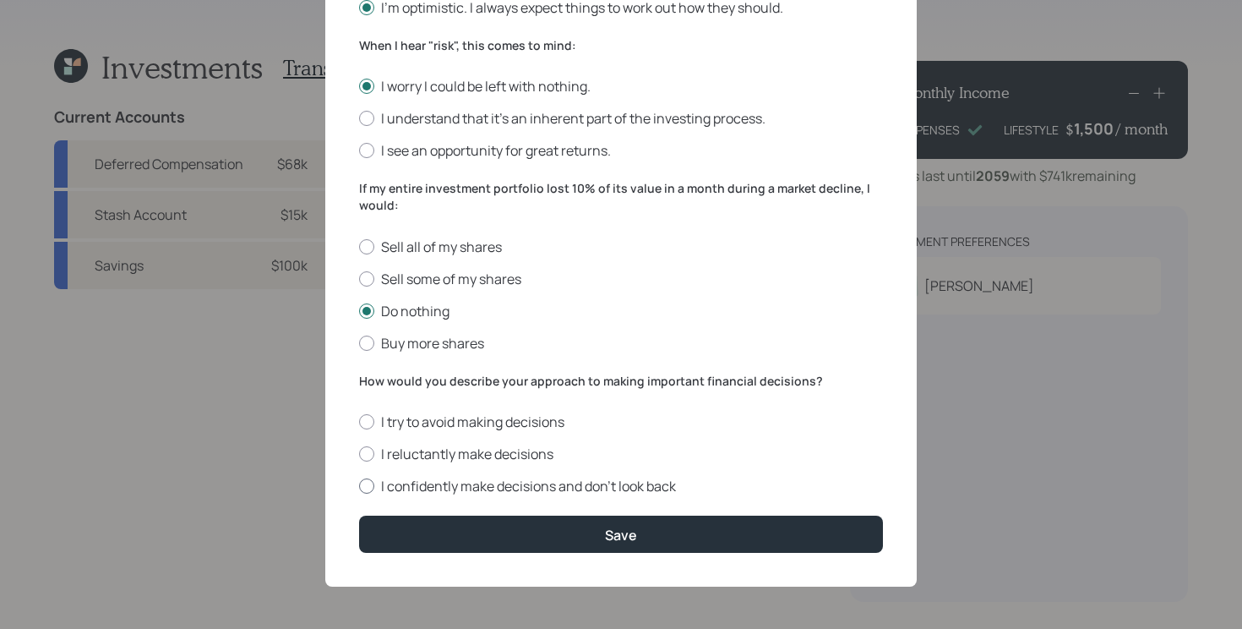
click at [359, 486] on input "I confidently make decisions and don’t look back" at bounding box center [358, 486] width 1 height 1
radio input "true"
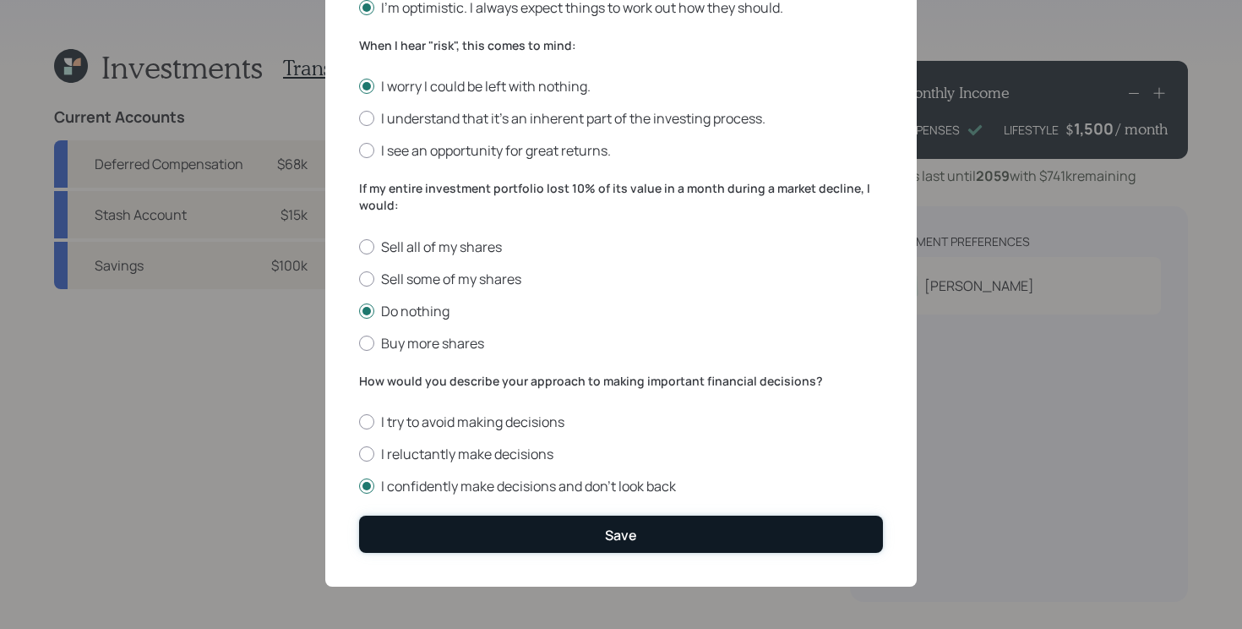
click at [574, 540] on button "Save" at bounding box center [621, 533] width 524 height 36
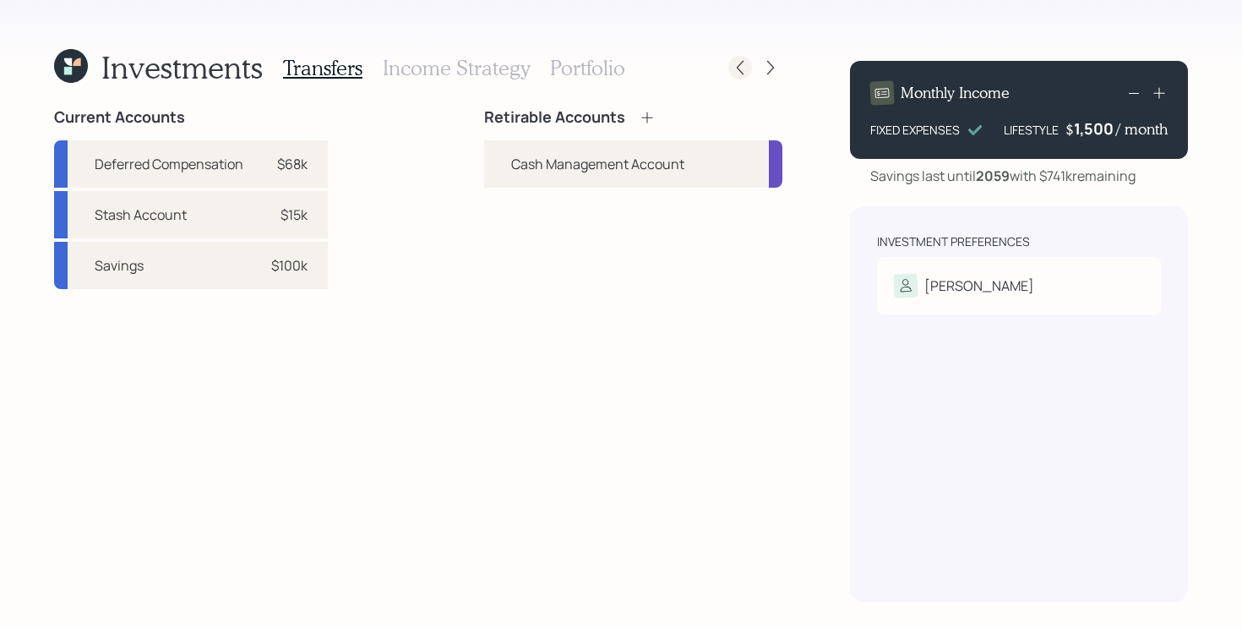
click at [739, 68] on icon at bounding box center [740, 67] width 17 height 17
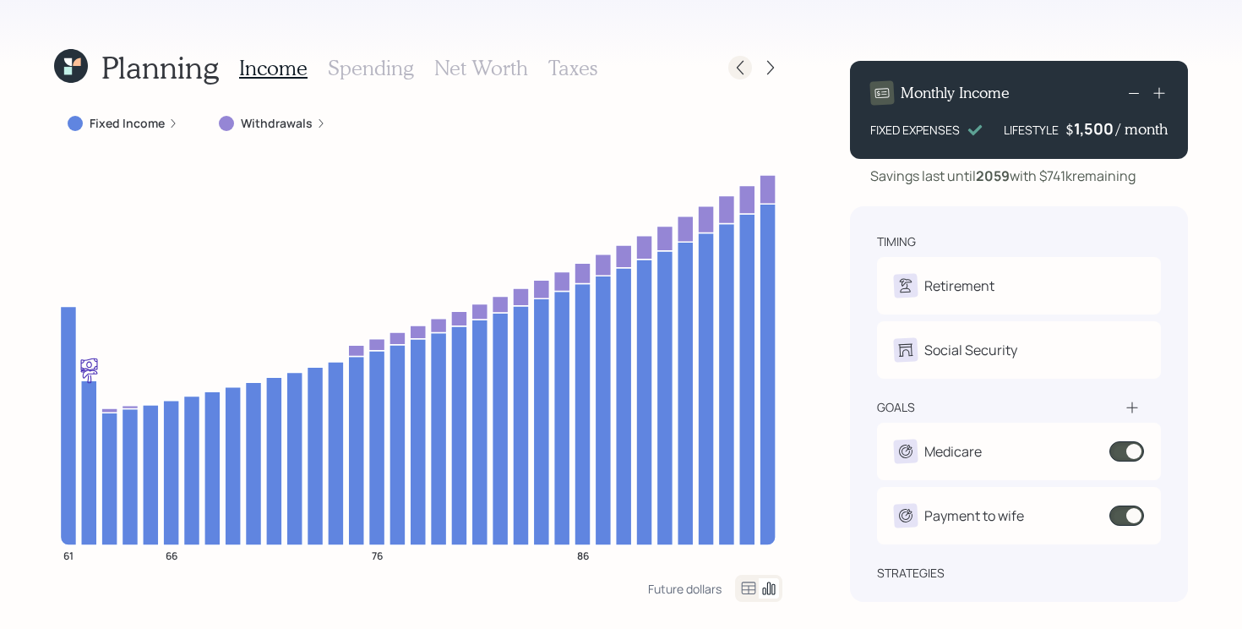
click at [745, 77] on div at bounding box center [740, 68] width 24 height 24
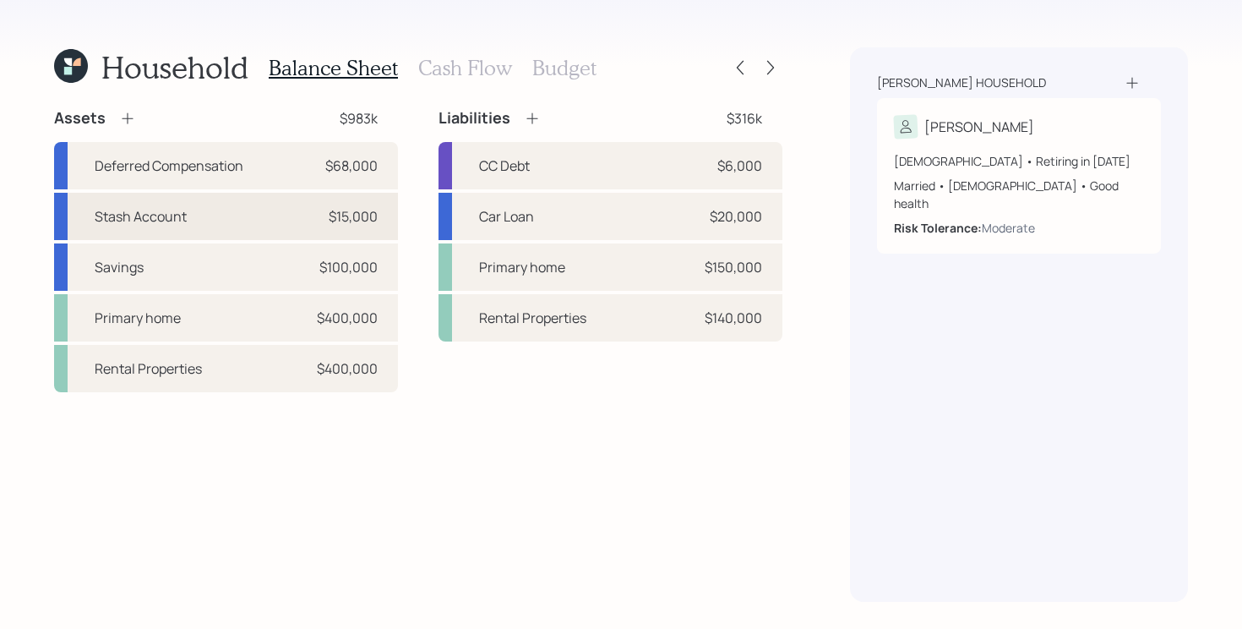
click at [222, 221] on div "Stash Account $15,000" at bounding box center [226, 216] width 344 height 47
select select "taxable"
select select "balanced"
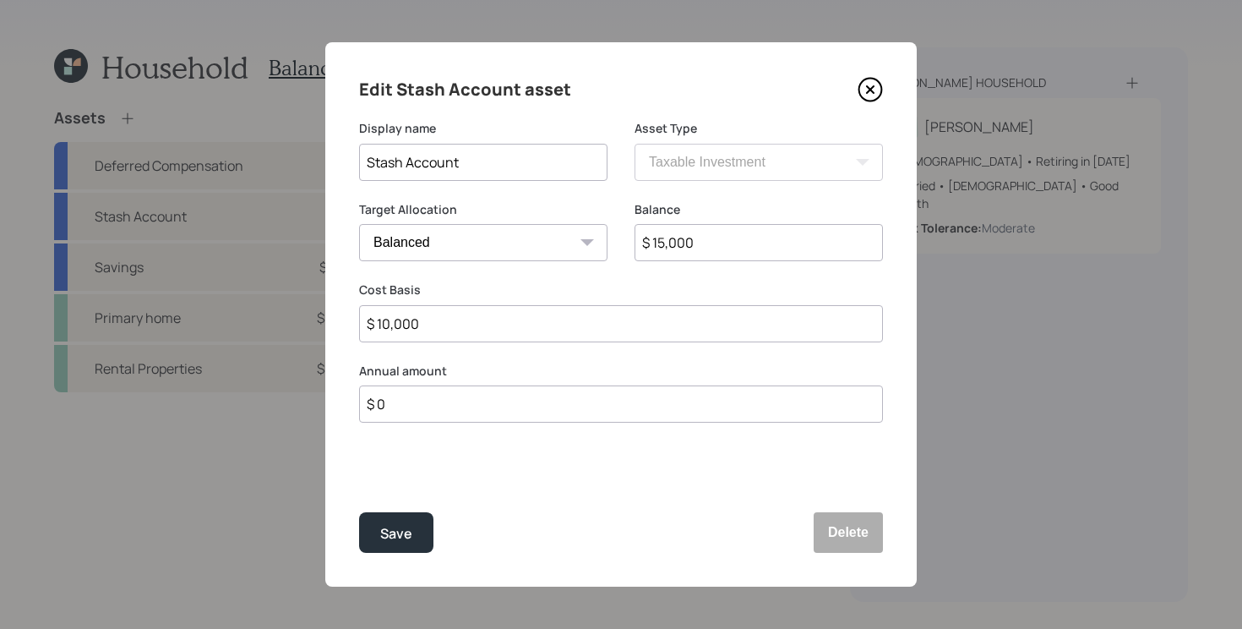
click at [760, 242] on input "$ 15,000" at bounding box center [758, 242] width 248 height 37
type input "$ 7,000"
type input "$ 1,000"
click at [359, 512] on button "Save" at bounding box center [396, 532] width 74 height 41
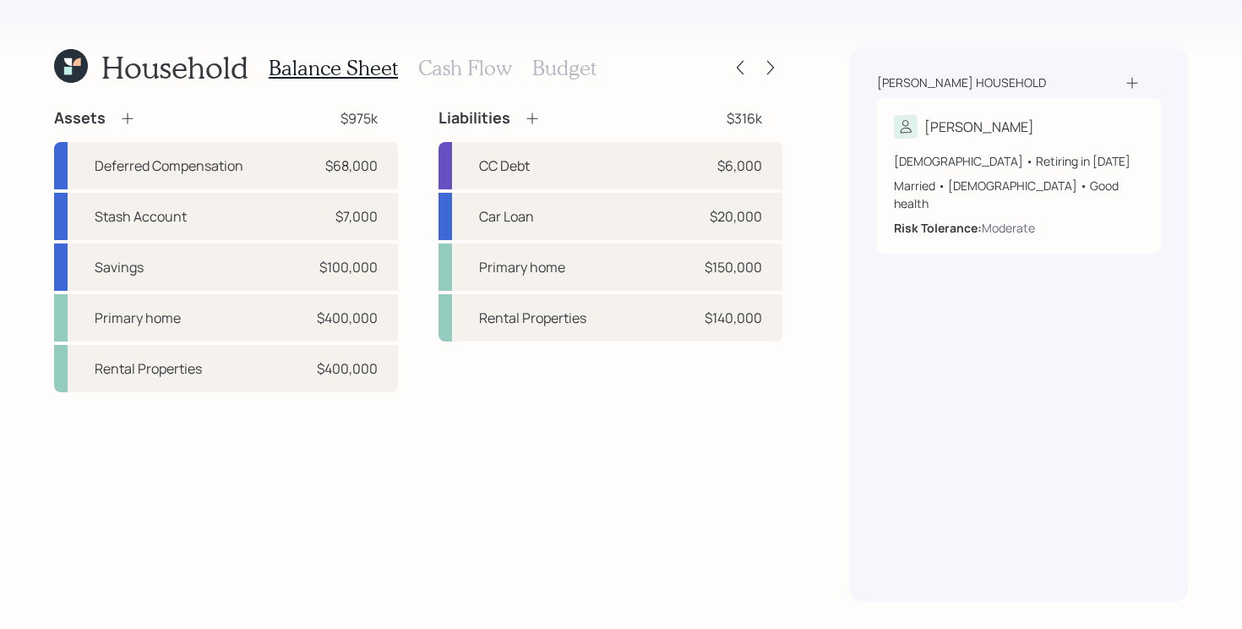
click at [114, 121] on div "Assets" at bounding box center [95, 118] width 82 height 20
click at [128, 121] on icon at bounding box center [127, 118] width 17 height 17
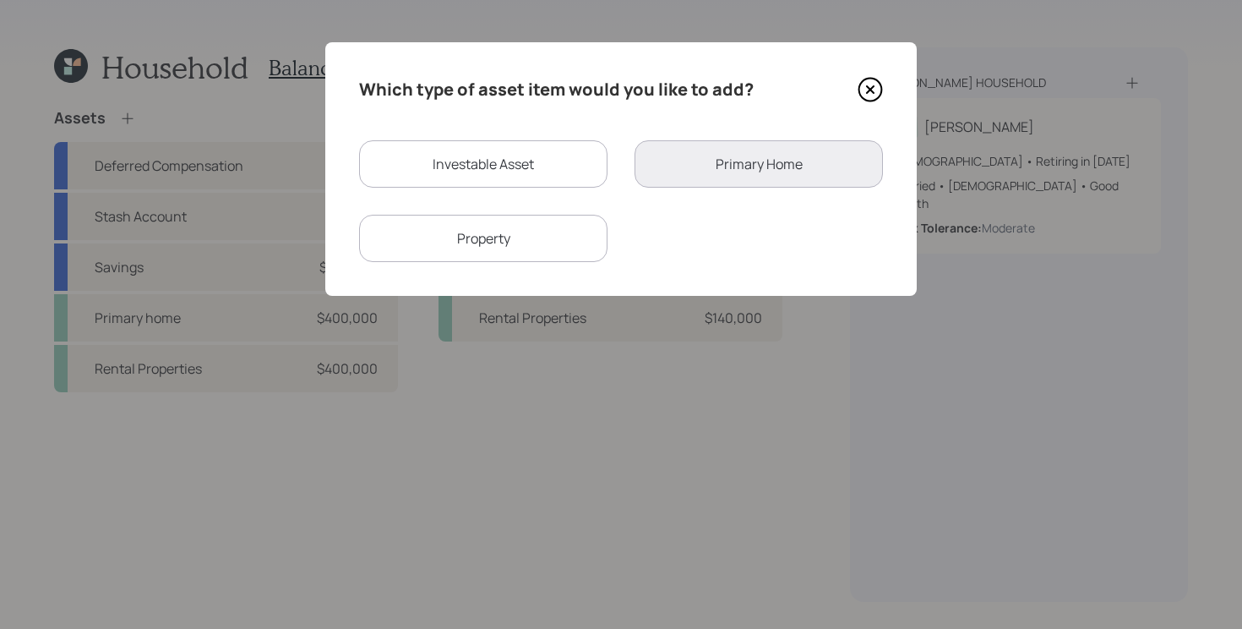
click at [531, 163] on div "Investable Asset" at bounding box center [483, 163] width 248 height 47
select select "taxable"
select select "balanced"
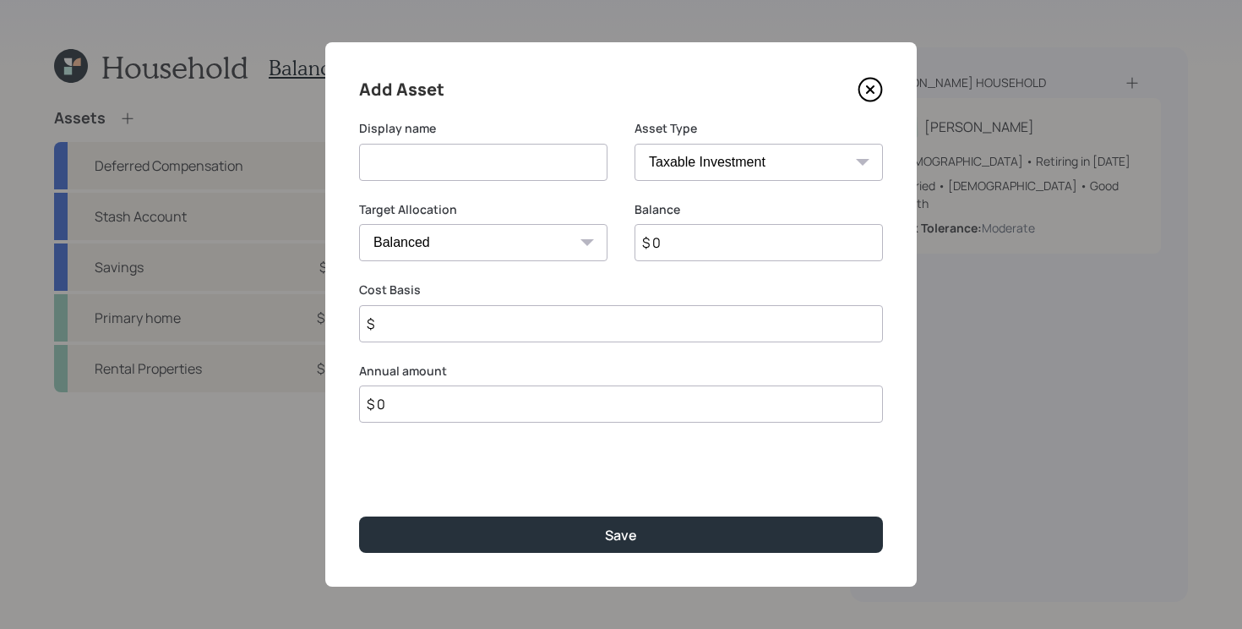
click at [462, 161] on input at bounding box center [483, 162] width 248 height 37
type input "[PERSON_NAME]"
click at [751, 181] on div "Asset Type SEP [PERSON_NAME] IRA 401(k) [PERSON_NAME] 401(k) 403(b) [PERSON_NAM…" at bounding box center [758, 160] width 248 height 81
click at [760, 162] on select "SEP [PERSON_NAME] IRA 401(k) [PERSON_NAME] 401(k) 403(b) [PERSON_NAME] 403(b) 4…" at bounding box center [758, 162] width 248 height 37
select select "roth_ira"
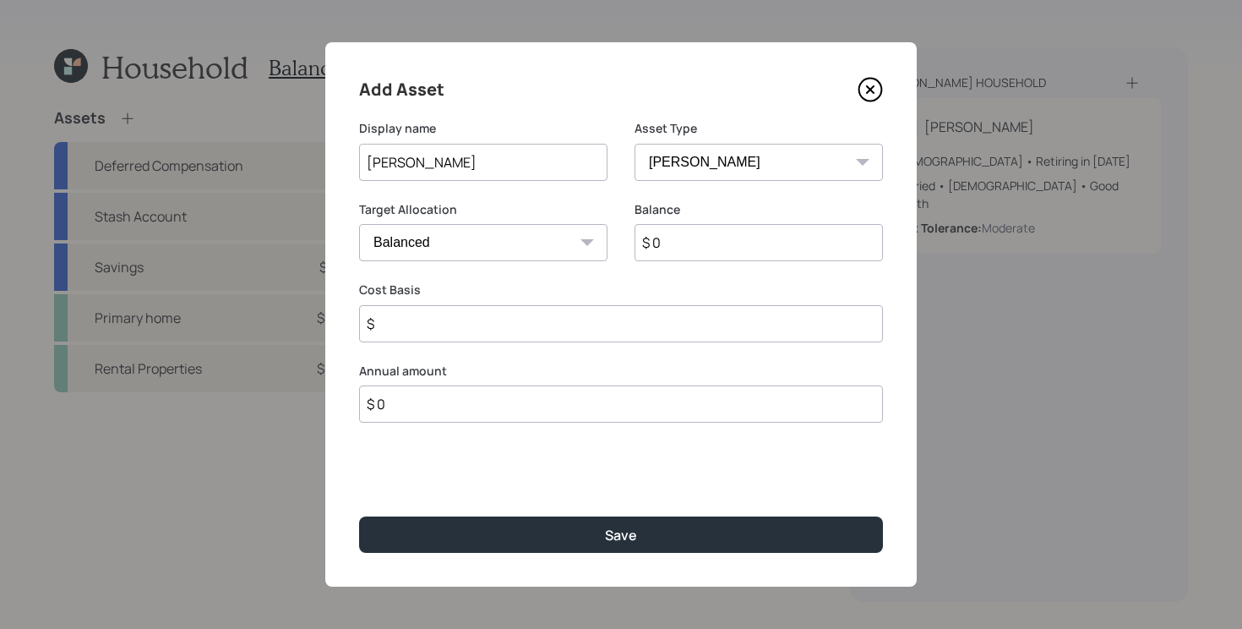
click at [634, 144] on select "SEP [PERSON_NAME] IRA 401(k) [PERSON_NAME] 401(k) 403(b) [PERSON_NAME] 403(b) 4…" at bounding box center [758, 162] width 248 height 37
type input "$"
click at [770, 237] on input "$ 0" at bounding box center [758, 242] width 248 height 37
type input "$ 8,000"
type input "$ 0"
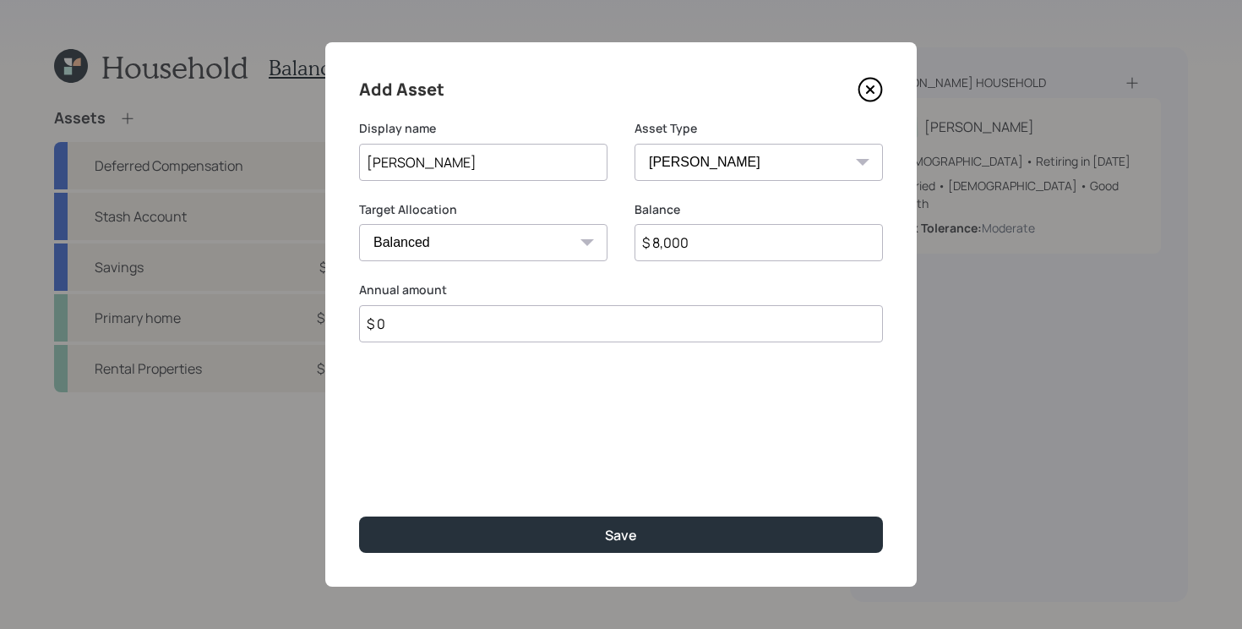
click at [359, 516] on button "Save" at bounding box center [621, 534] width 524 height 36
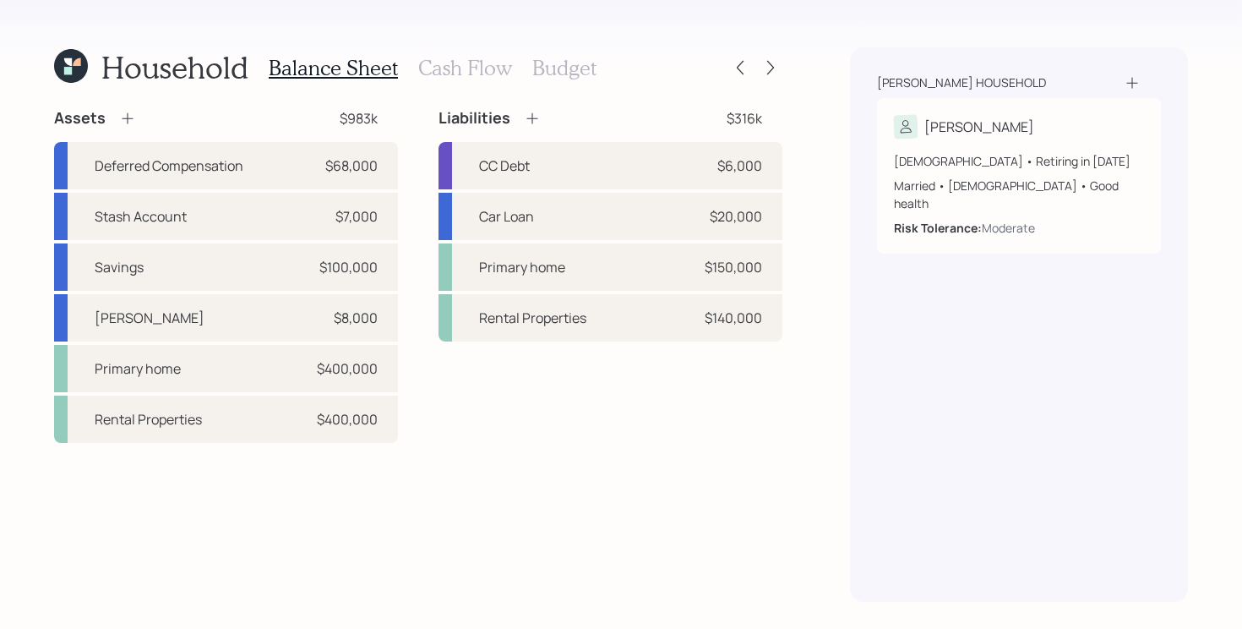
click at [783, 68] on div "Household Balance Sheet Cash Flow Budget Assets $983k Deferred Compensation $68…" at bounding box center [621, 314] width 1242 height 629
click at [776, 69] on icon at bounding box center [770, 67] width 17 height 17
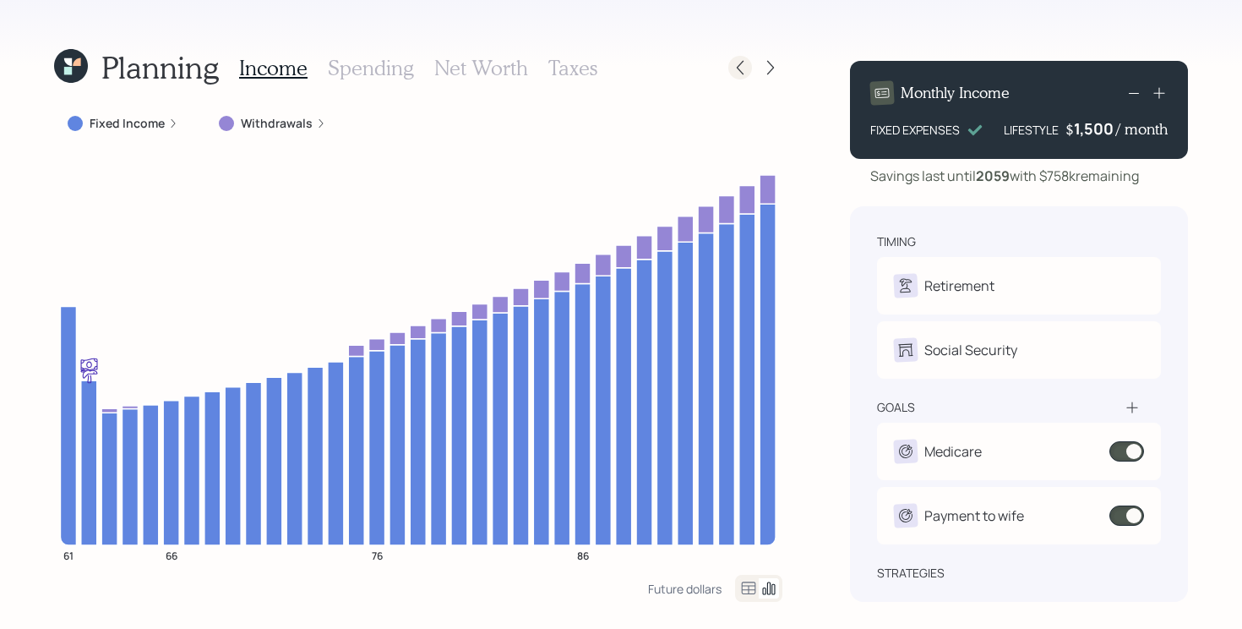
click at [732, 73] on icon at bounding box center [740, 67] width 17 height 17
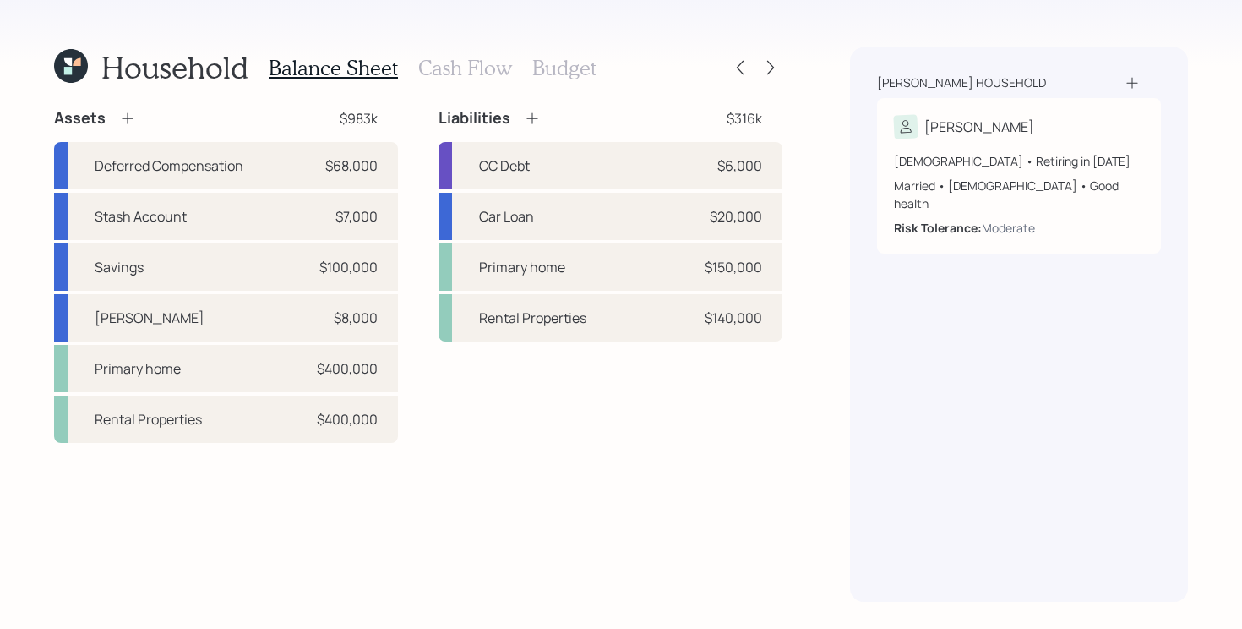
click at [598, 80] on div "Household Balance Sheet Cash Flow Budget" at bounding box center [418, 67] width 728 height 41
click at [564, 65] on h3 "Budget" at bounding box center [564, 68] width 64 height 25
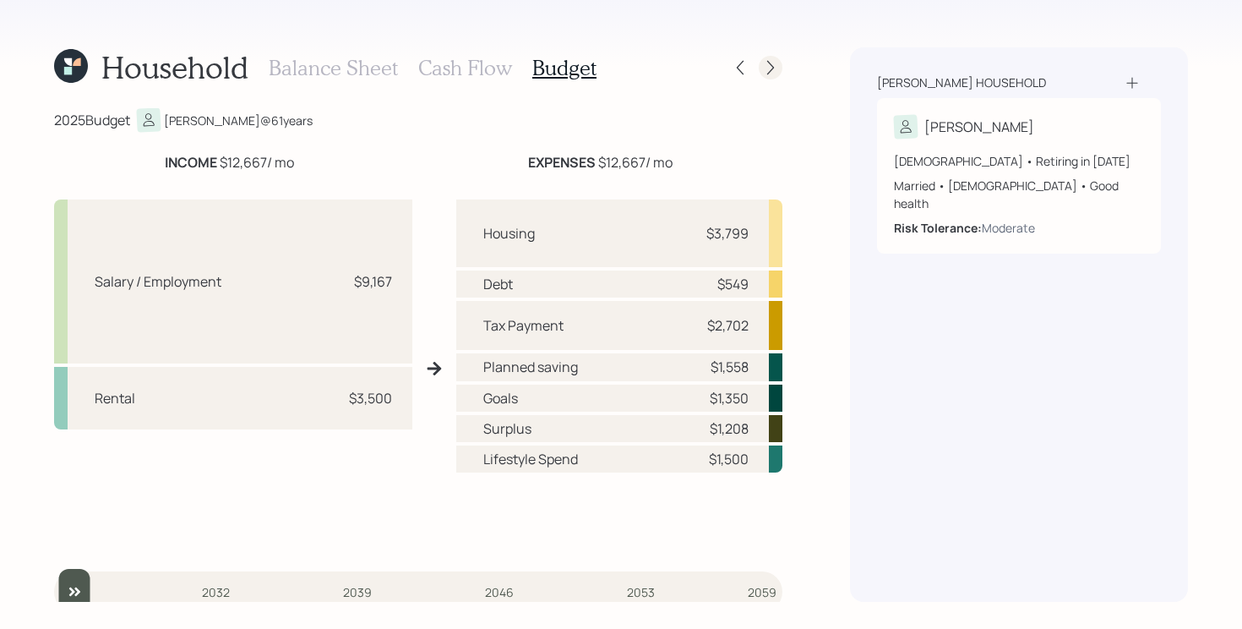
click at [767, 75] on icon at bounding box center [770, 67] width 17 height 17
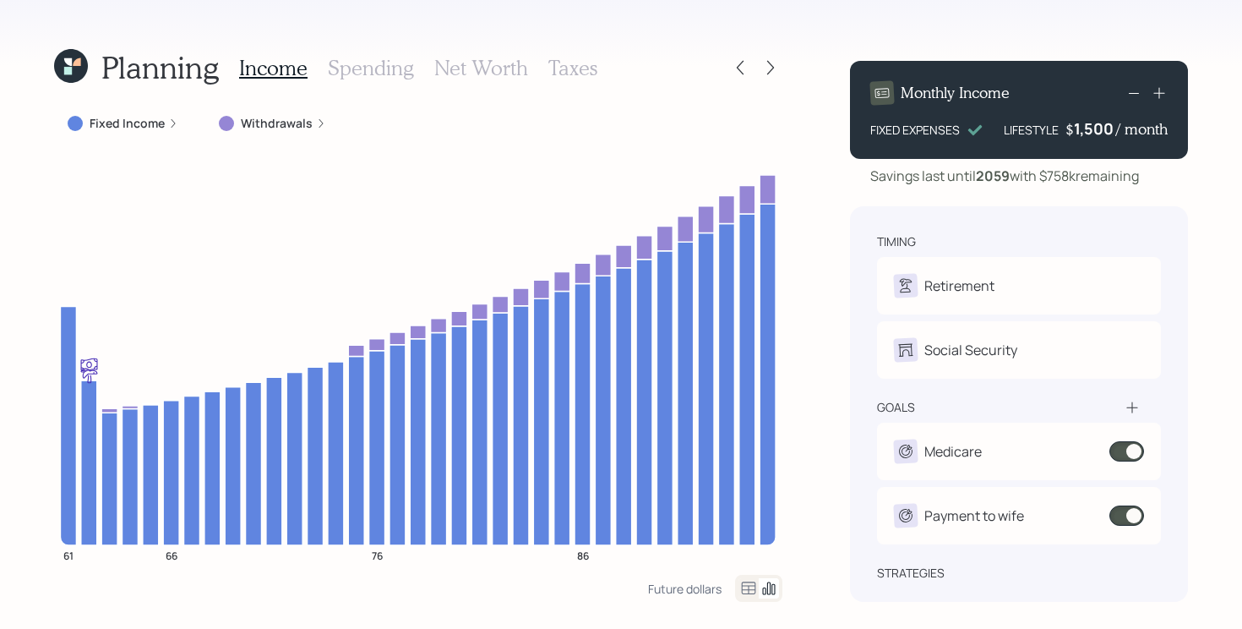
click at [767, 75] on icon at bounding box center [770, 67] width 17 height 17
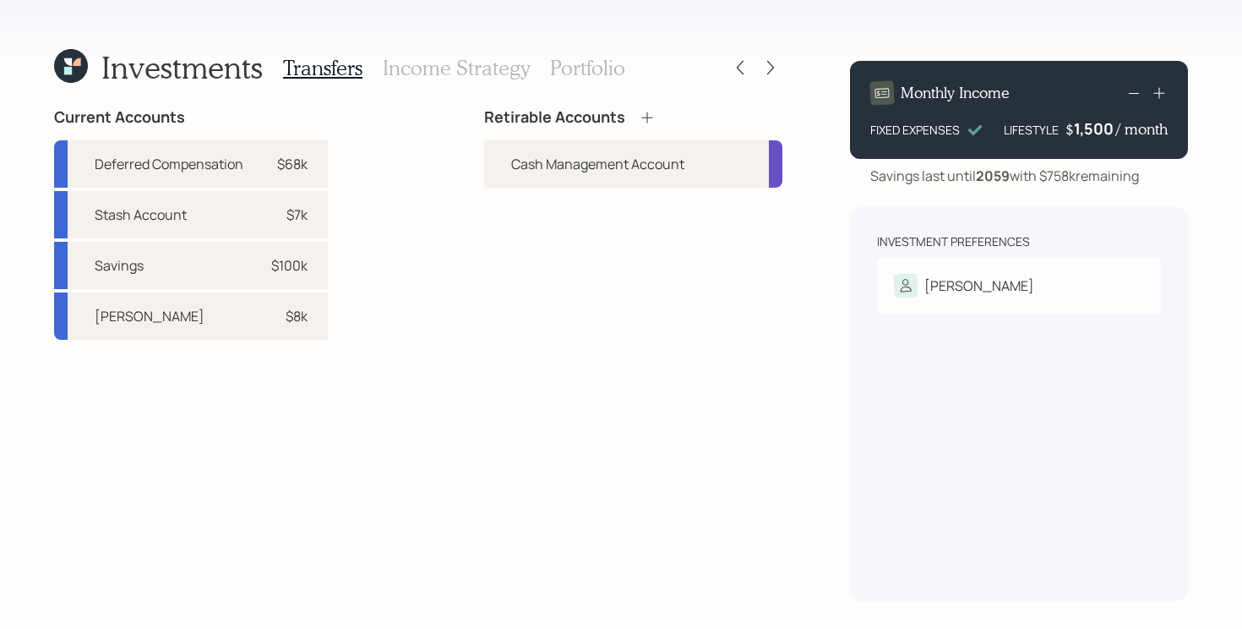
click at [651, 119] on icon at bounding box center [647, 117] width 17 height 17
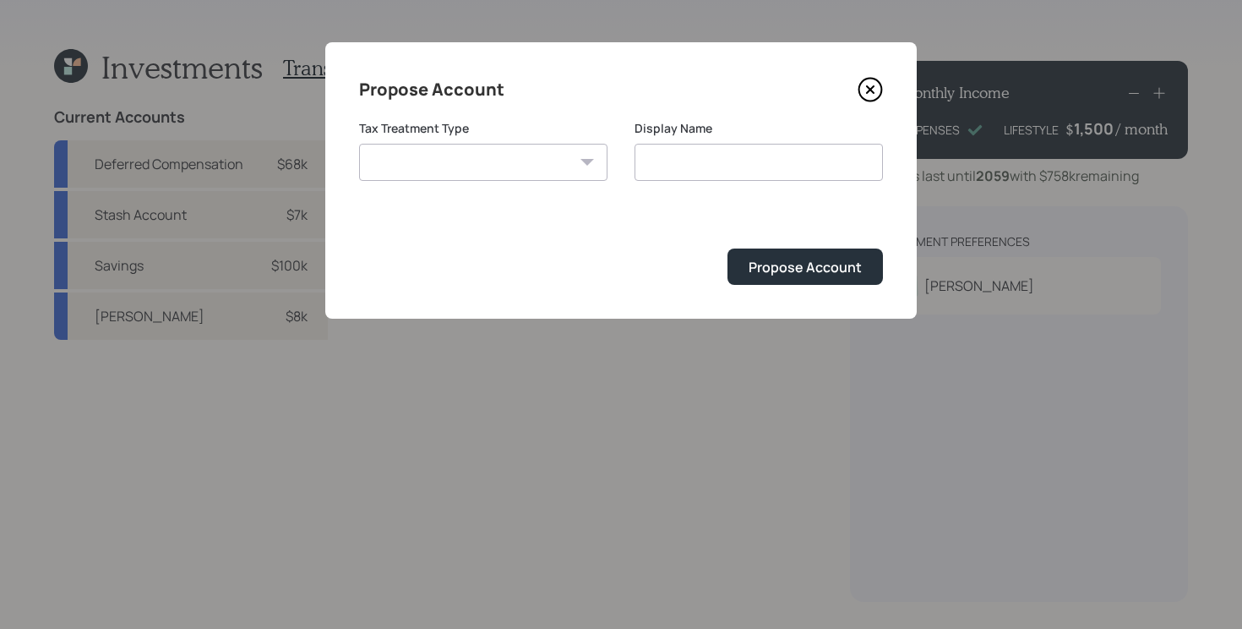
click at [520, 162] on select "[PERSON_NAME] Taxable Traditional" at bounding box center [483, 162] width 248 height 37
select select "[PERSON_NAME]"
click at [359, 144] on select "[PERSON_NAME] Taxable Traditional" at bounding box center [483, 162] width 248 height 37
type input "[PERSON_NAME]"
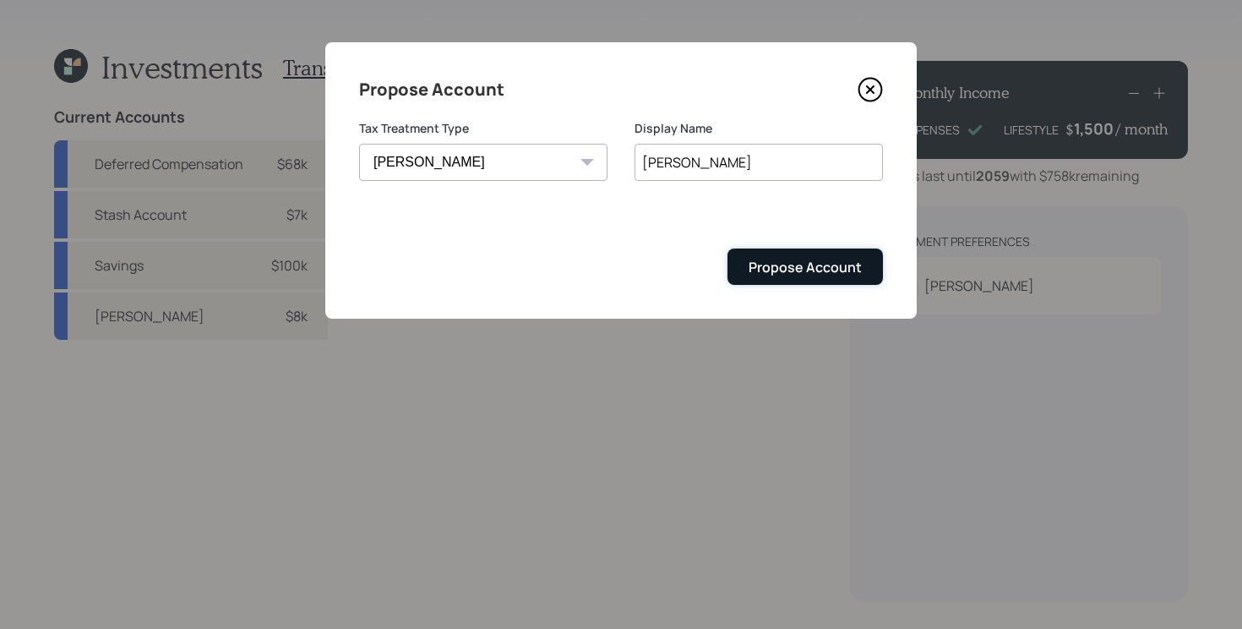
click at [815, 272] on div "Propose Account" at bounding box center [805, 267] width 113 height 19
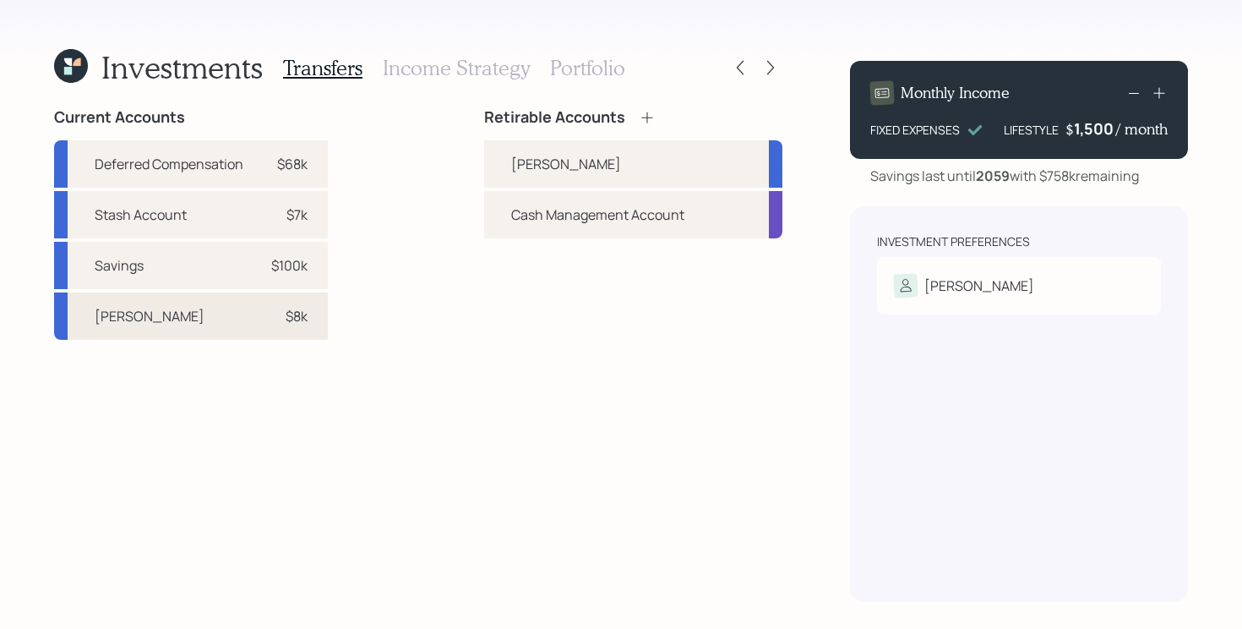
click at [178, 317] on div "[PERSON_NAME] $8k" at bounding box center [191, 315] width 274 height 47
click at [561, 166] on div "[PERSON_NAME]" at bounding box center [633, 163] width 298 height 47
select select "fa4e4a9e-98eb-4b35-943c-486b8ac26d5d"
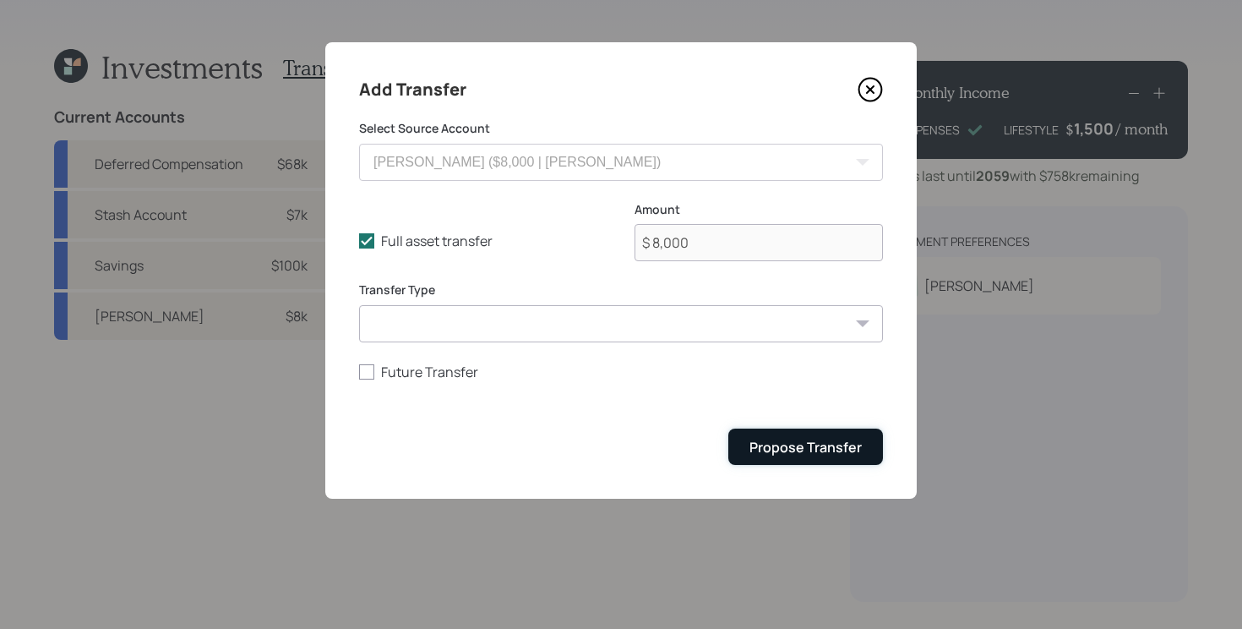
click at [798, 433] on button "Propose Transfer" at bounding box center [805, 446] width 155 height 36
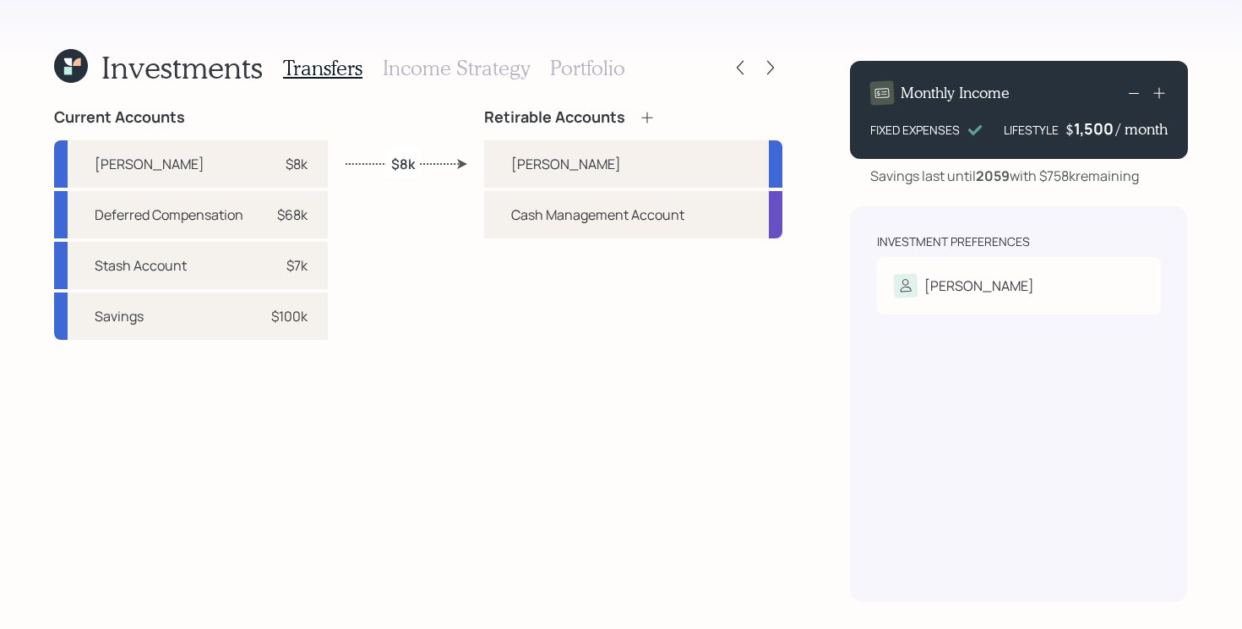
click at [652, 119] on icon at bounding box center [647, 117] width 17 height 17
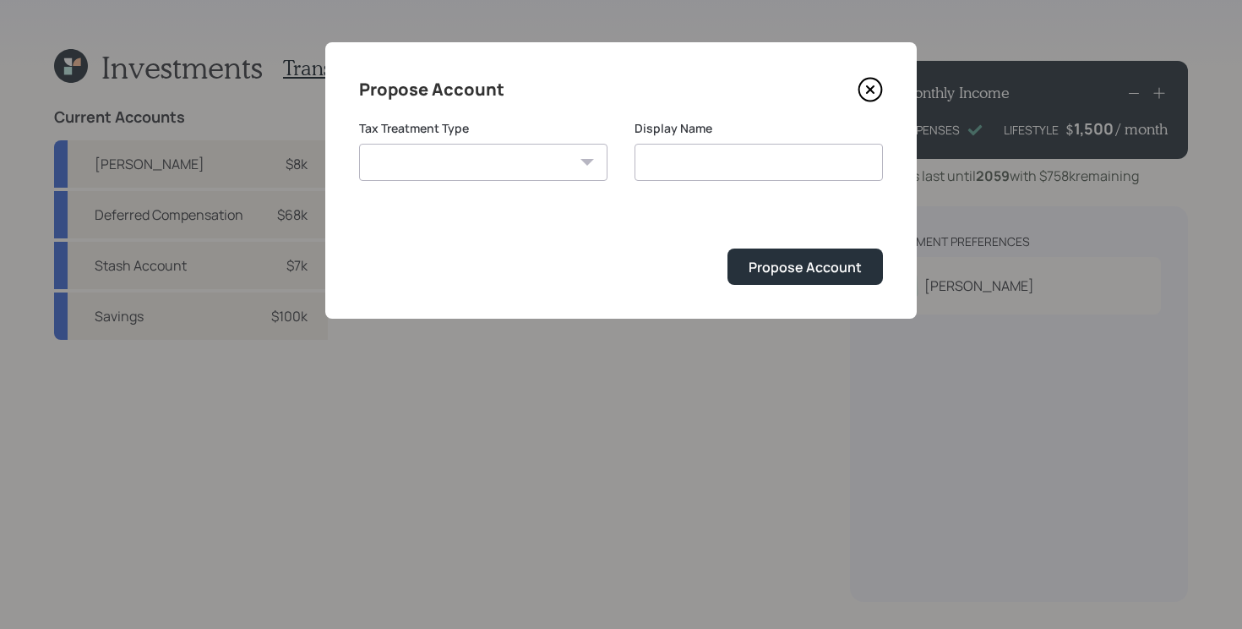
click at [438, 150] on select "[PERSON_NAME] Taxable Traditional" at bounding box center [483, 162] width 248 height 37
select select "taxable"
click at [359, 144] on select "[PERSON_NAME] Taxable Traditional" at bounding box center [483, 162] width 248 height 37
type input "Taxable"
click at [794, 283] on button "Propose Account" at bounding box center [804, 266] width 155 height 36
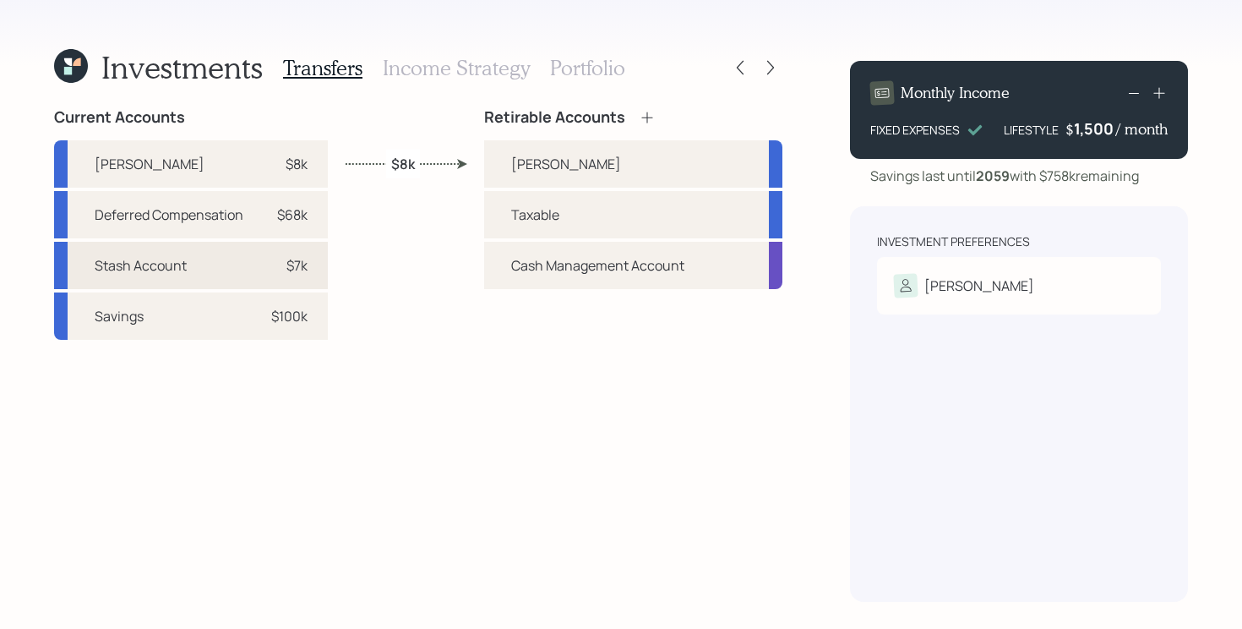
click at [199, 269] on div "Stash Account $7k" at bounding box center [191, 265] width 274 height 47
click at [631, 202] on div "Taxable" at bounding box center [633, 214] width 298 height 47
select select "54b75ead-c17c-4b80-bc44-d0efd9799e5b"
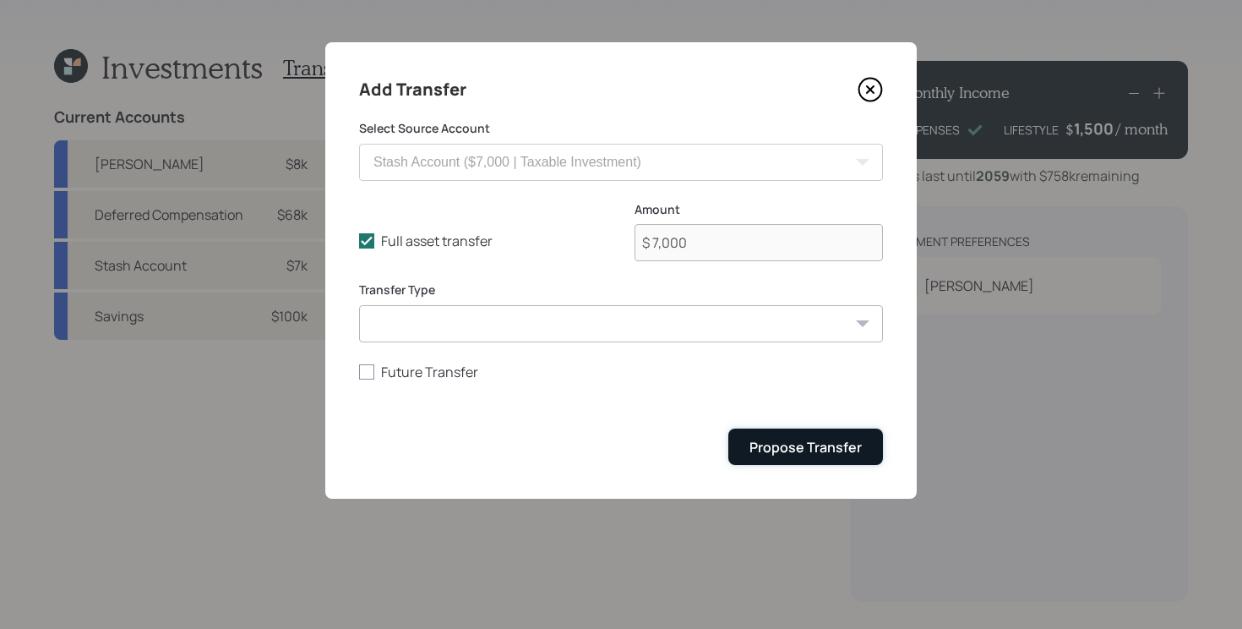
click at [808, 455] on div "Propose Transfer" at bounding box center [805, 447] width 112 height 19
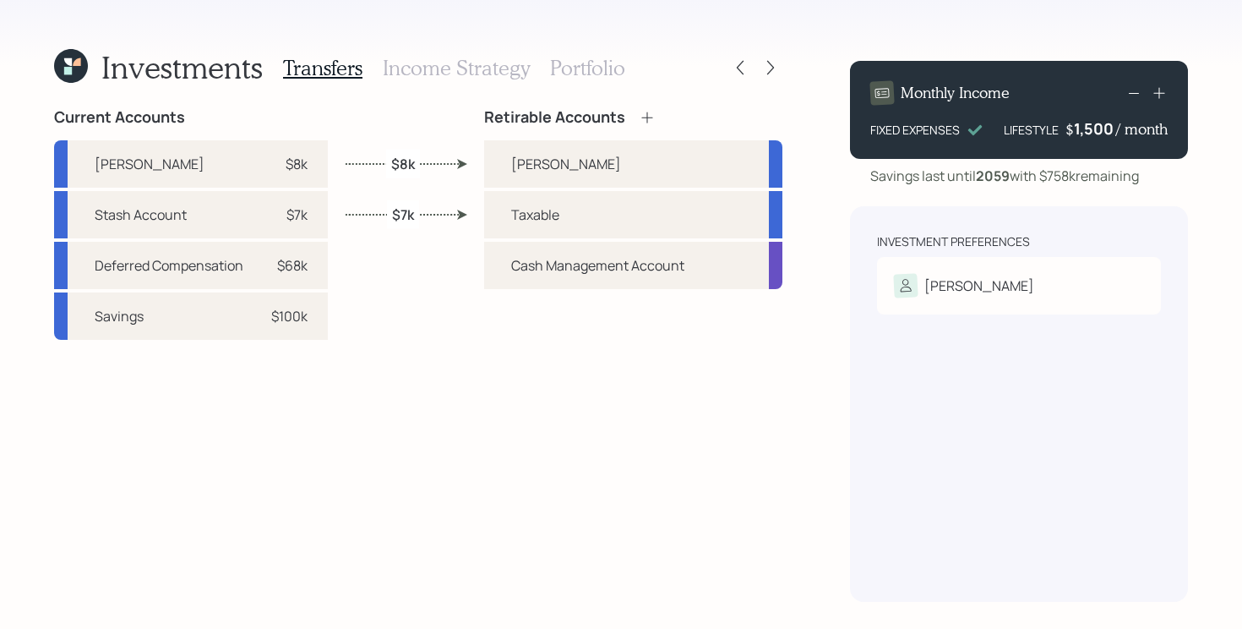
click at [643, 115] on icon at bounding box center [647, 117] width 17 height 17
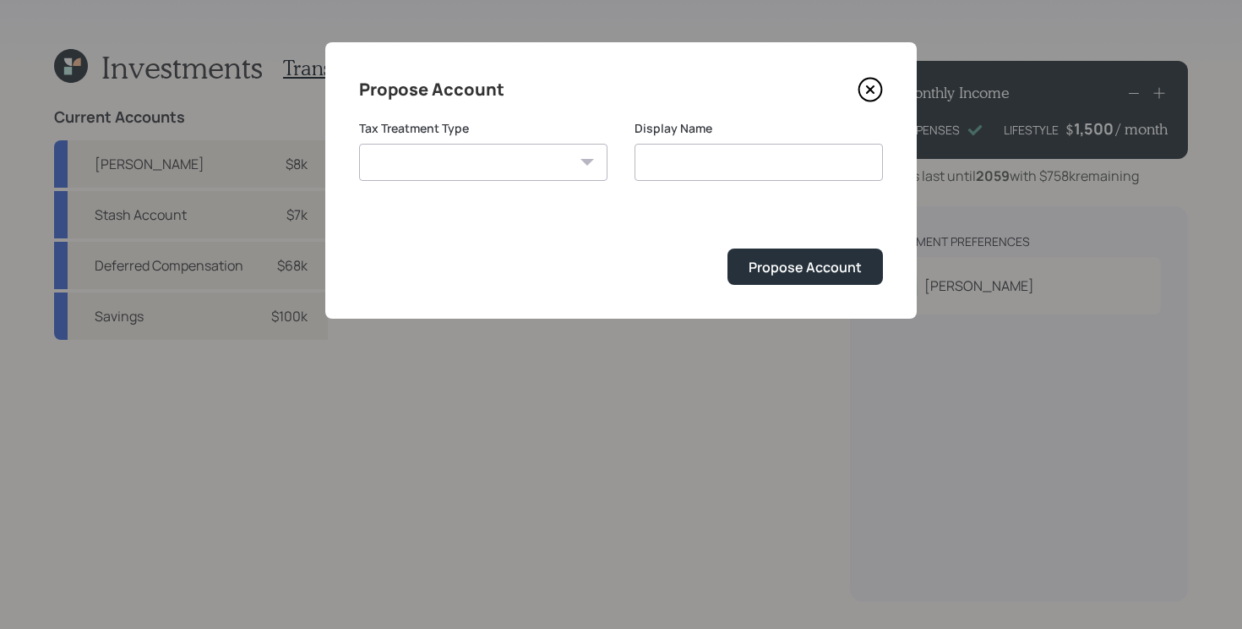
click at [482, 177] on select "[PERSON_NAME] Taxable Traditional" at bounding box center [483, 162] width 248 height 37
select select "traditional"
click at [359, 144] on select "[PERSON_NAME] Taxable Traditional" at bounding box center [483, 162] width 248 height 37
type input "Traditional"
click at [828, 286] on div "Propose Account Tax Treatment Type [PERSON_NAME] Taxable Traditional Display Na…" at bounding box center [620, 180] width 591 height 276
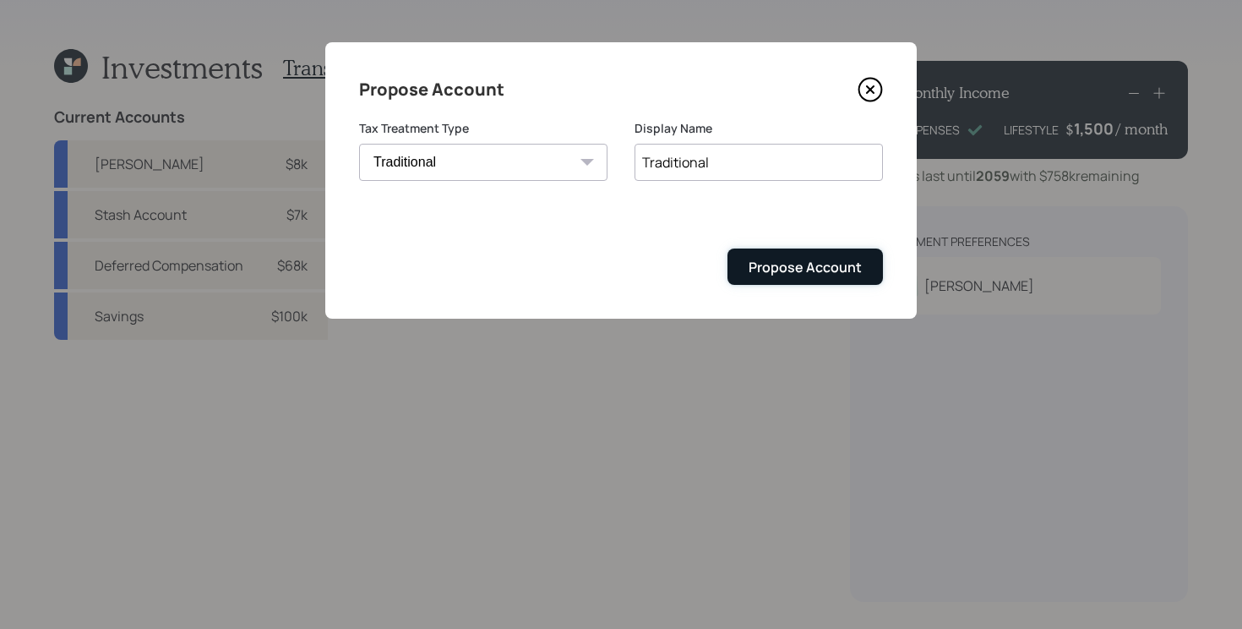
click at [797, 270] on div "Propose Account" at bounding box center [805, 267] width 113 height 19
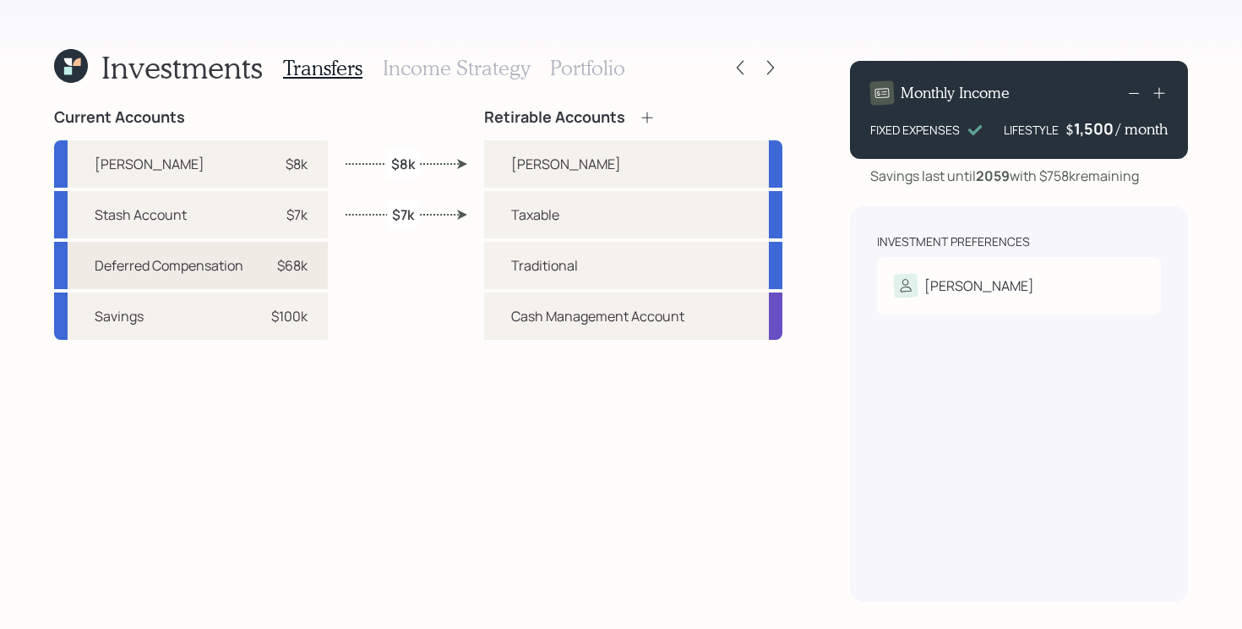
click at [254, 264] on div "Deferred Compensation $68k" at bounding box center [191, 265] width 274 height 47
click at [602, 260] on div "Traditional" at bounding box center [633, 265] width 298 height 47
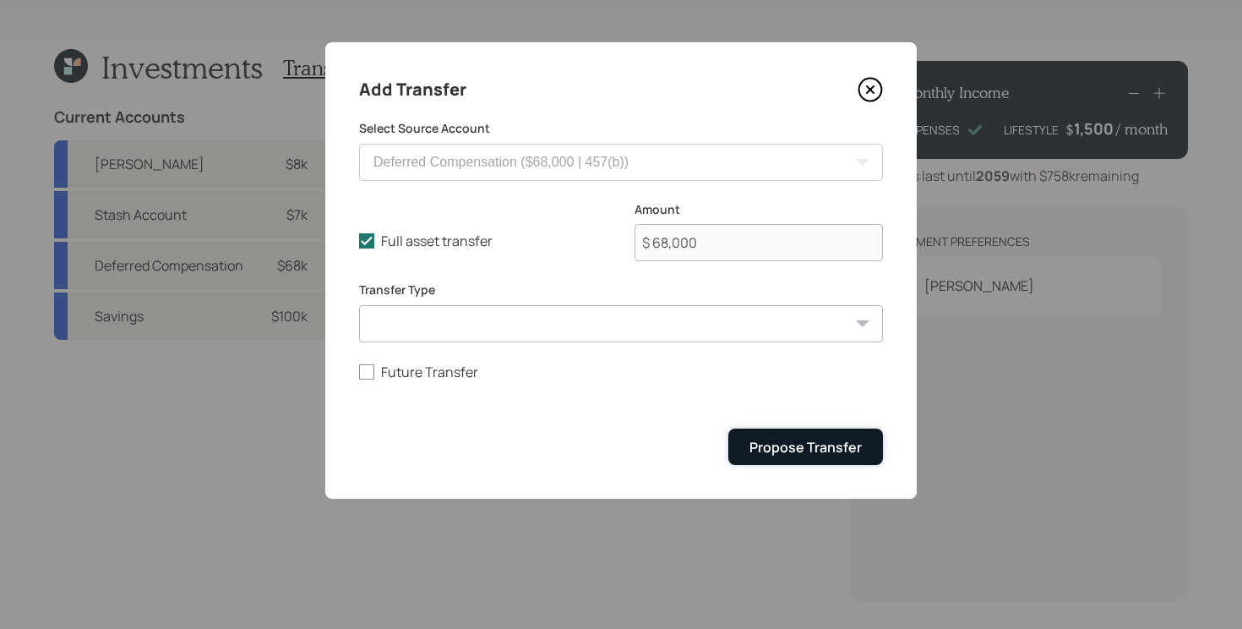
click at [820, 462] on button "Propose Transfer" at bounding box center [805, 446] width 155 height 36
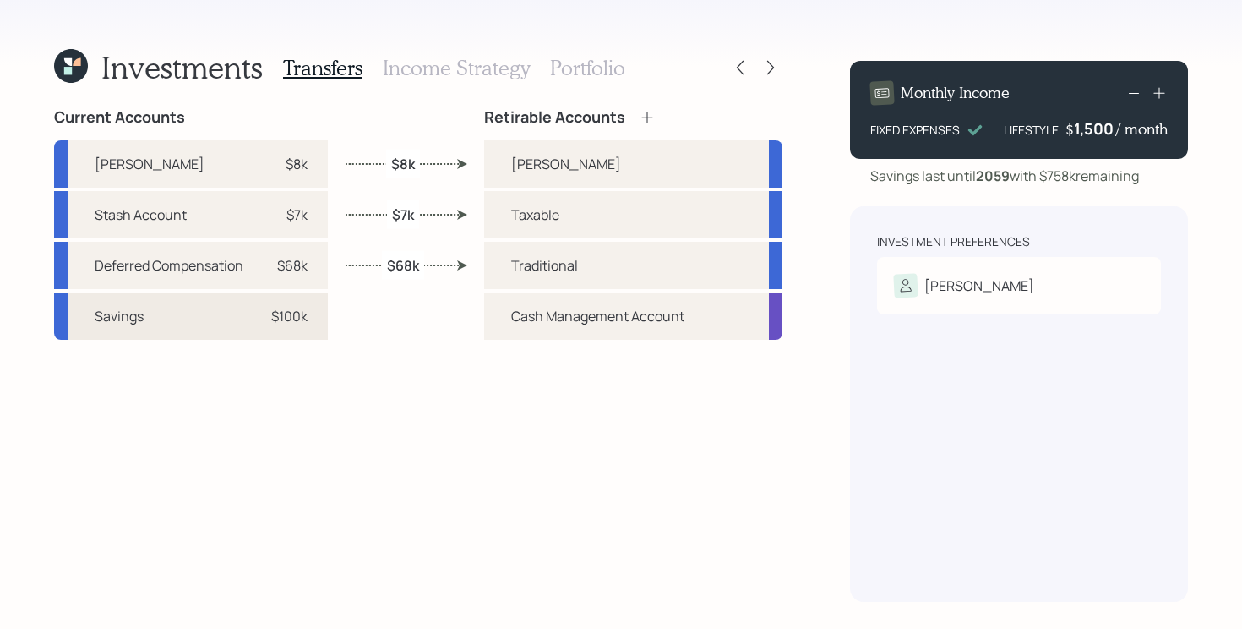
click at [252, 325] on div "Savings $100k" at bounding box center [191, 315] width 274 height 47
click at [566, 209] on div "Taxable" at bounding box center [633, 214] width 298 height 47
select select "9e61d341-65ea-4f12-9eb1-3ef386b66ea2"
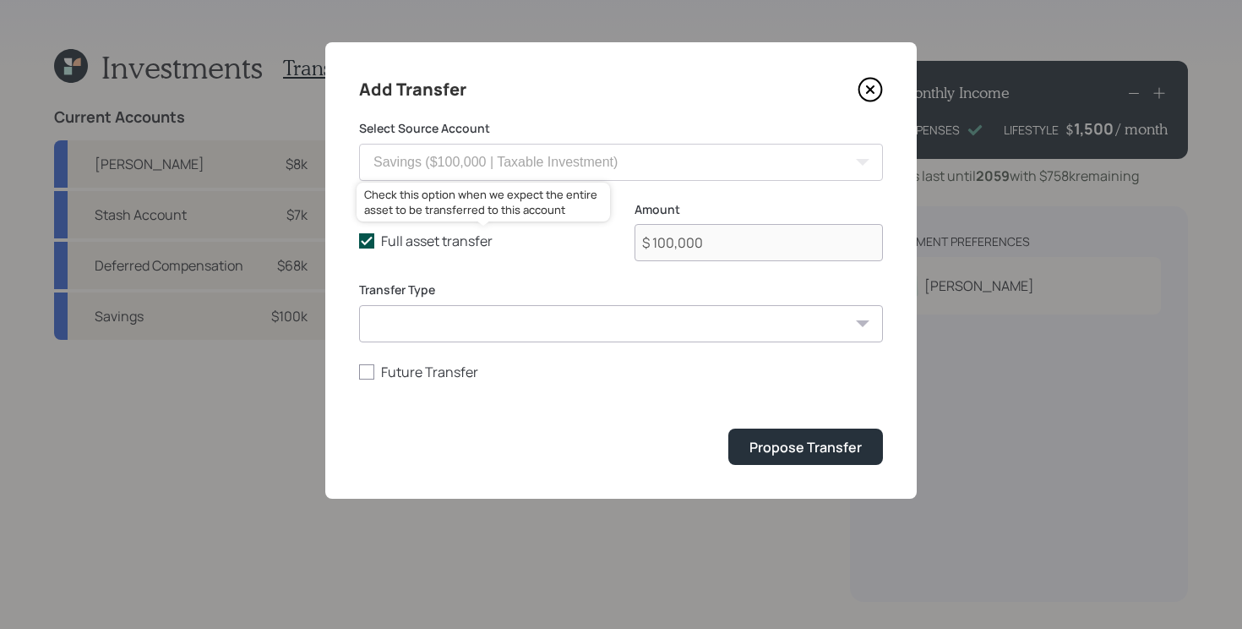
click at [367, 239] on icon at bounding box center [366, 240] width 15 height 15
click at [359, 241] on input "Full asset transfer" at bounding box center [358, 241] width 1 height 1
checkbox input "false"
drag, startPoint x: 807, startPoint y: 244, endPoint x: 357, endPoint y: 251, distance: 450.3
click at [357, 251] on div "Add Transfer Select Source Account Deferred Compensation ($68,000 | 457(b)) Sta…" at bounding box center [620, 270] width 591 height 456
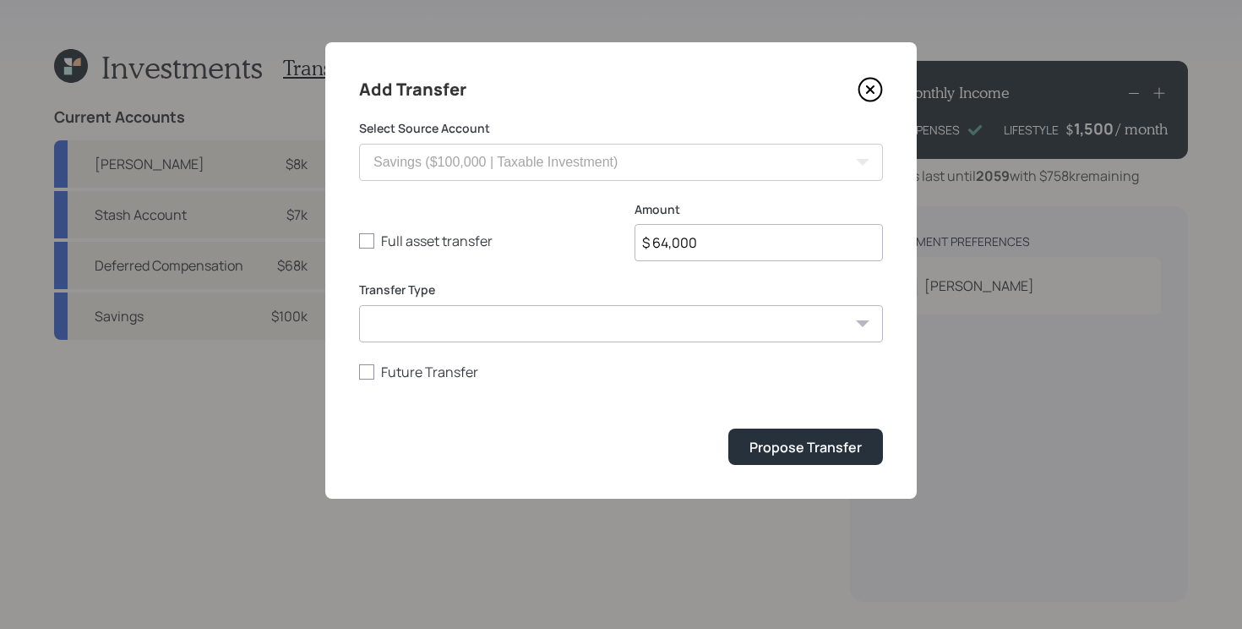
type input "$ 64,000"
click at [728, 428] on button "Propose Transfer" at bounding box center [805, 446] width 155 height 36
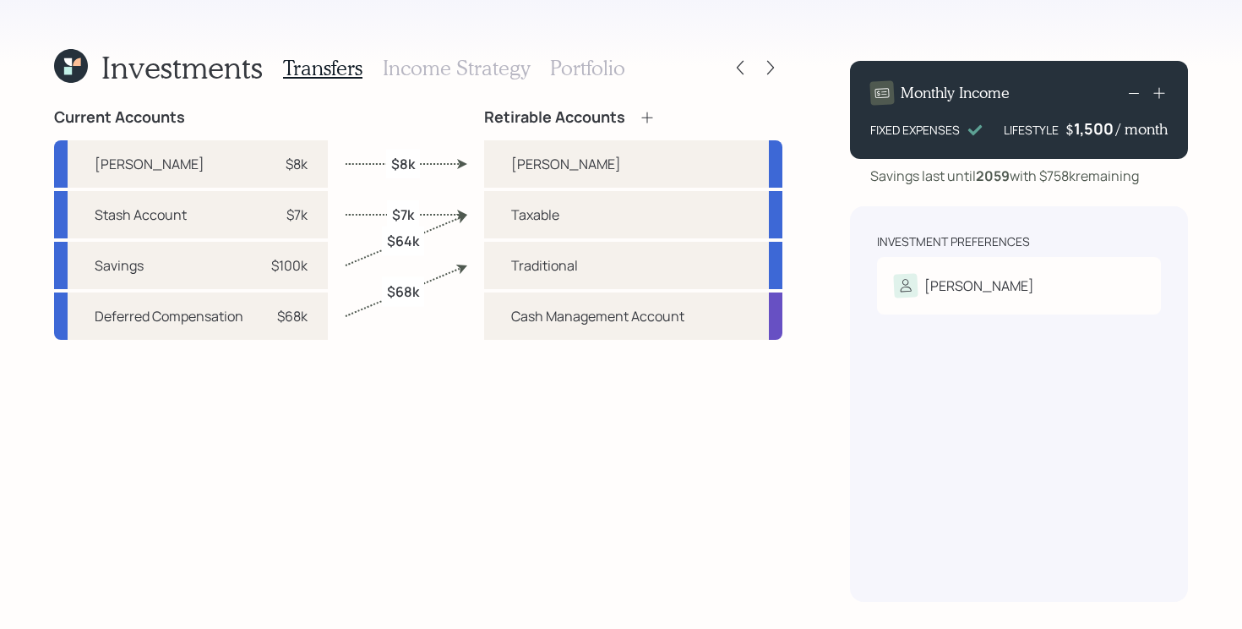
click at [568, 70] on h3 "Portfolio" at bounding box center [587, 68] width 75 height 25
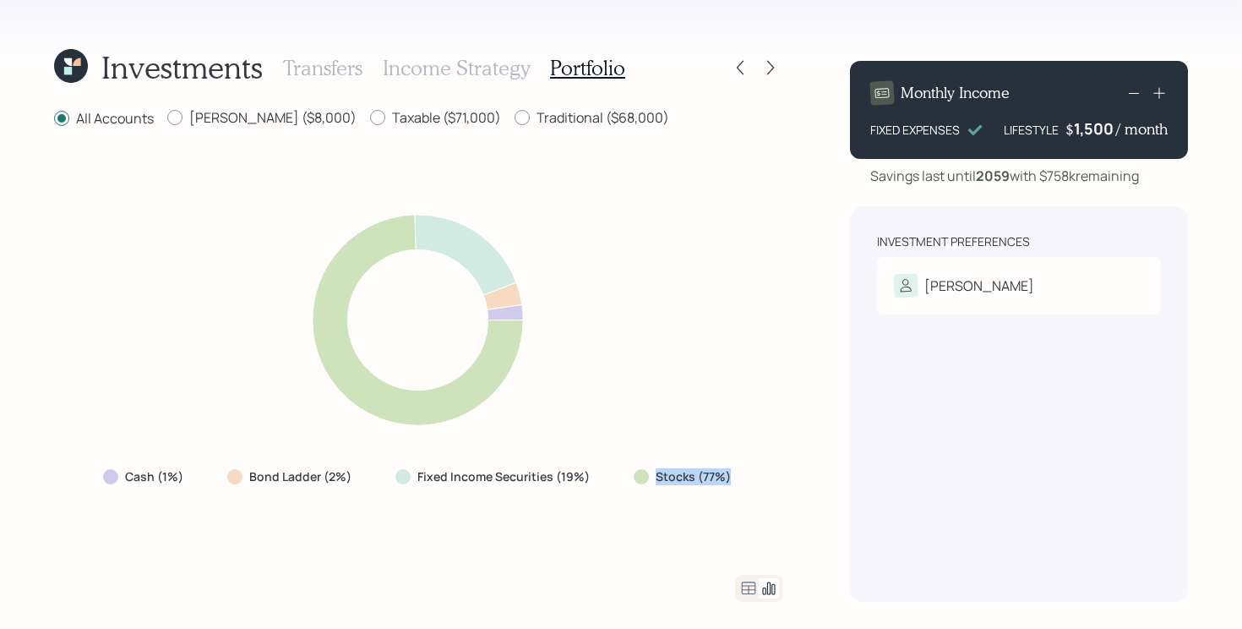
drag, startPoint x: 619, startPoint y: 475, endPoint x: 770, endPoint y: 472, distance: 150.4
click at [770, 472] on div "Cash (1%) Bond Ladder (2%) Fixed Income Securities (19%) Stocks (77%)" at bounding box center [418, 352] width 728 height 405
click at [607, 482] on div "Cash (1%) Bond Ladder (2%) Fixed Income Securities (19%) Stocks (77%)" at bounding box center [419, 476] width 658 height 30
drag, startPoint x: 607, startPoint y: 482, endPoint x: 199, endPoint y: 479, distance: 408.9
click at [199, 479] on div "Cash (1%) Bond Ladder (2%) Fixed Income Securities (19%) Stocks (77%)" at bounding box center [419, 476] width 658 height 30
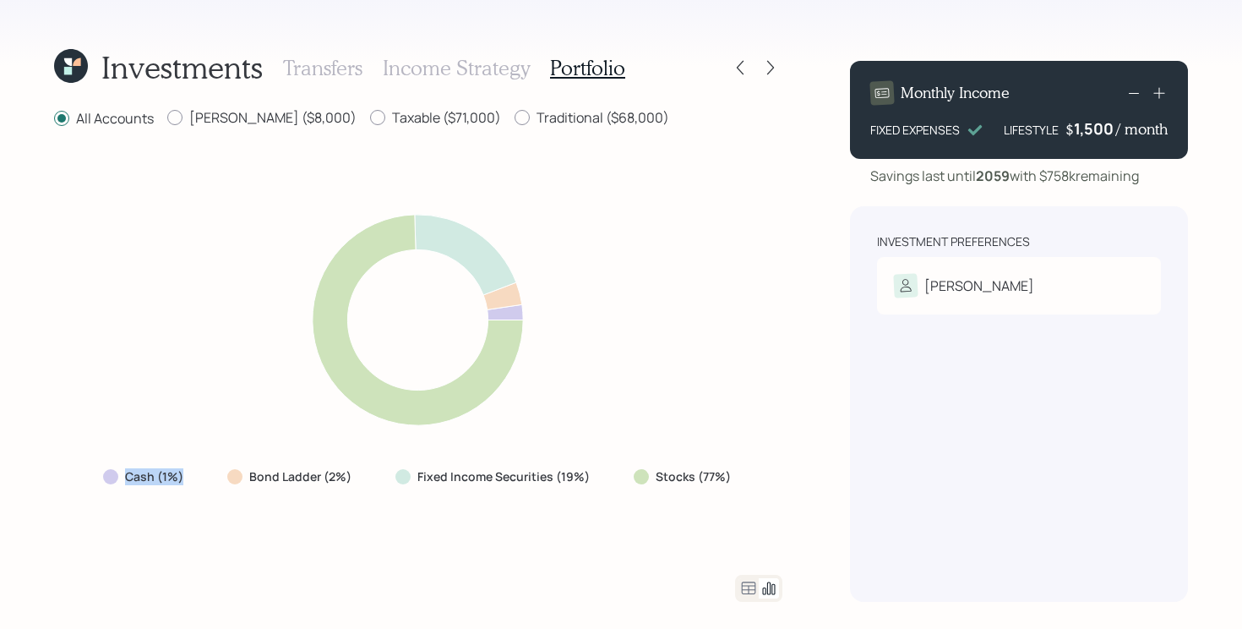
drag, startPoint x: 67, startPoint y: 483, endPoint x: 215, endPoint y: 476, distance: 148.0
click at [215, 476] on div "Cash (1%) Bond Ladder (2%) Fixed Income Securities (19%) Stocks (77%)" at bounding box center [418, 352] width 728 height 405
click at [374, 533] on div "Cash (1%) Bond Ladder (2%) Fixed Income Securities (19%) Stocks (77%)" at bounding box center [418, 352] width 728 height 405
drag, startPoint x: 614, startPoint y: 481, endPoint x: 766, endPoint y: 478, distance: 152.1
click at [766, 478] on div "Cash (1%) Bond Ladder (2%) Fixed Income Securities (19%) Stocks (77%)" at bounding box center [418, 352] width 728 height 405
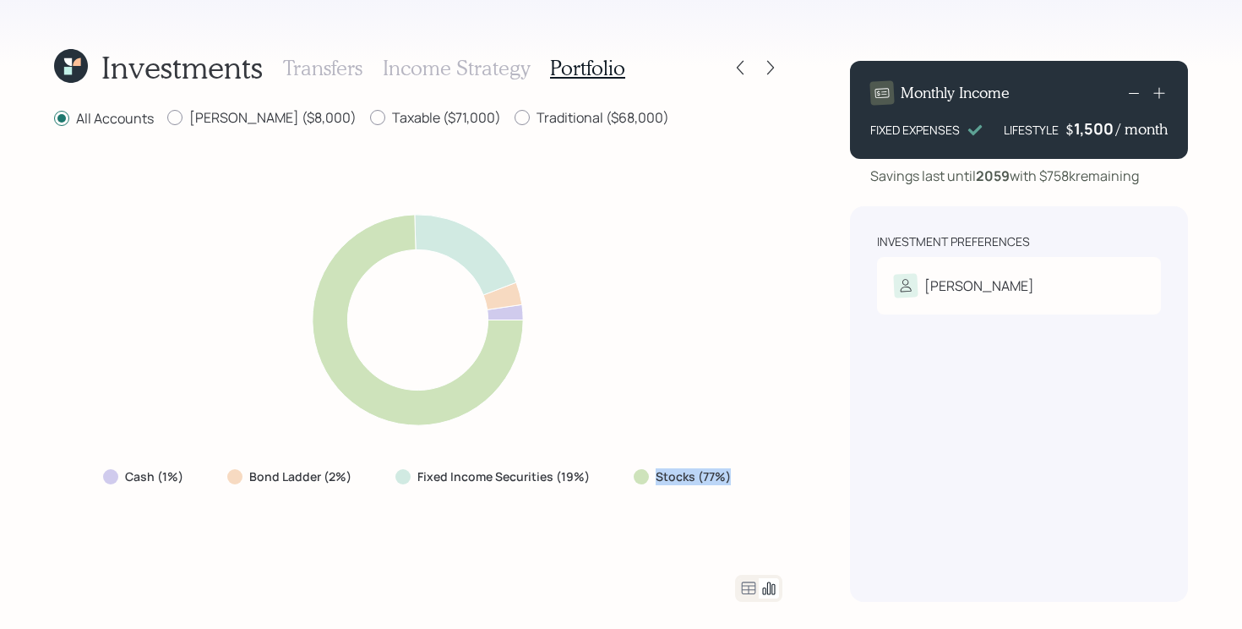
click at [745, 589] on icon at bounding box center [749, 587] width 14 height 13
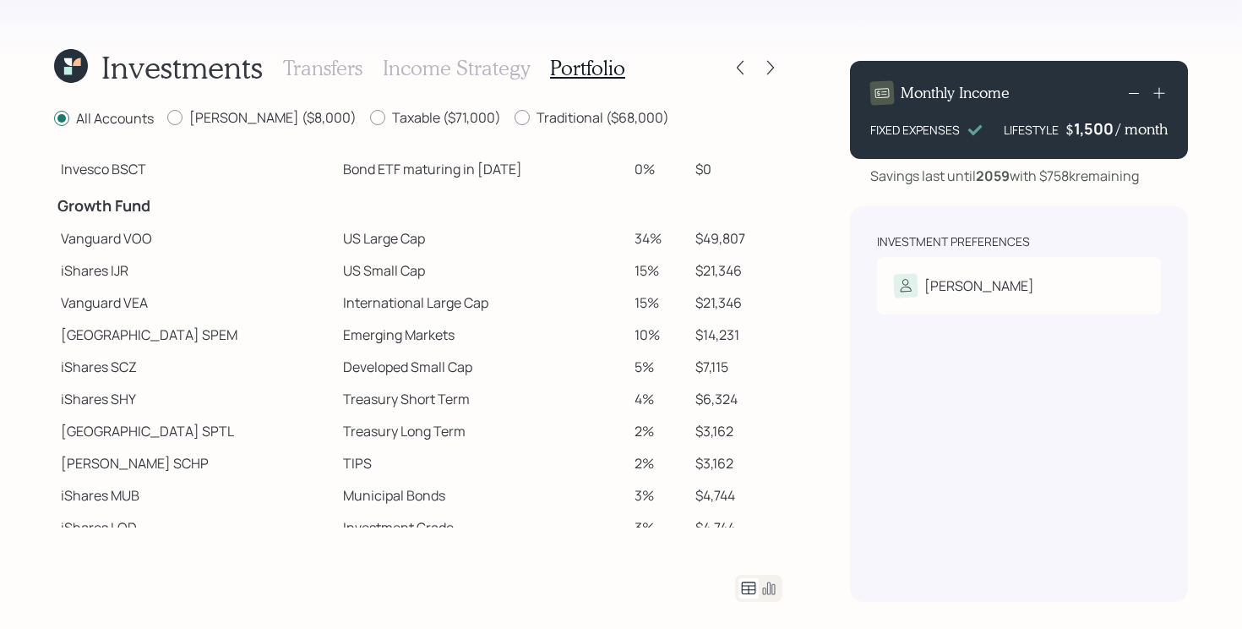
scroll to position [226, 0]
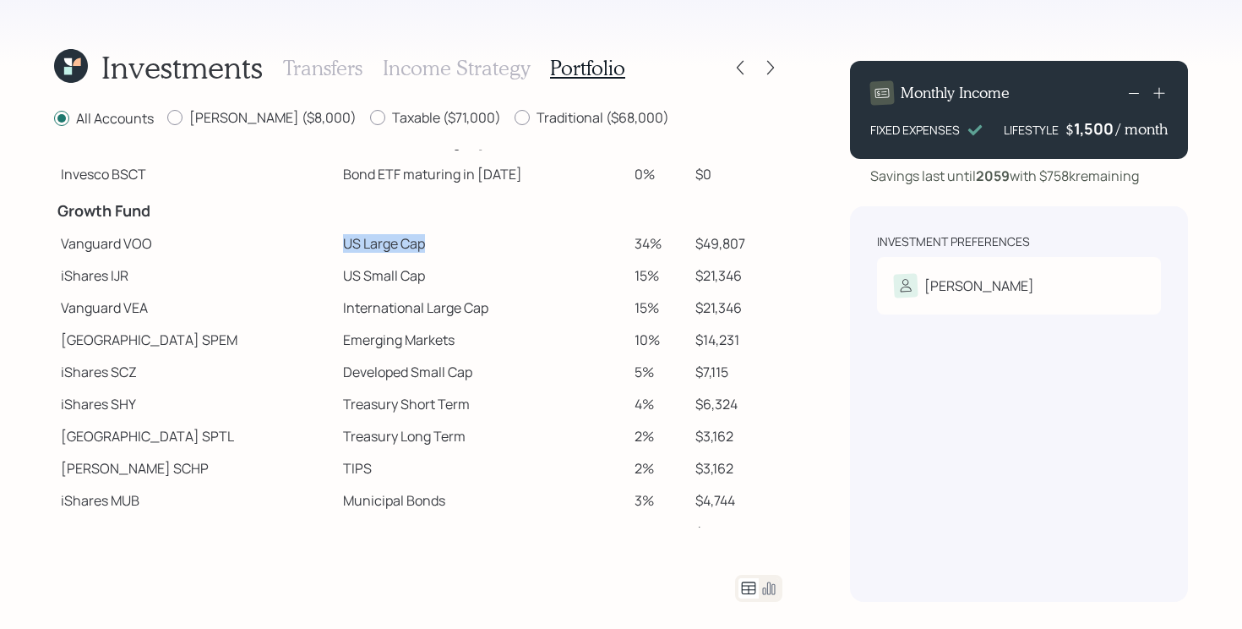
drag, startPoint x: 249, startPoint y: 245, endPoint x: 441, endPoint y: 248, distance: 191.8
click at [441, 248] on tr "Vanguard VOO US Large Cap 34% $49,807" at bounding box center [418, 243] width 728 height 32
click at [590, 349] on td "Emerging Markets" at bounding box center [481, 340] width 291 height 32
drag, startPoint x: 271, startPoint y: 278, endPoint x: 654, endPoint y: 275, distance: 382.7
click at [654, 275] on tr "iShares IJR US Small Cap 15% $21,346" at bounding box center [418, 275] width 728 height 32
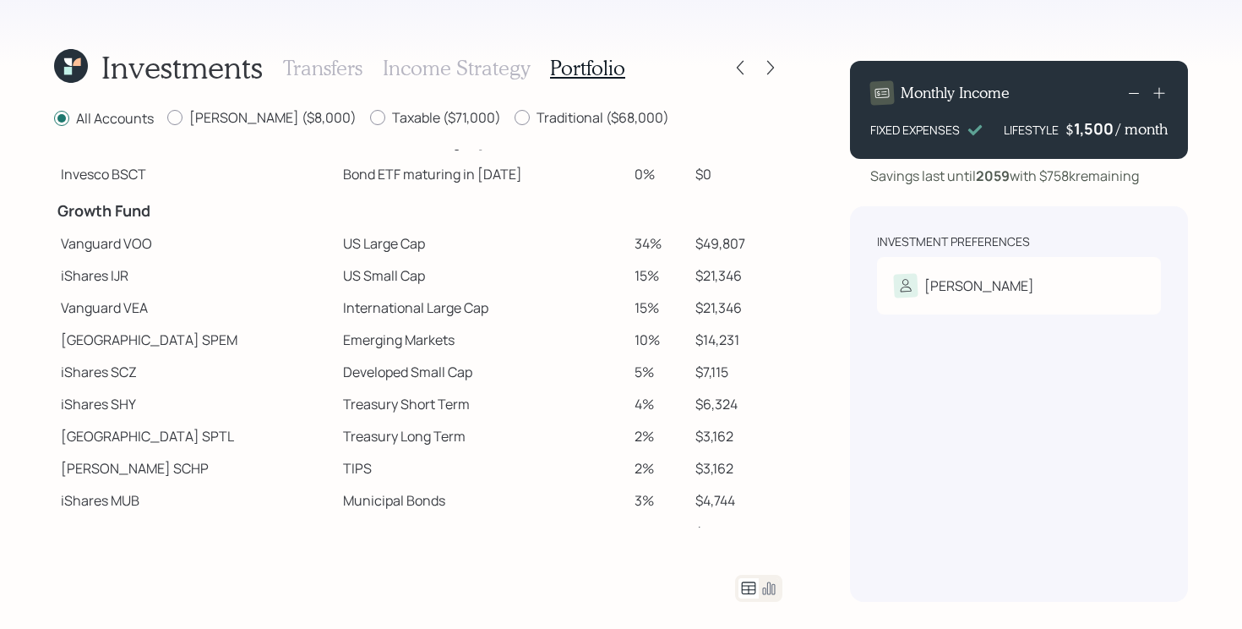
click at [336, 376] on td "Developed Small Cap" at bounding box center [481, 372] width 291 height 32
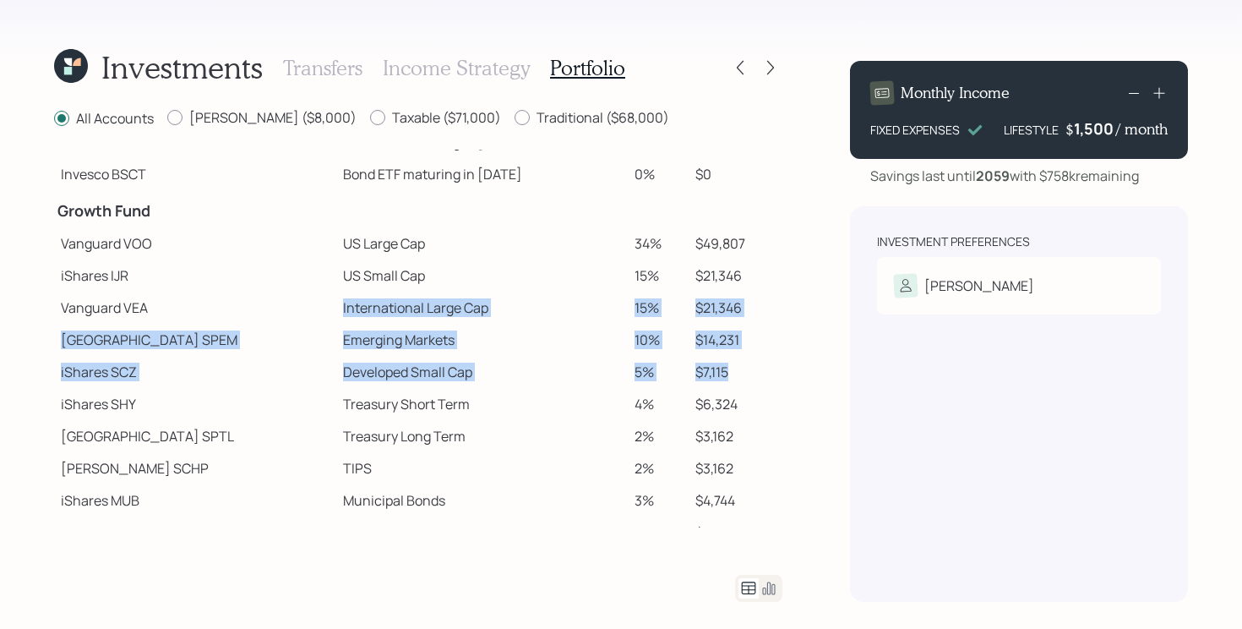
drag, startPoint x: 262, startPoint y: 304, endPoint x: 756, endPoint y: 377, distance: 499.5
click at [756, 377] on tbody "Spend Fund CASH Cash (Account Management) 1% $1,470 Stability Fund Invesco BSCP…" at bounding box center [418, 268] width 728 height 689
click at [756, 377] on td "$7,115" at bounding box center [736, 372] width 94 height 32
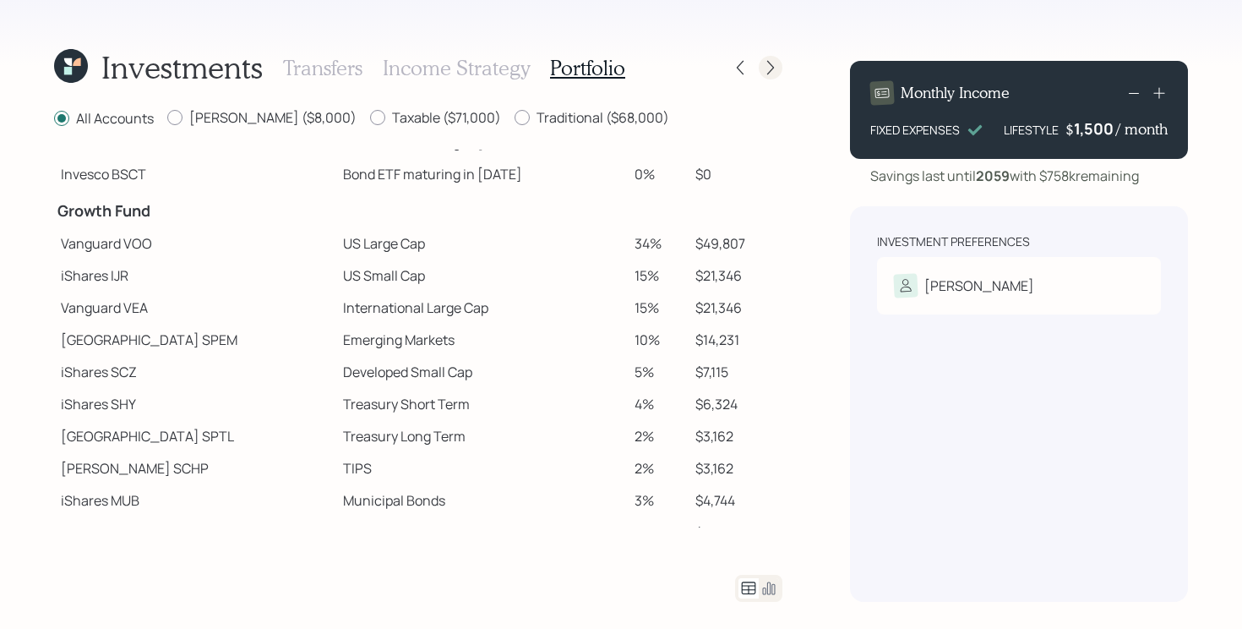
click at [776, 65] on icon at bounding box center [770, 67] width 17 height 17
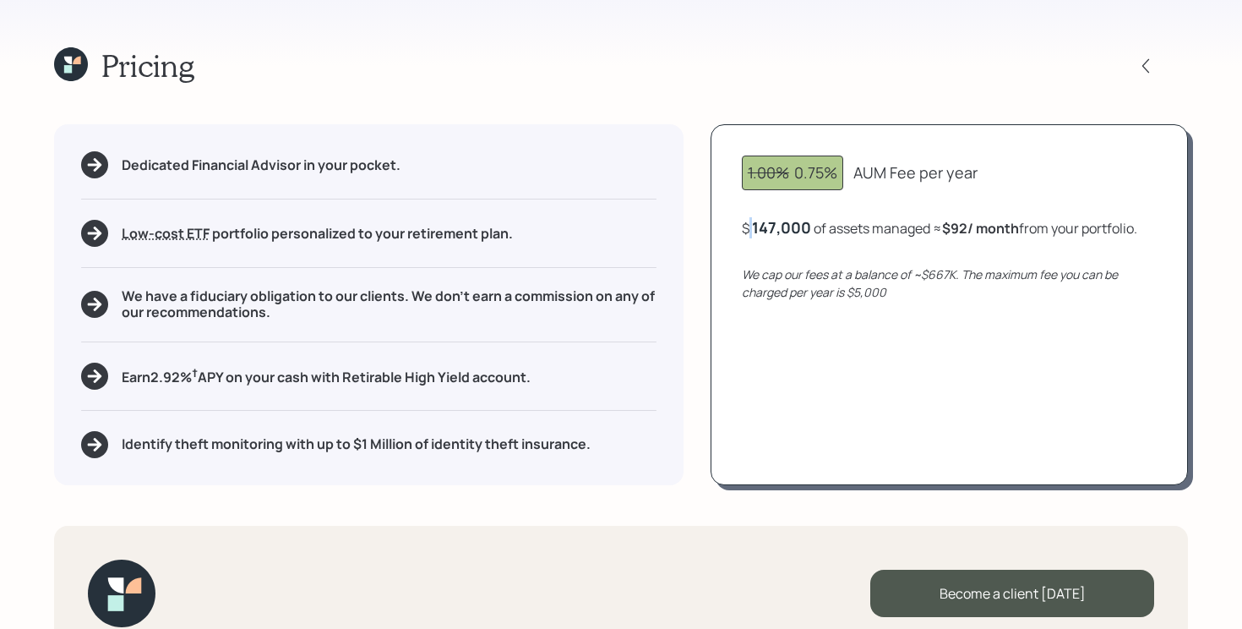
drag, startPoint x: 749, startPoint y: 237, endPoint x: 809, endPoint y: 232, distance: 59.4
click at [809, 231] on div "1.00% 0.75% AUM Fee per year $ 147,000 of assets managed ≈ $92 / month from you…" at bounding box center [949, 304] width 477 height 360
click at [796, 264] on div "1.00% 0.75% AUM Fee per year $ 147,000 of assets managed ≈ $92 / month from you…" at bounding box center [949, 304] width 477 height 360
click at [449, 378] on h5 "Earn 2.92 % † APY on your cash with Retirable High Yield account." at bounding box center [326, 375] width 409 height 21
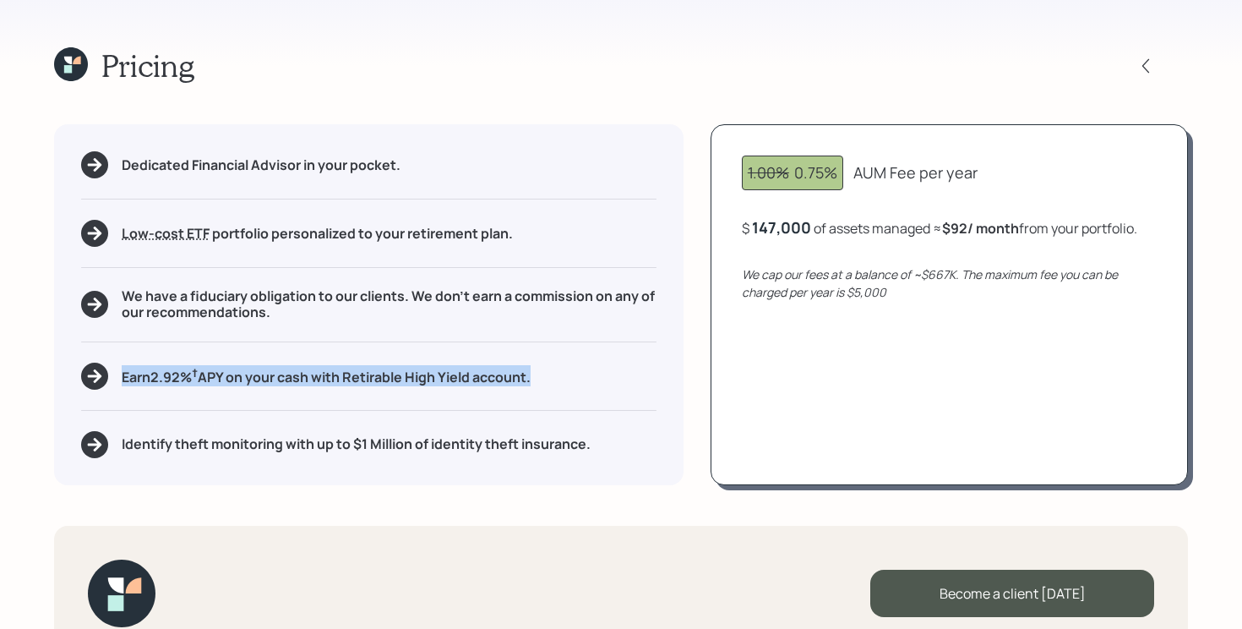
click at [449, 378] on h5 "Earn 2.92 % † APY on your cash with Retirable High Yield account." at bounding box center [326, 375] width 409 height 21
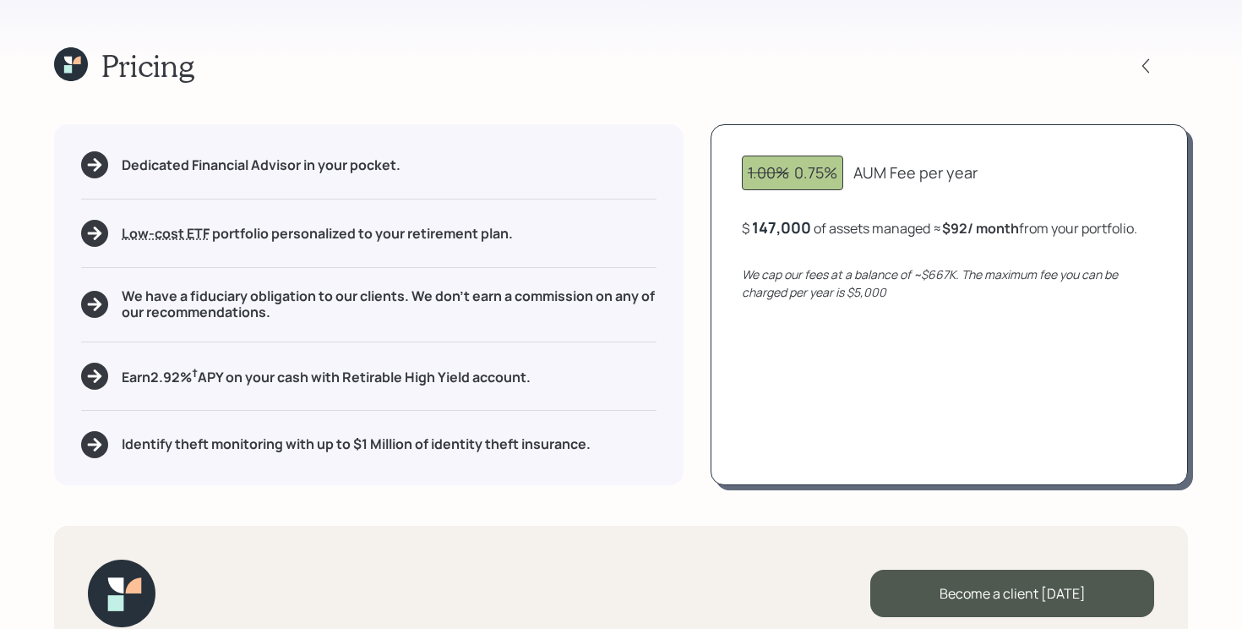
click at [413, 451] on h5 "Identify theft monitoring with up to $1 Million of identity theft insurance." at bounding box center [356, 444] width 469 height 16
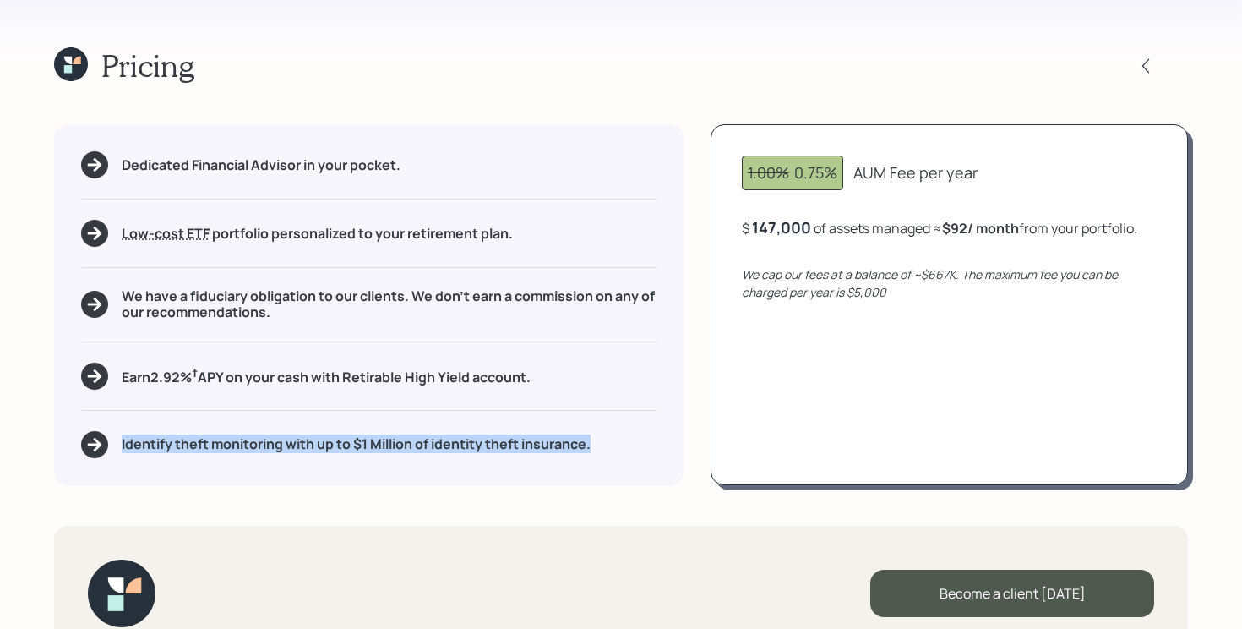
click at [413, 451] on h5 "Identify theft monitoring with up to $1 Million of identity theft insurance." at bounding box center [356, 444] width 469 height 16
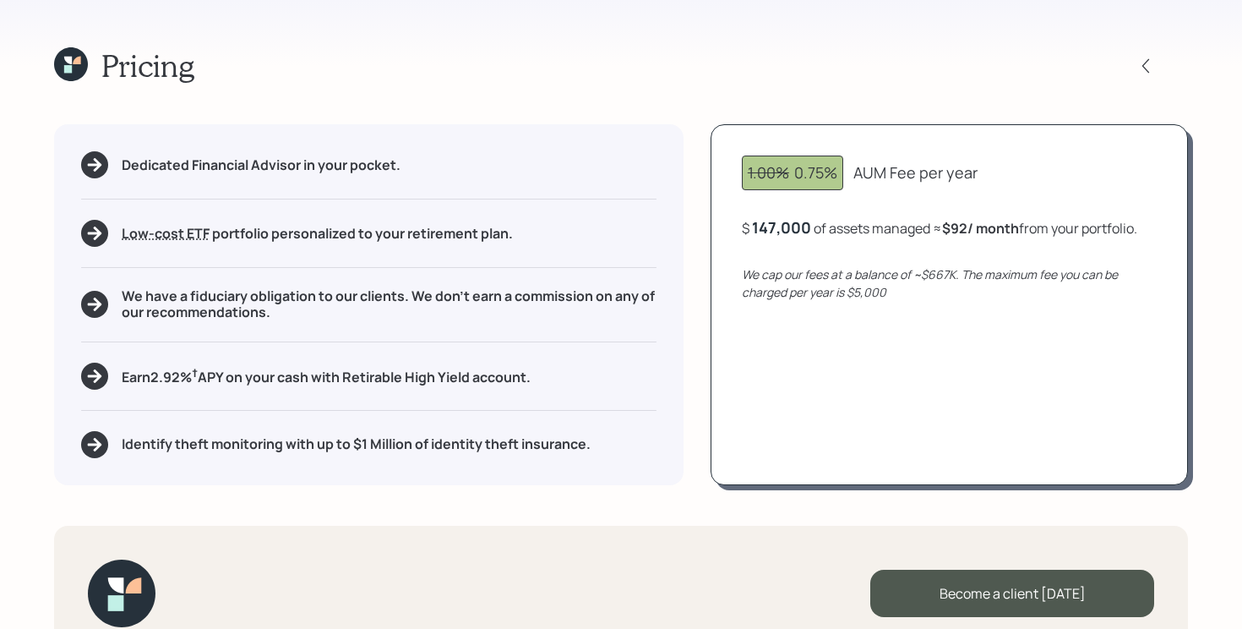
click at [391, 515] on div "Pricing Dedicated Financial Advisor in your pocket. Low-cost ETF Retirable uses…" at bounding box center [621, 314] width 1242 height 629
